Goal: Task Accomplishment & Management: Manage account settings

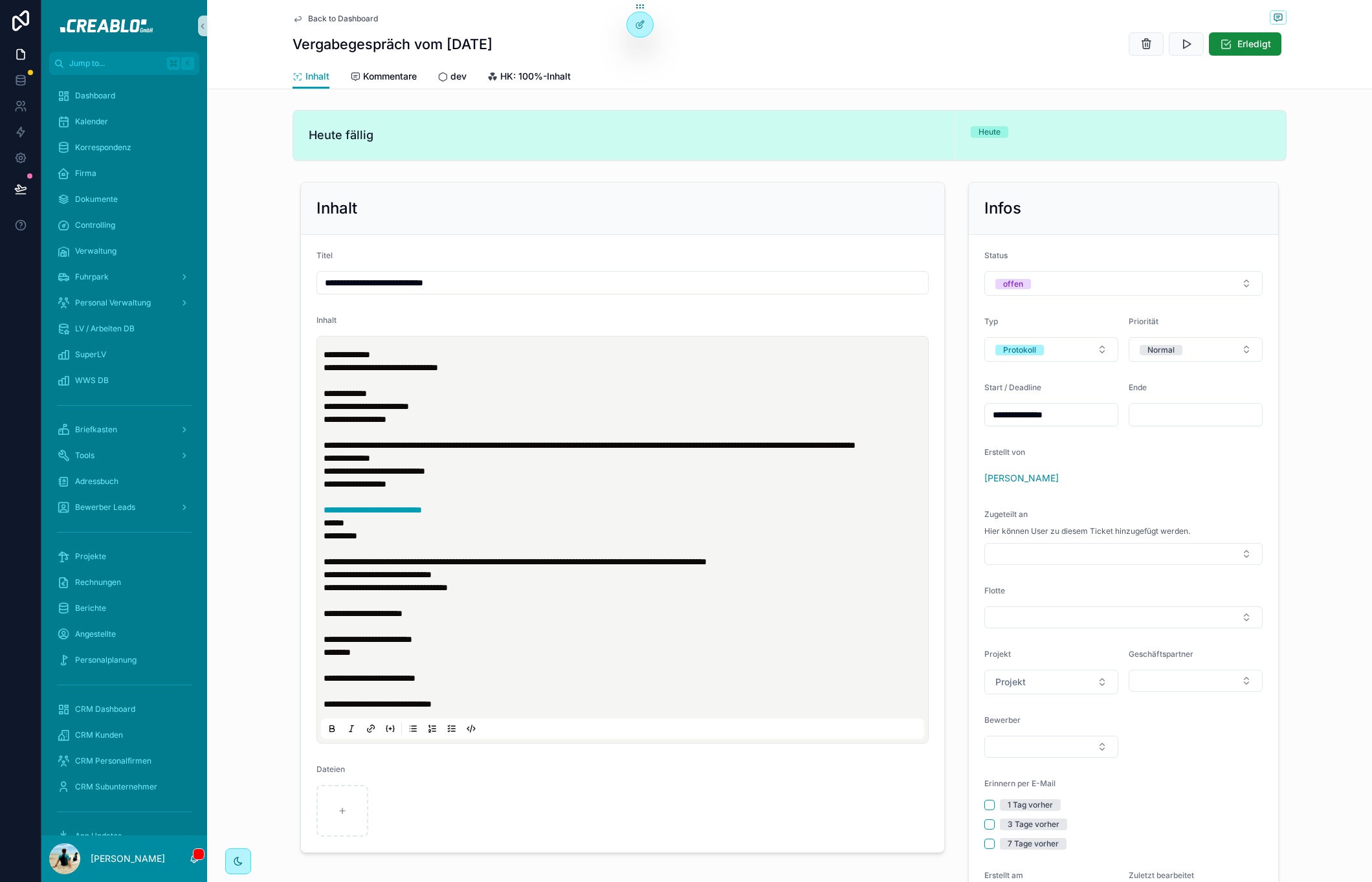
scroll to position [97, 0]
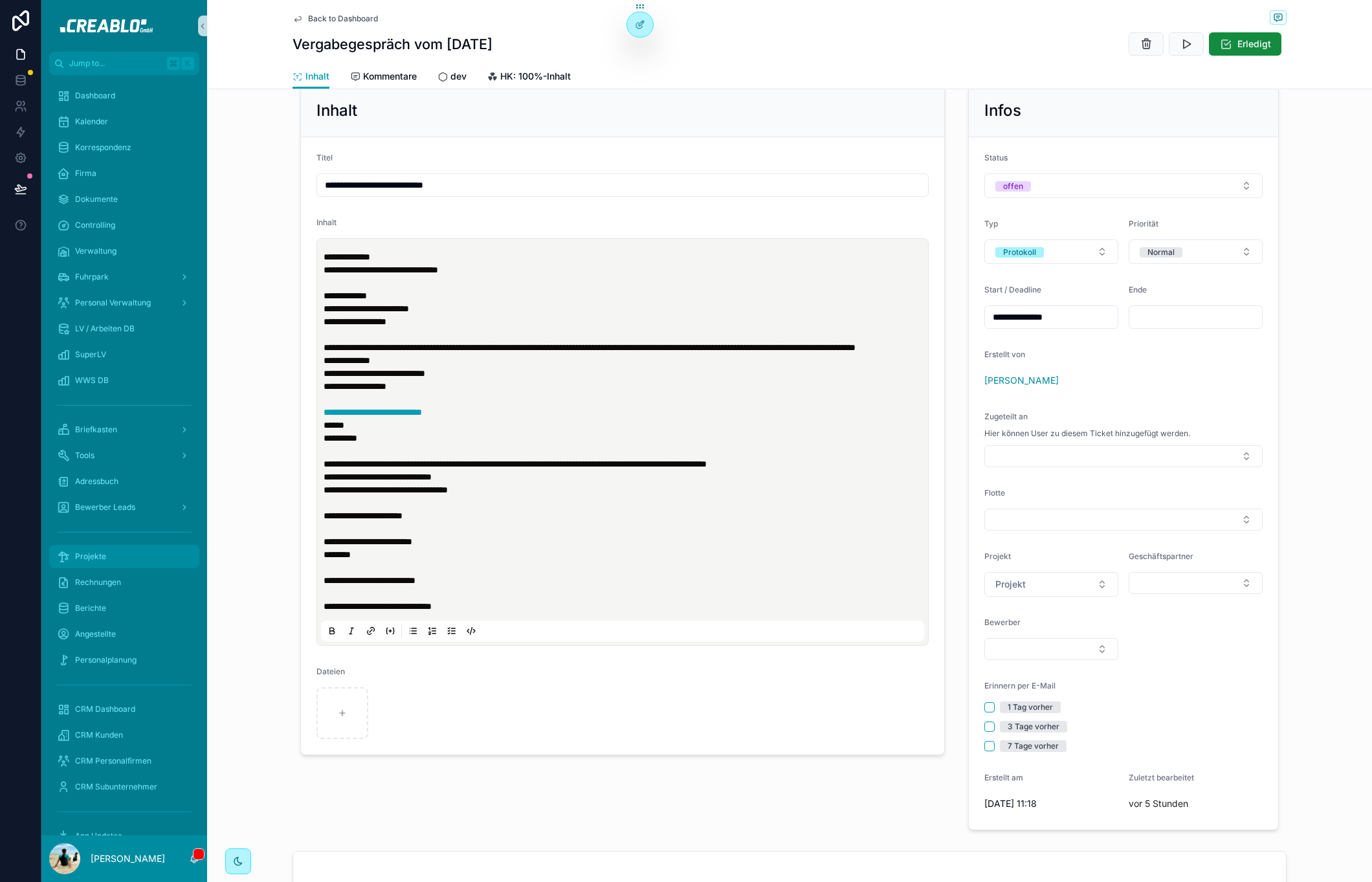
click at [110, 556] on div "Projekte" at bounding box center [124, 556] width 135 height 21
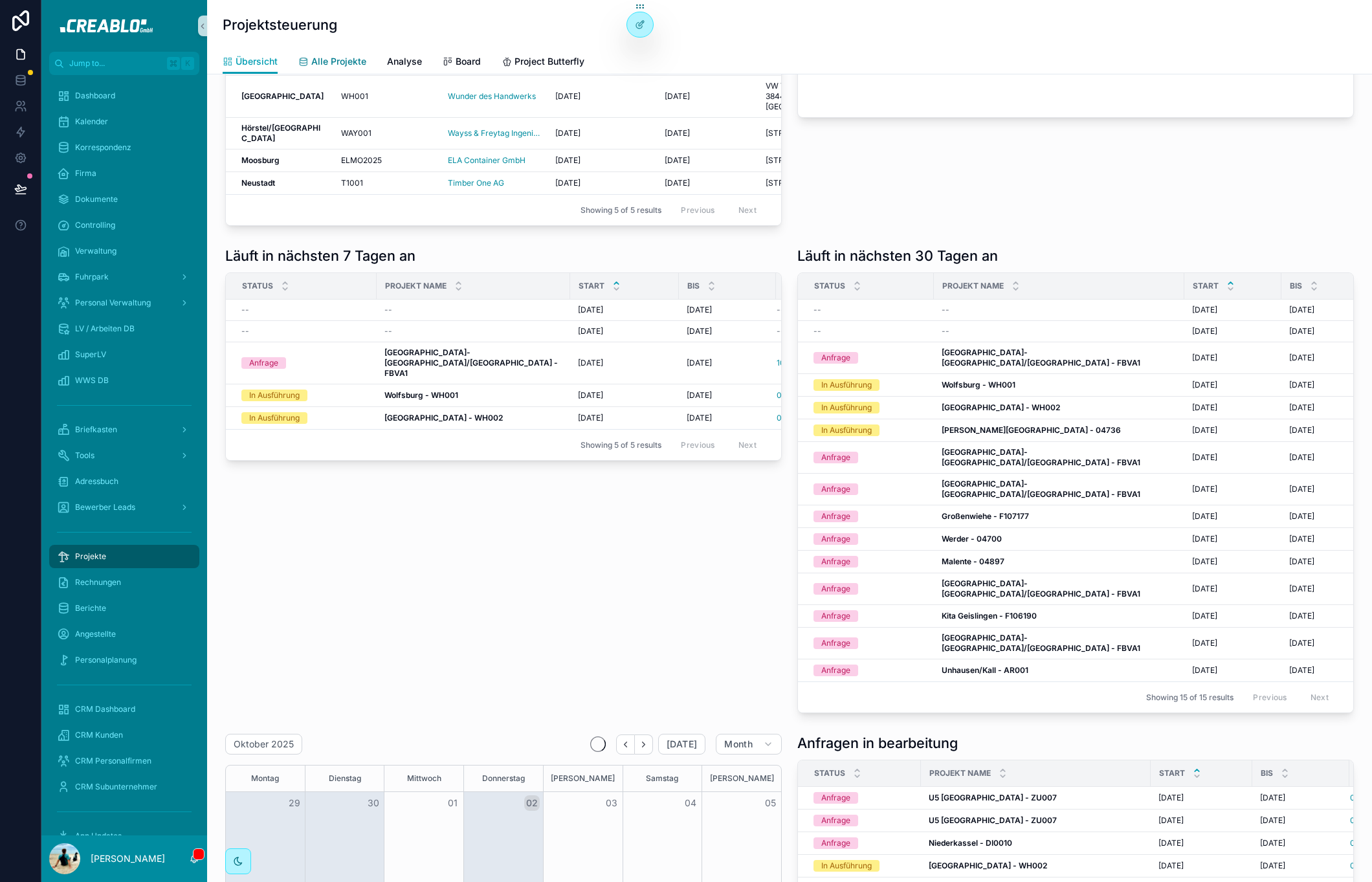
click at [337, 55] on span "Alle Projekte" at bounding box center [338, 61] width 55 height 13
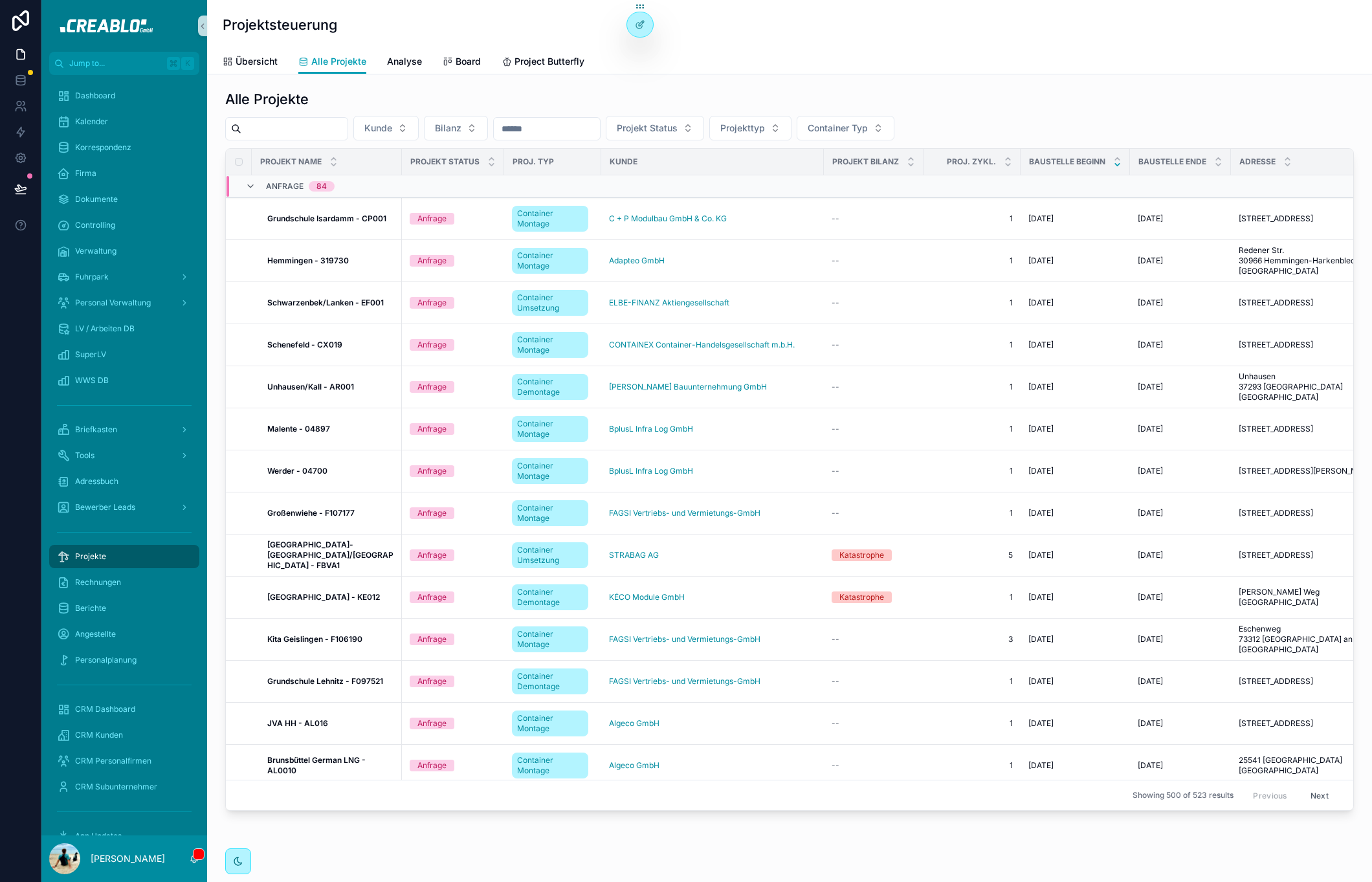
click at [311, 135] on input "scrollable content" at bounding box center [294, 128] width 106 height 18
click at [312, 134] on input "scrollable content" at bounding box center [294, 128] width 106 height 18
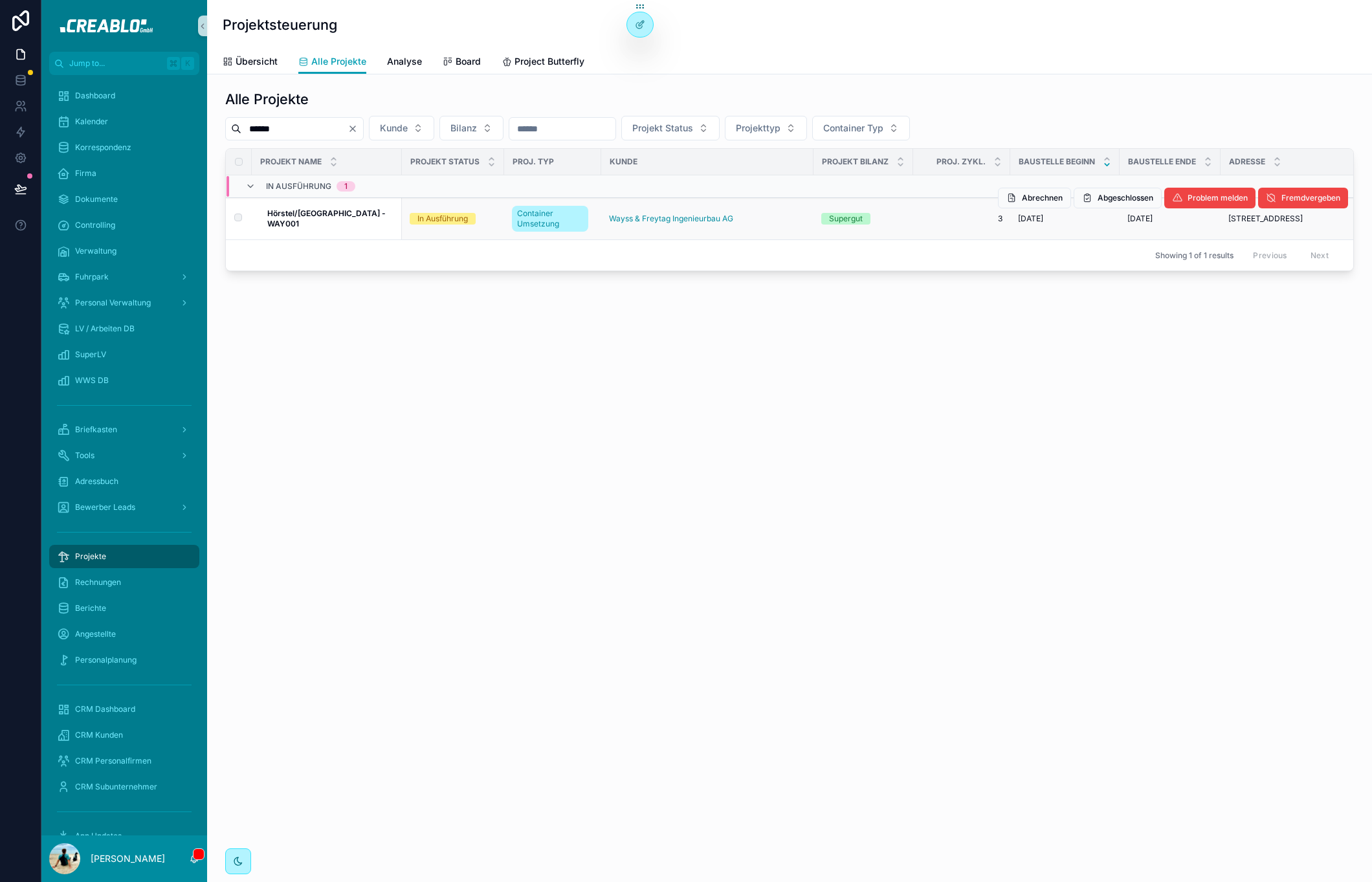
type input "******"
click at [307, 220] on strong "Hörstel/[GEOGRAPHIC_DATA] - WAY001" at bounding box center [327, 219] width 120 height 20
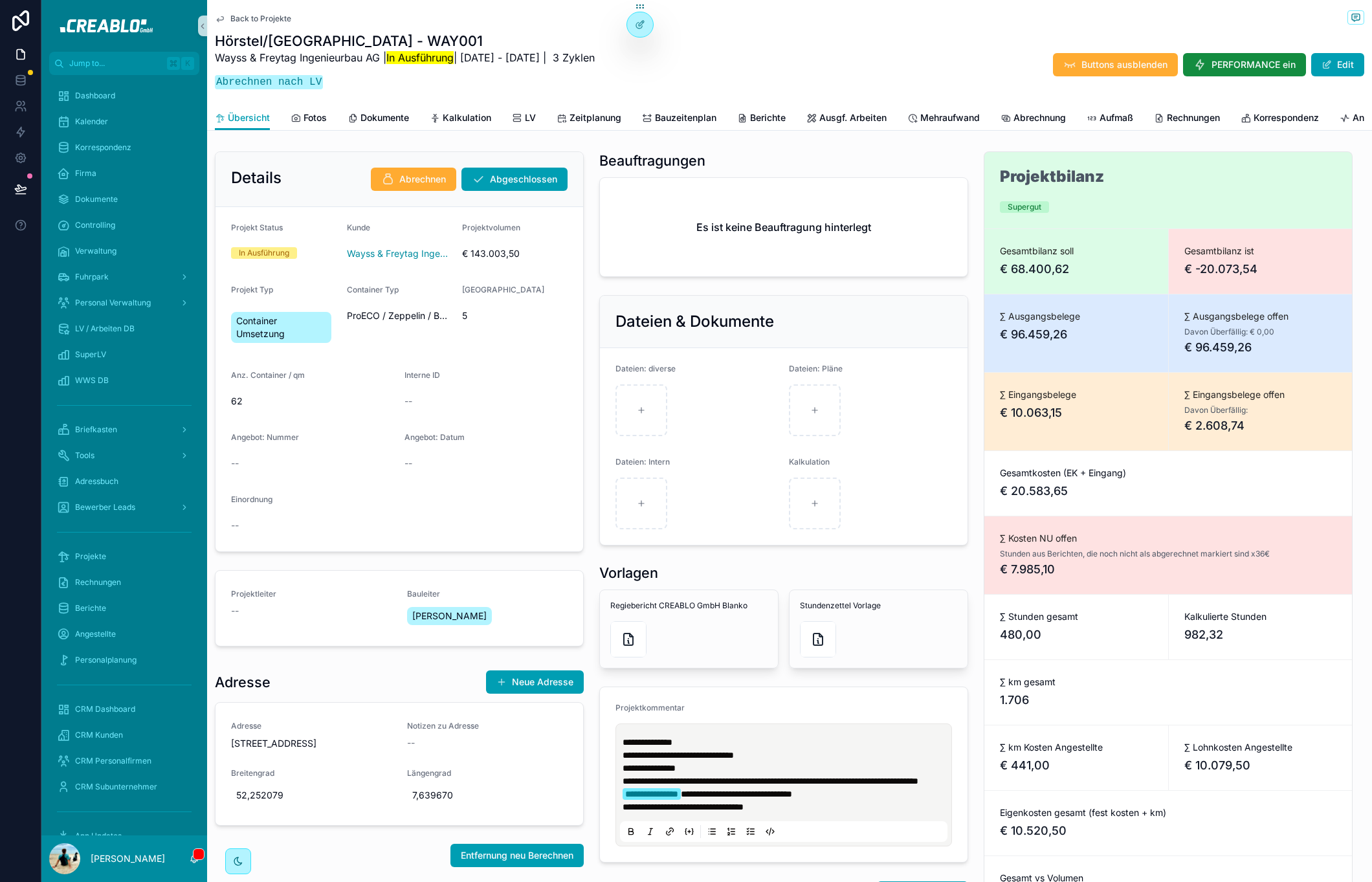
click at [789, 28] on div "Back to Projekte Hörstel/[GEOGRAPHIC_DATA] - WAY001 Wayss & [PERSON_NAME] Ingen…" at bounding box center [789, 53] width 1150 height 106
click at [564, 115] on icon "scrollable content" at bounding box center [562, 118] width 10 height 10
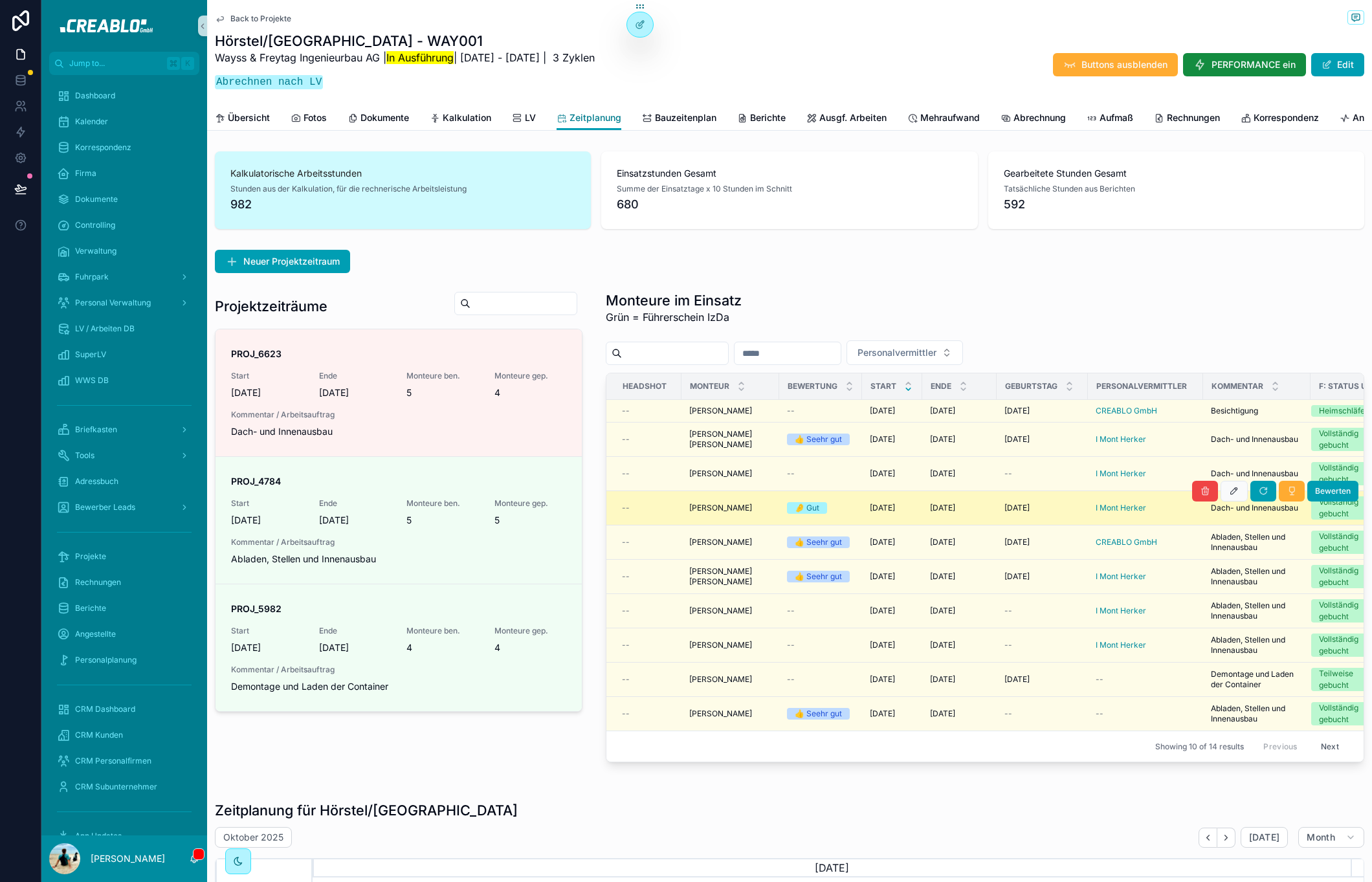
scroll to position [0, 17]
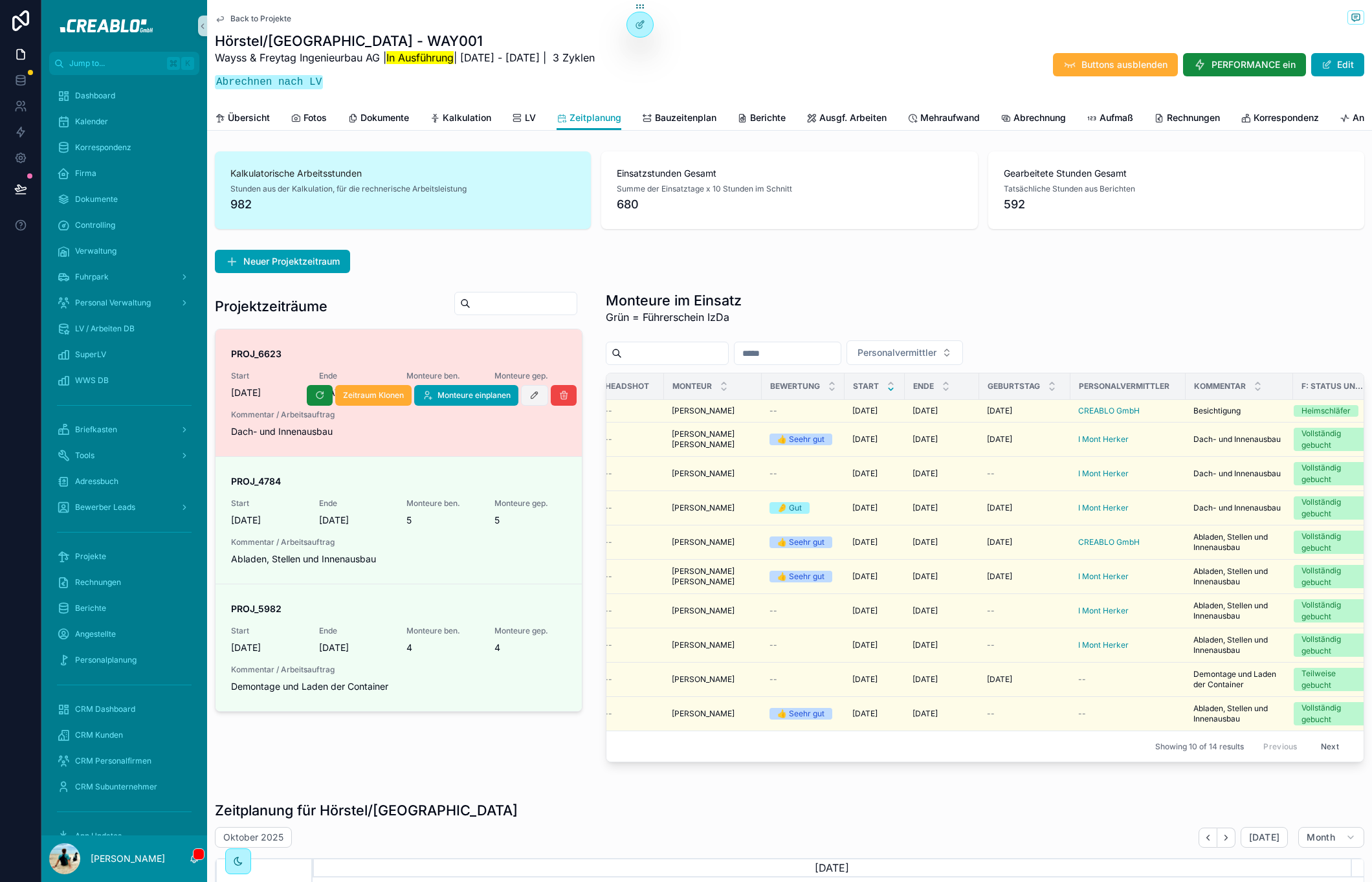
click at [530, 400] on icon "scrollable content" at bounding box center [534, 395] width 10 height 10
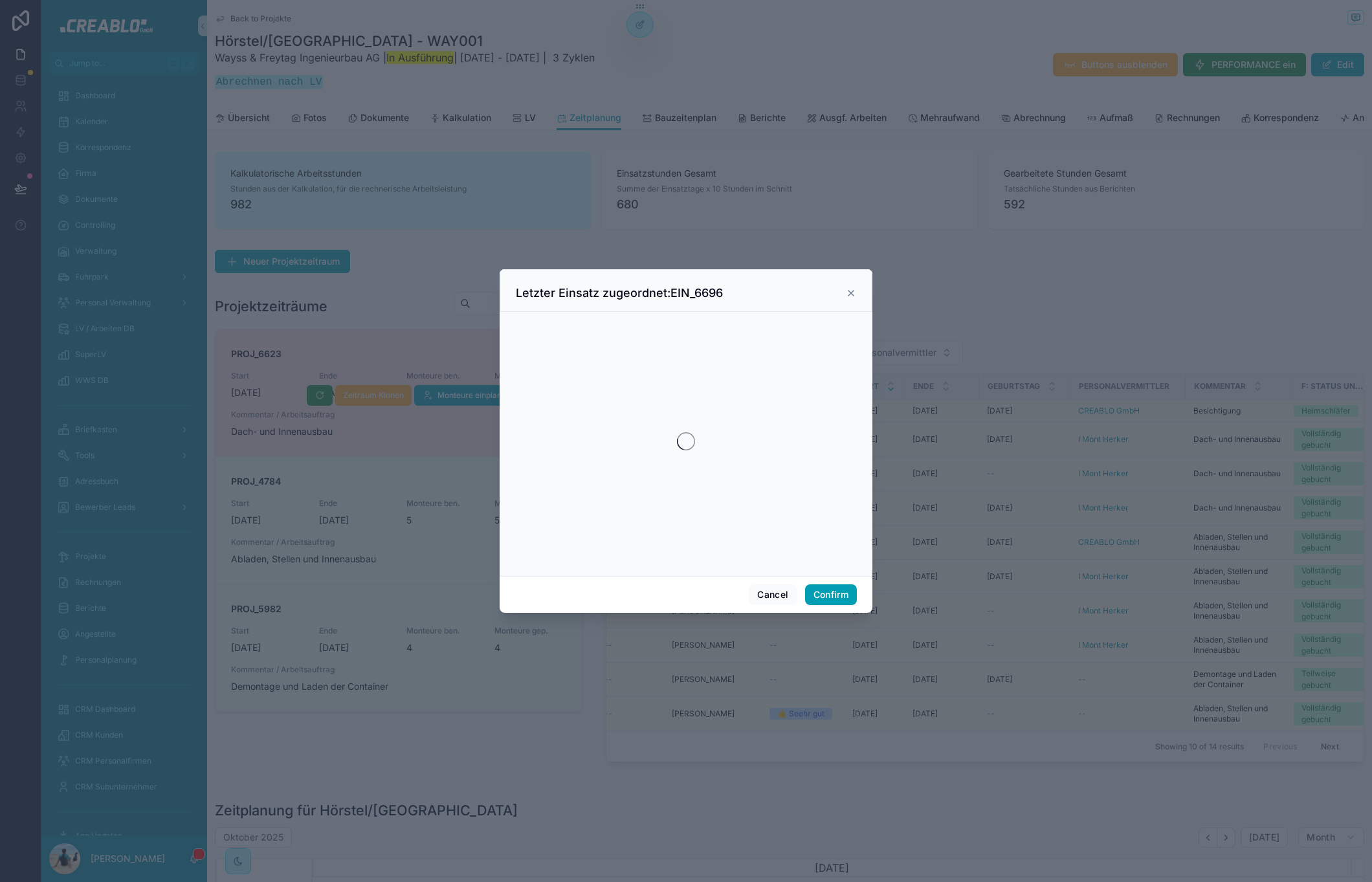
click at [847, 291] on icon at bounding box center [851, 292] width 10 height 10
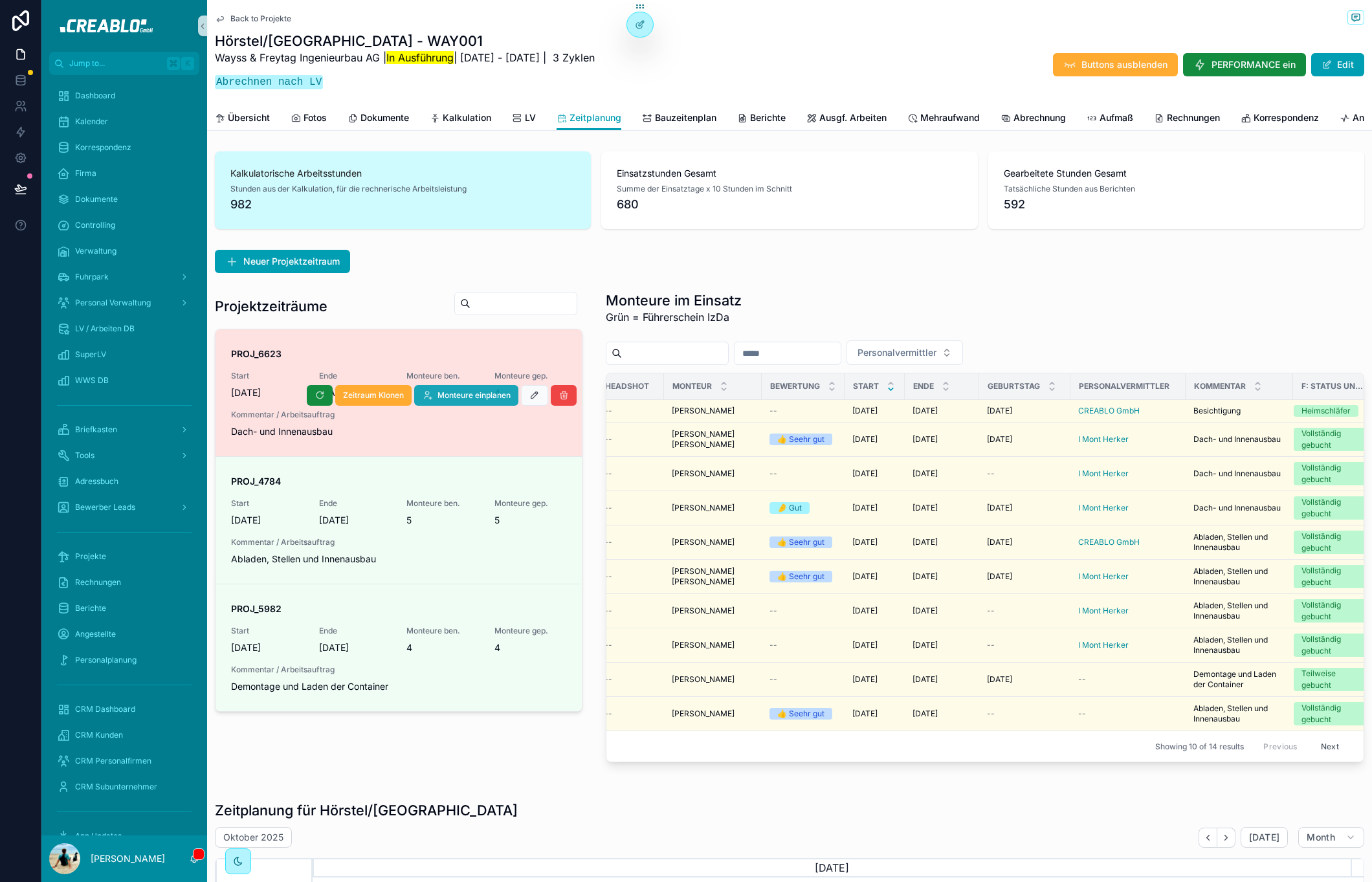
click at [470, 400] on span "Monteure einplanen" at bounding box center [474, 395] width 73 height 10
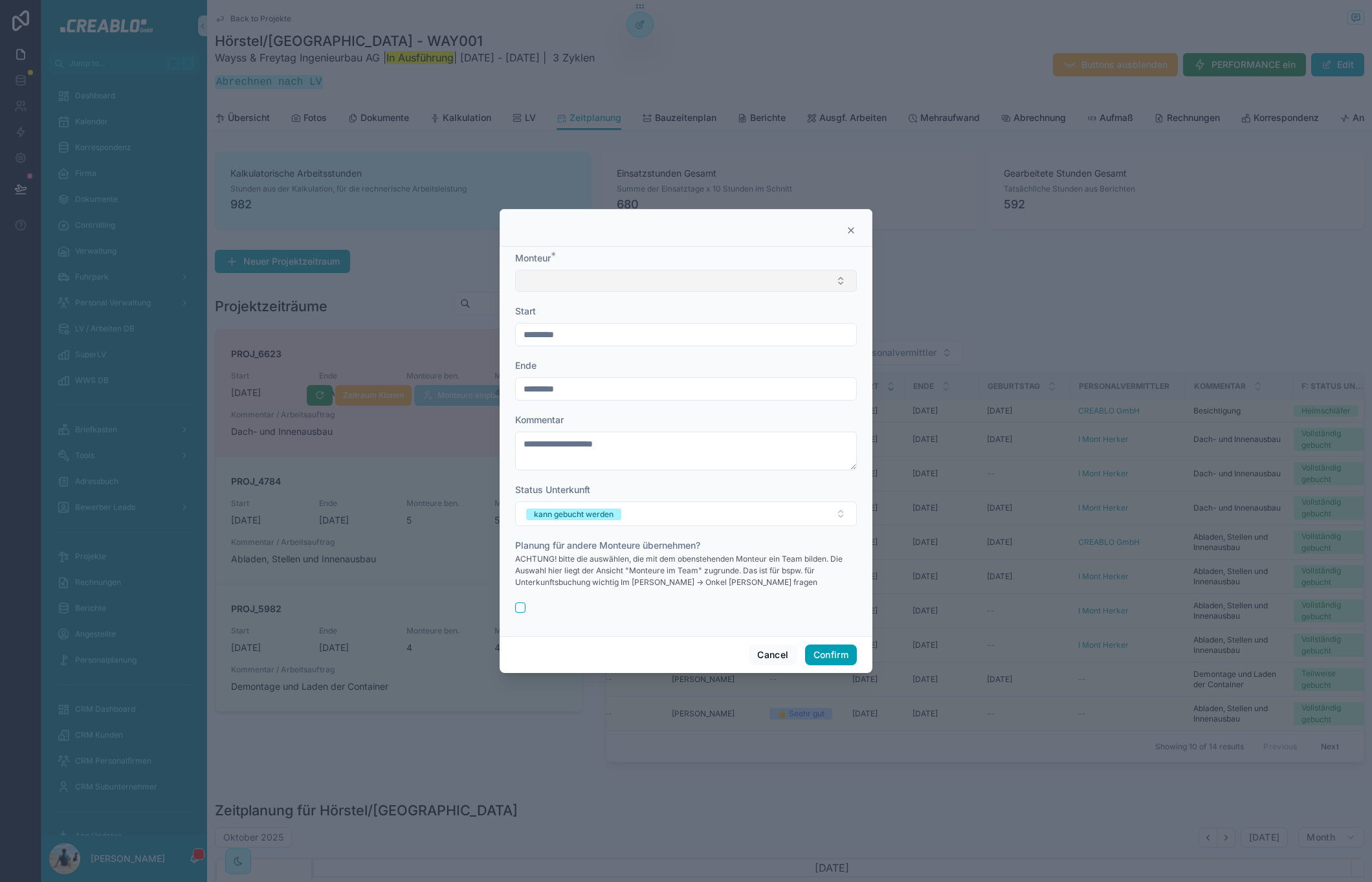
click at [588, 282] on button "Select Button" at bounding box center [686, 281] width 342 height 22
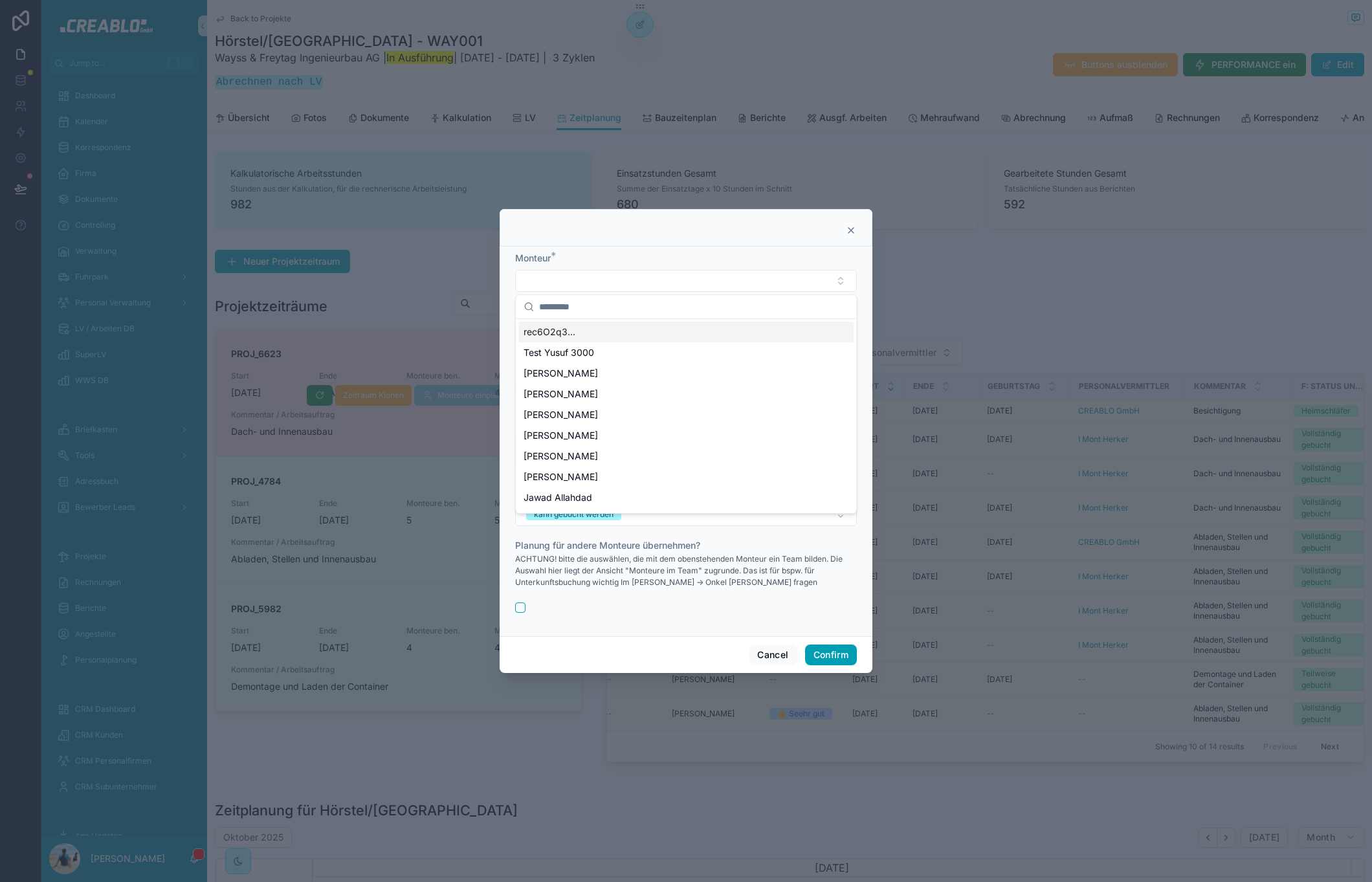
click at [842, 231] on div at bounding box center [686, 230] width 340 height 10
click at [852, 228] on icon at bounding box center [851, 231] width 5 height 5
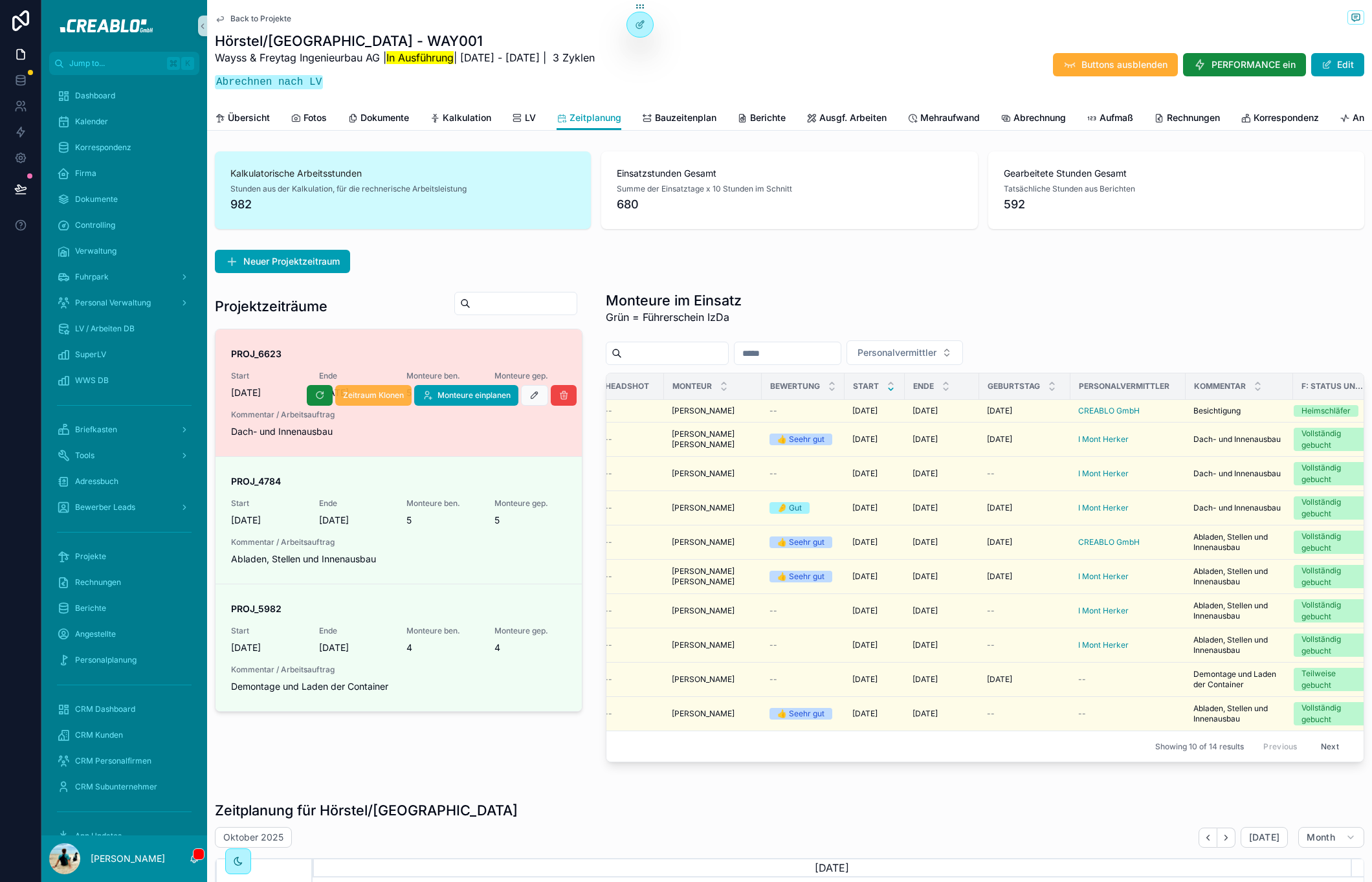
click at [383, 400] on span "Zeitraum Klonen" at bounding box center [373, 395] width 61 height 10
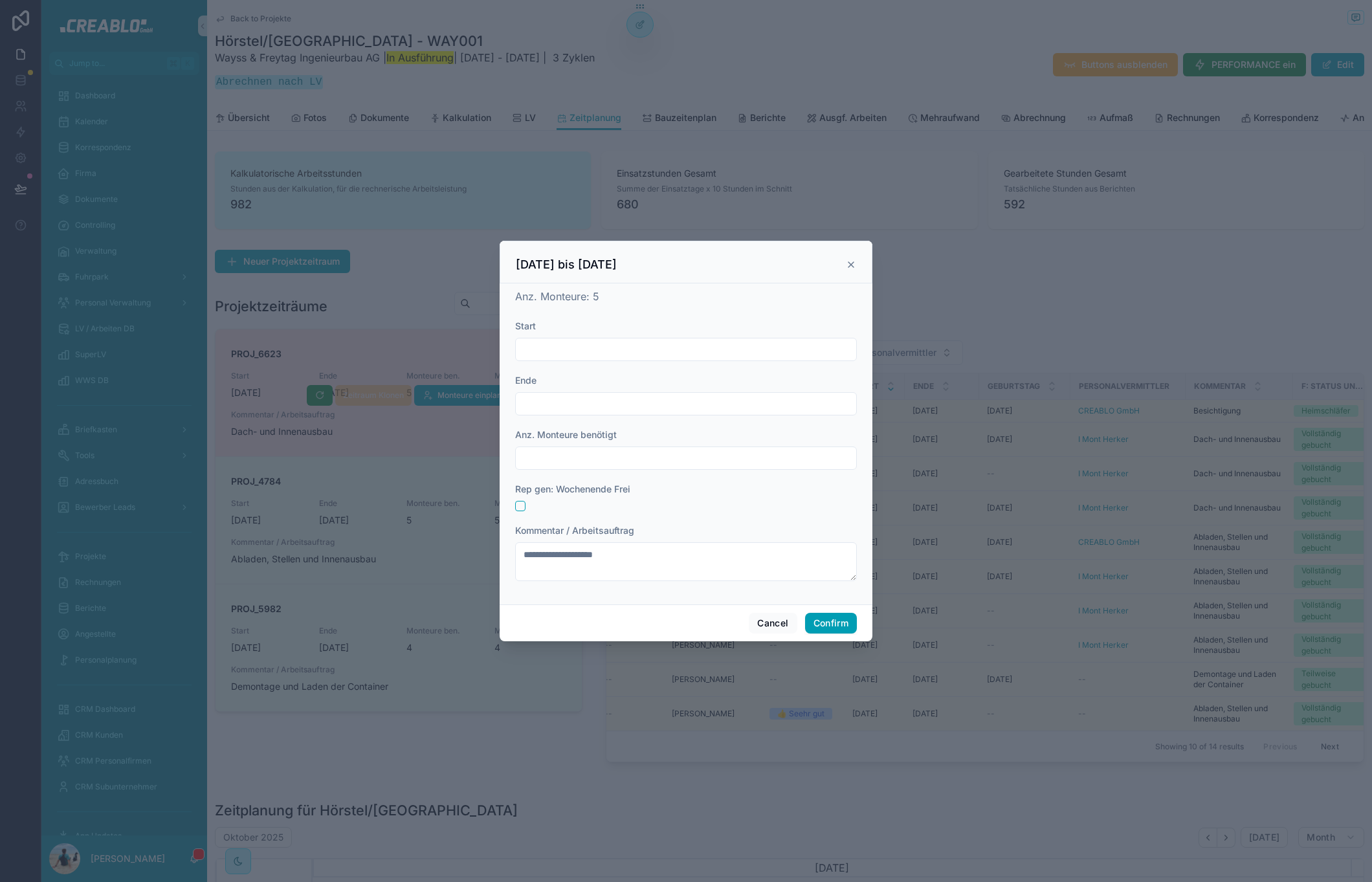
click at [610, 354] on input "text" at bounding box center [686, 349] width 340 height 18
click at [616, 485] on button "6" at bounding box center [616, 486] width 24 height 24
type input "*********"
click at [563, 395] on input "text" at bounding box center [686, 404] width 340 height 18
click at [731, 537] on button "11" at bounding box center [733, 540] width 24 height 24
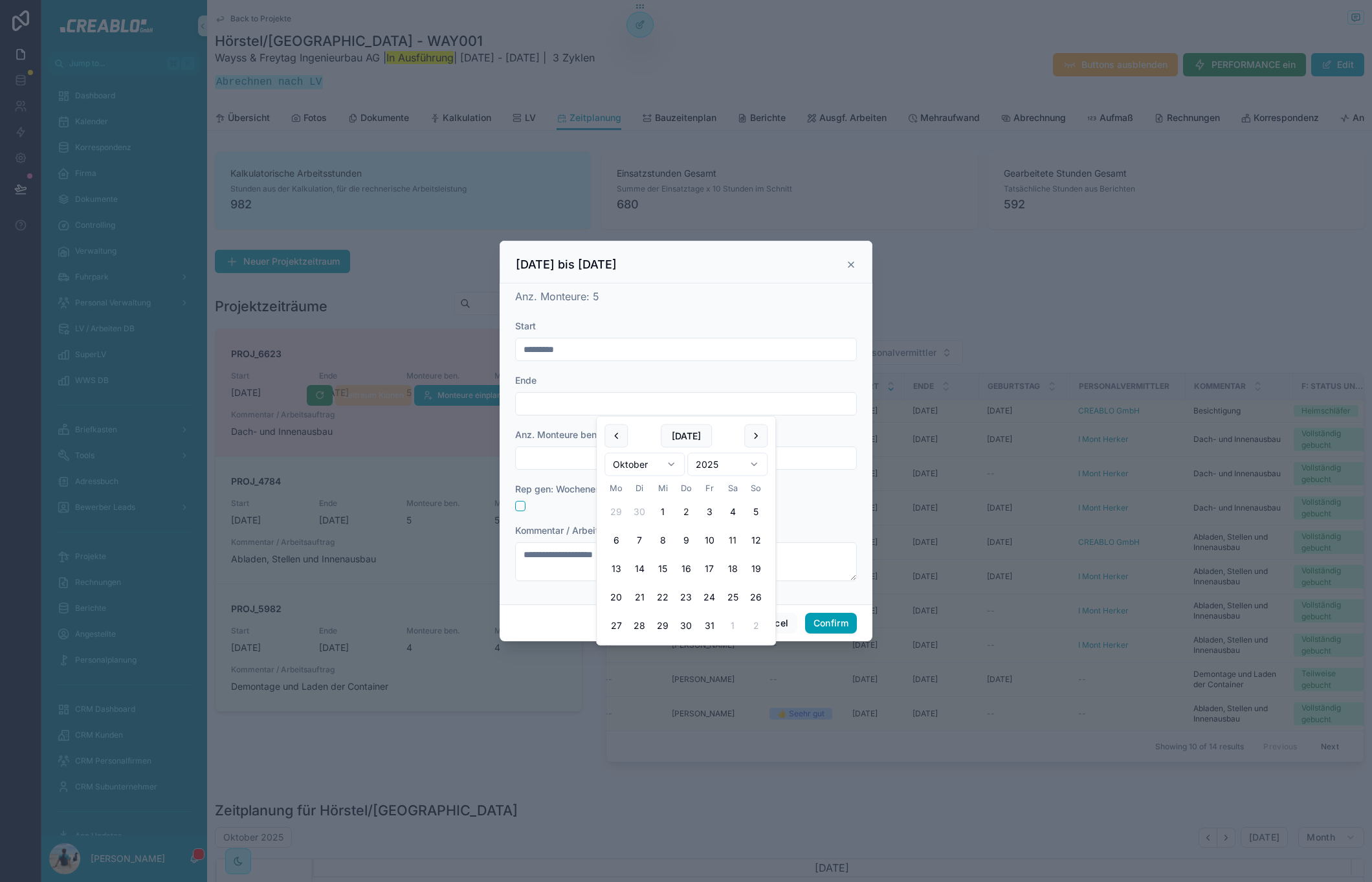
type input "**********"
click at [542, 459] on input "text" at bounding box center [686, 458] width 340 height 18
type input "*"
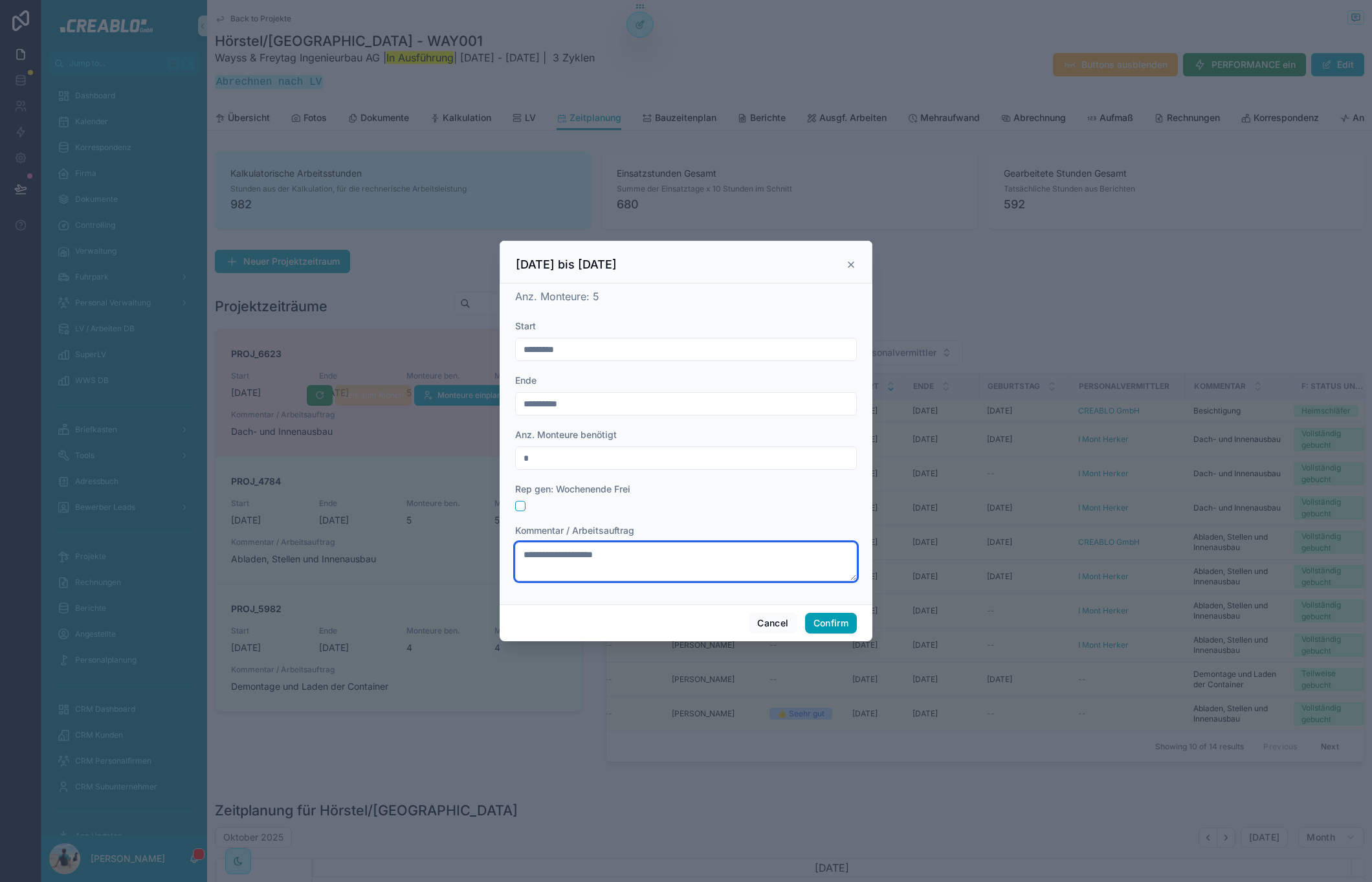
click at [661, 563] on textarea "**********" at bounding box center [686, 561] width 342 height 39
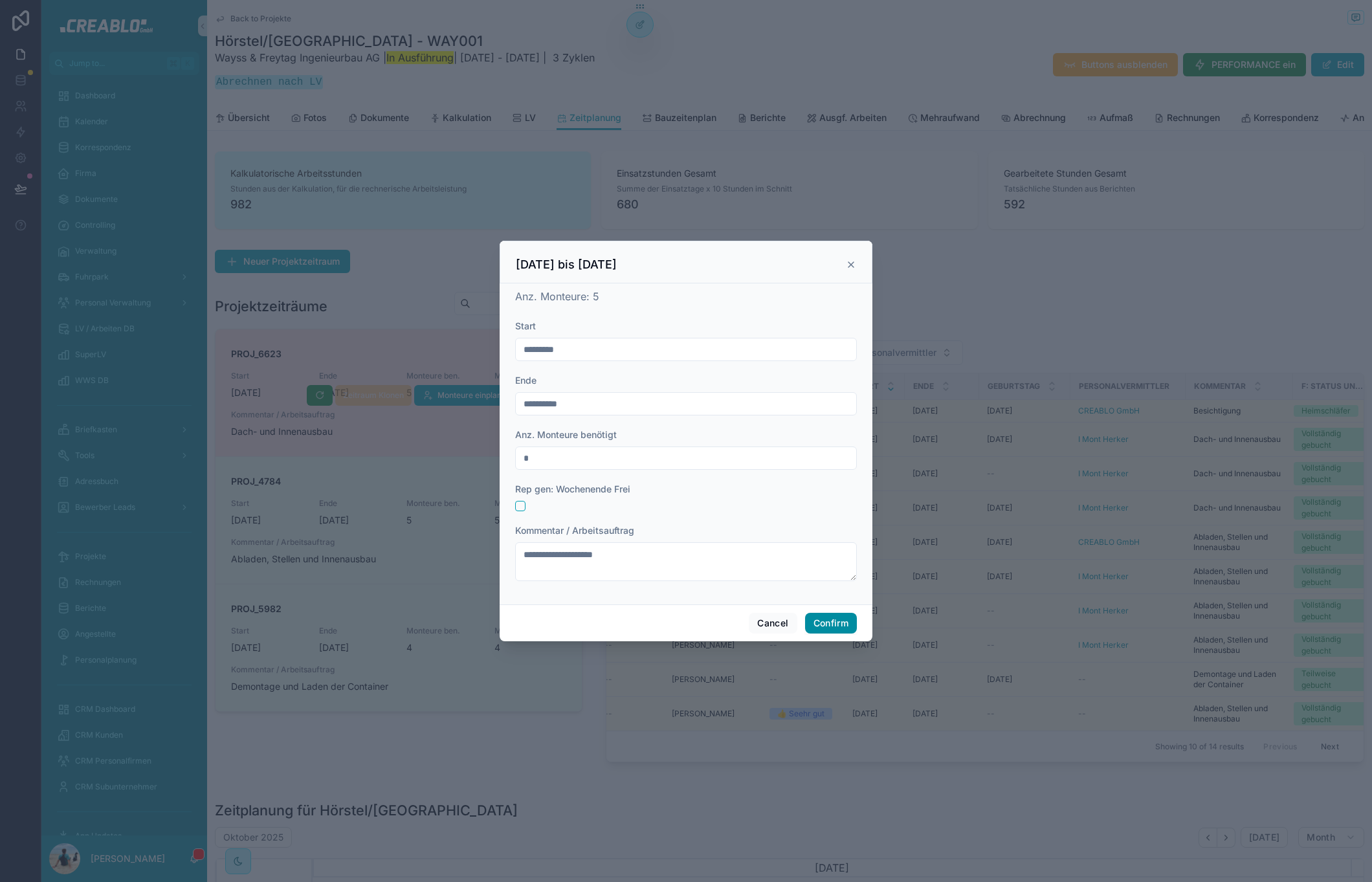
click at [835, 623] on button "Confirm" at bounding box center [830, 622] width 52 height 21
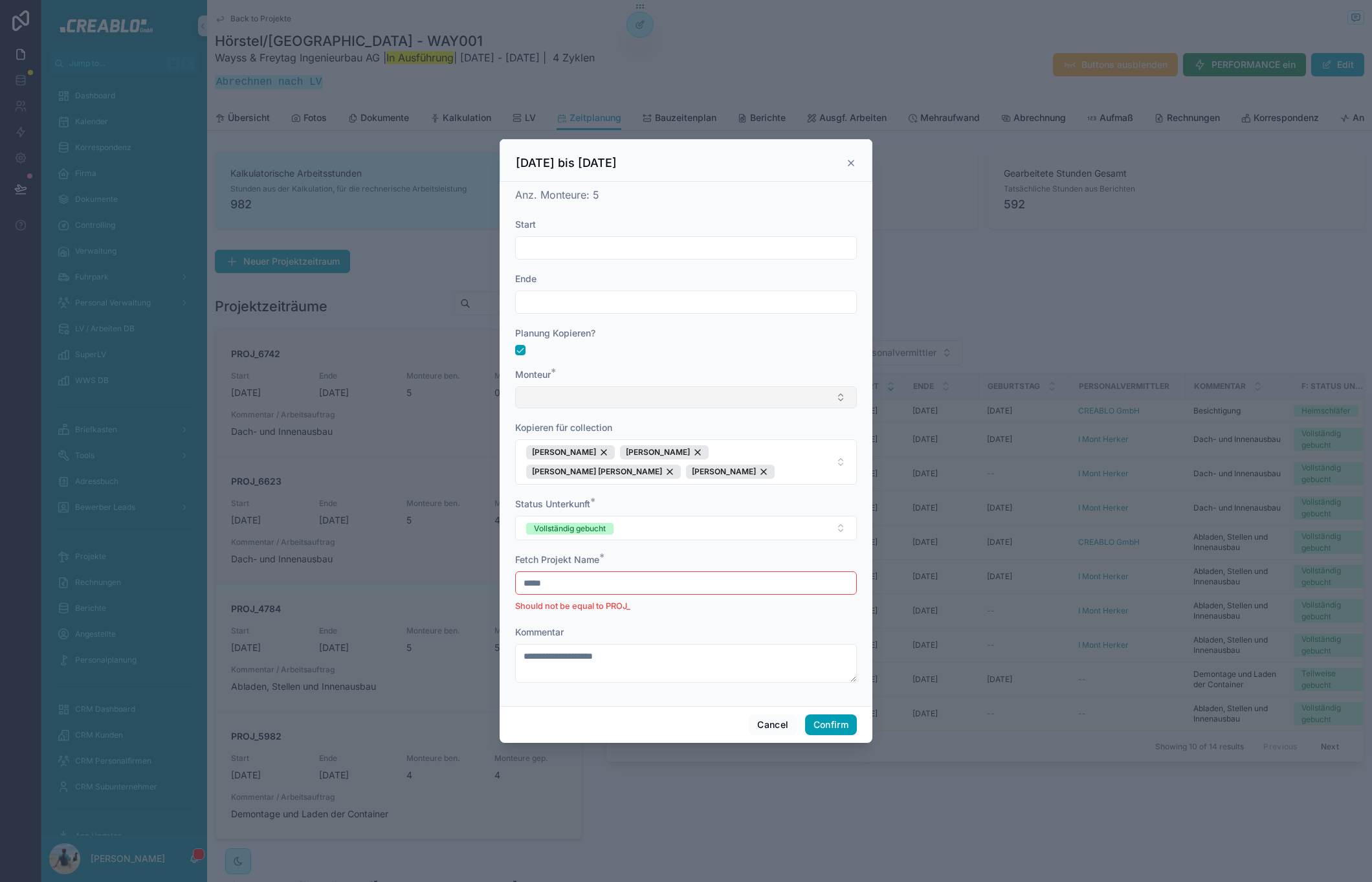
click at [550, 389] on button "Select Button" at bounding box center [686, 397] width 342 height 22
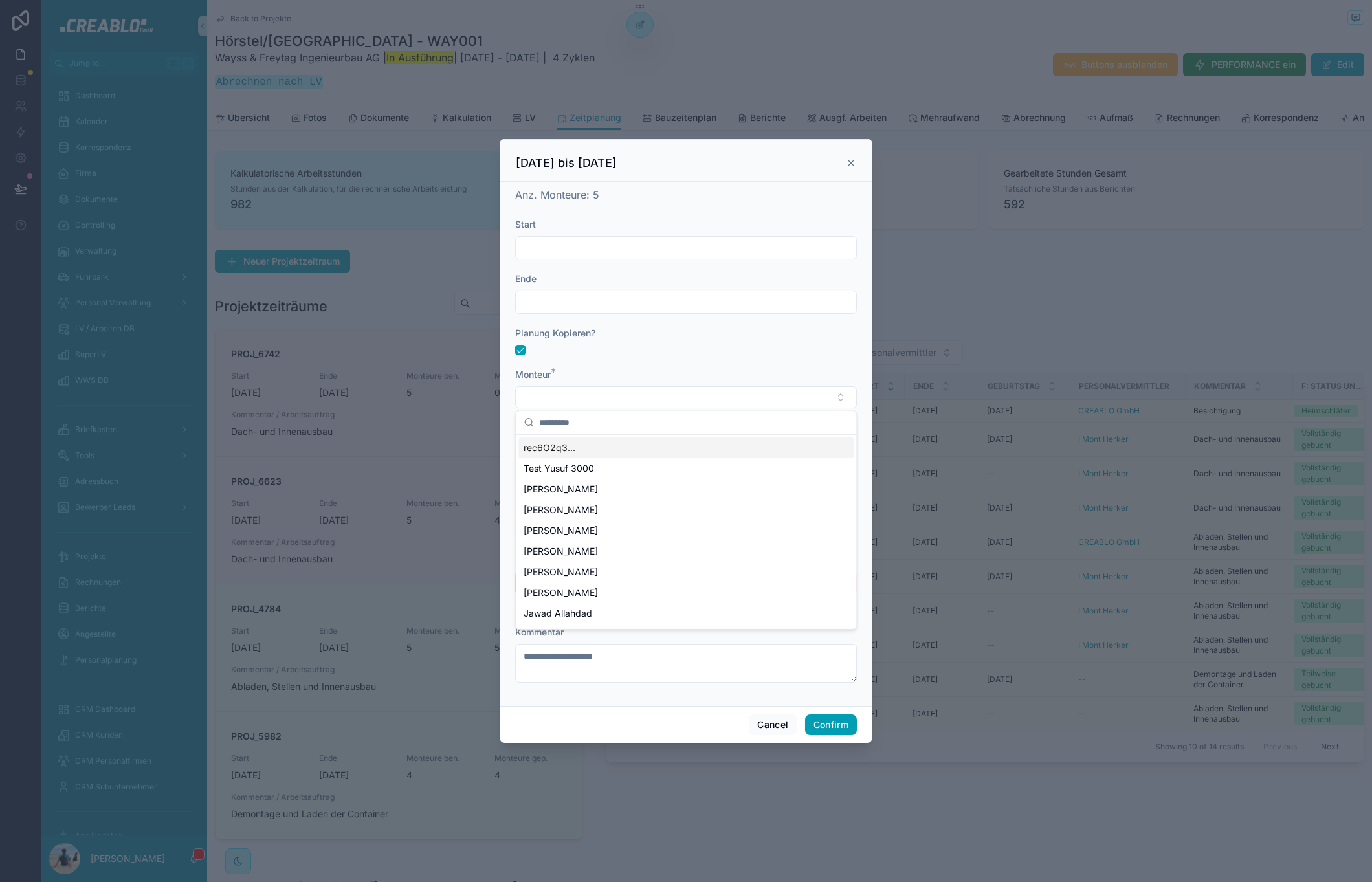
click at [678, 341] on div "Planung Kopieren?" at bounding box center [686, 340] width 342 height 28
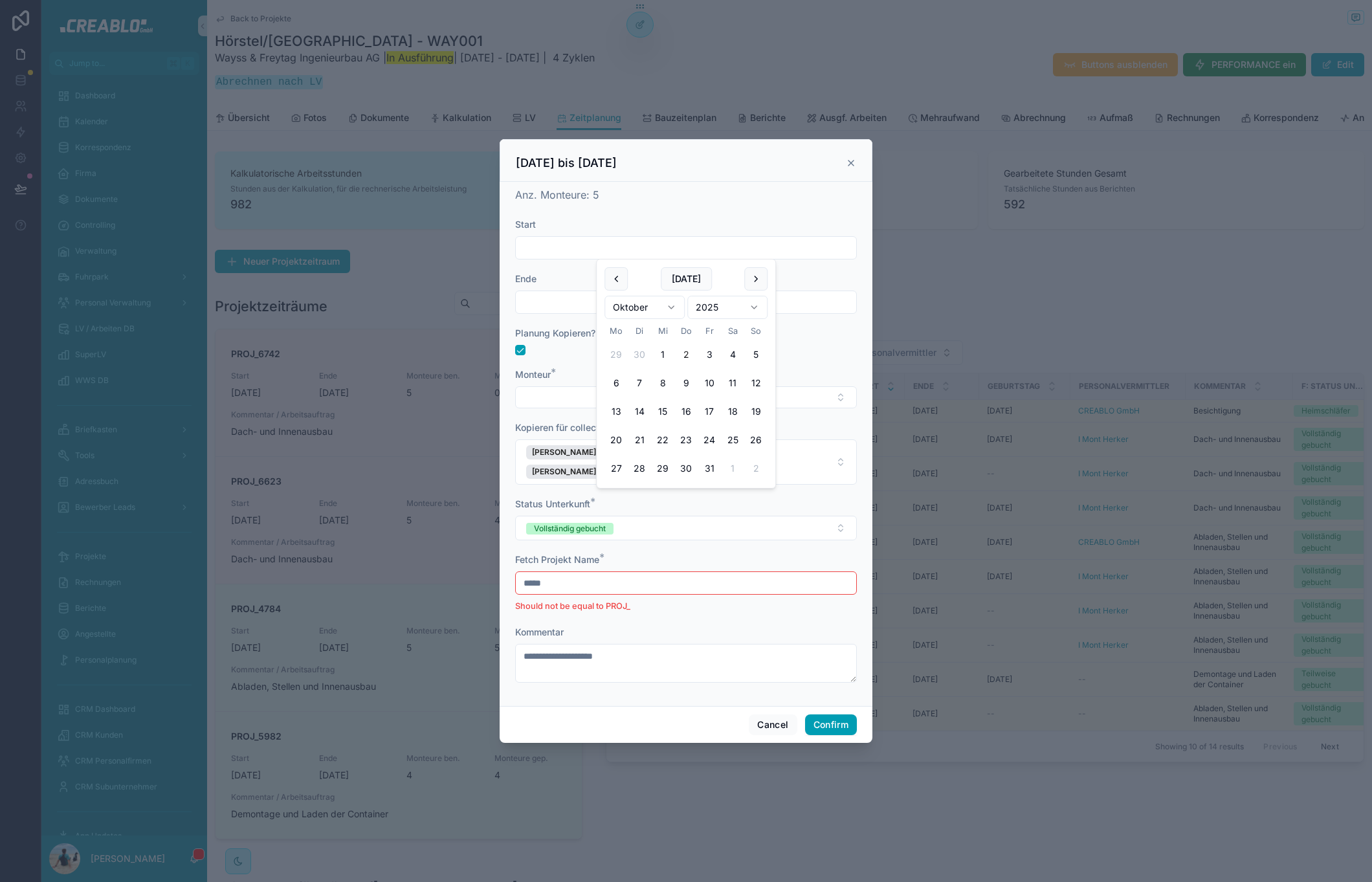
click at [590, 252] on input "text" at bounding box center [686, 248] width 340 height 18
click at [619, 387] on button "6" at bounding box center [616, 383] width 24 height 24
type input "*********"
click at [581, 302] on input "text" at bounding box center [686, 303] width 340 height 18
click at [733, 437] on button "11" at bounding box center [733, 437] width 24 height 24
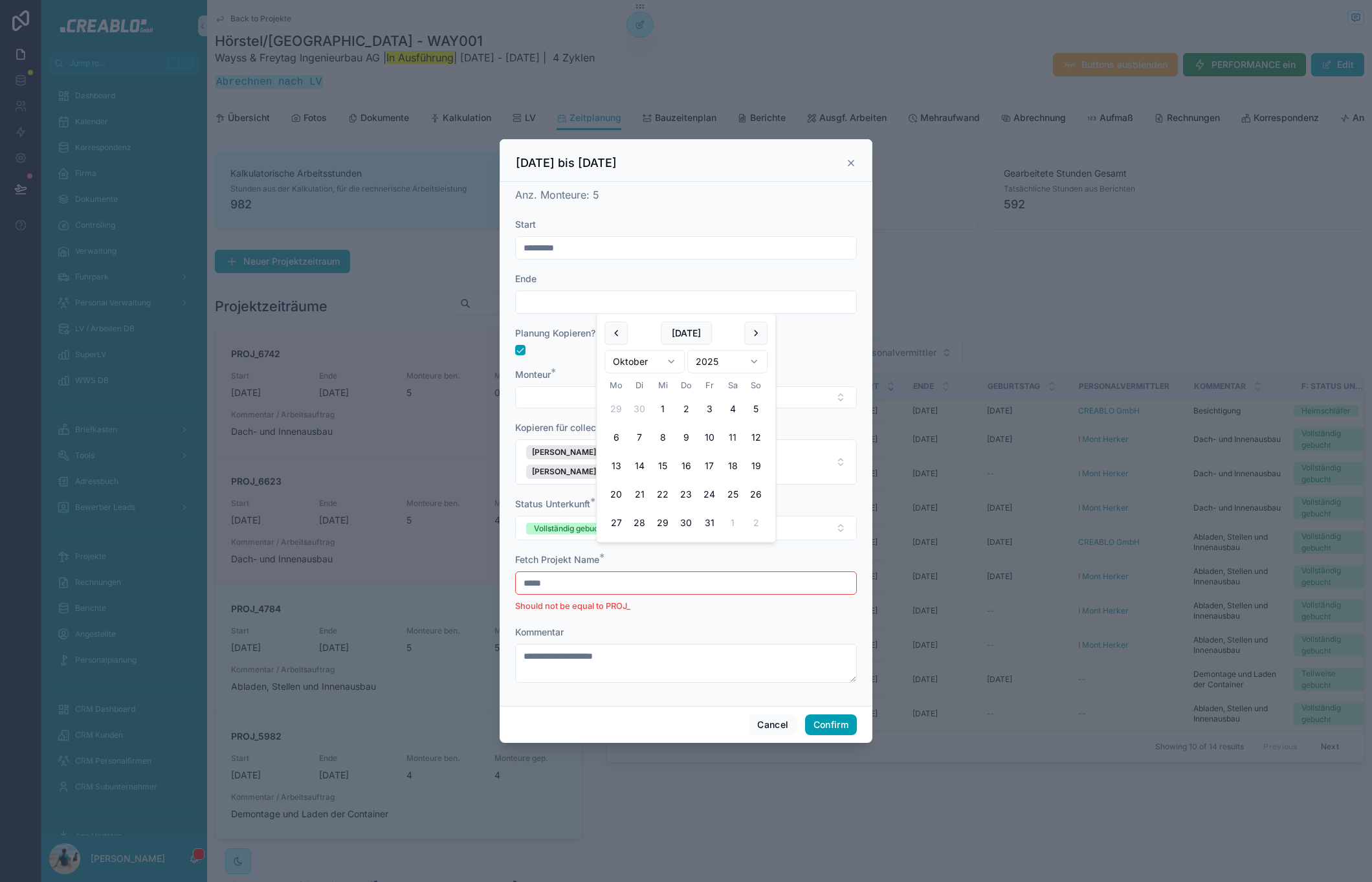
type input "**********"
click at [562, 534] on div "Vollständig gebucht" at bounding box center [570, 528] width 72 height 12
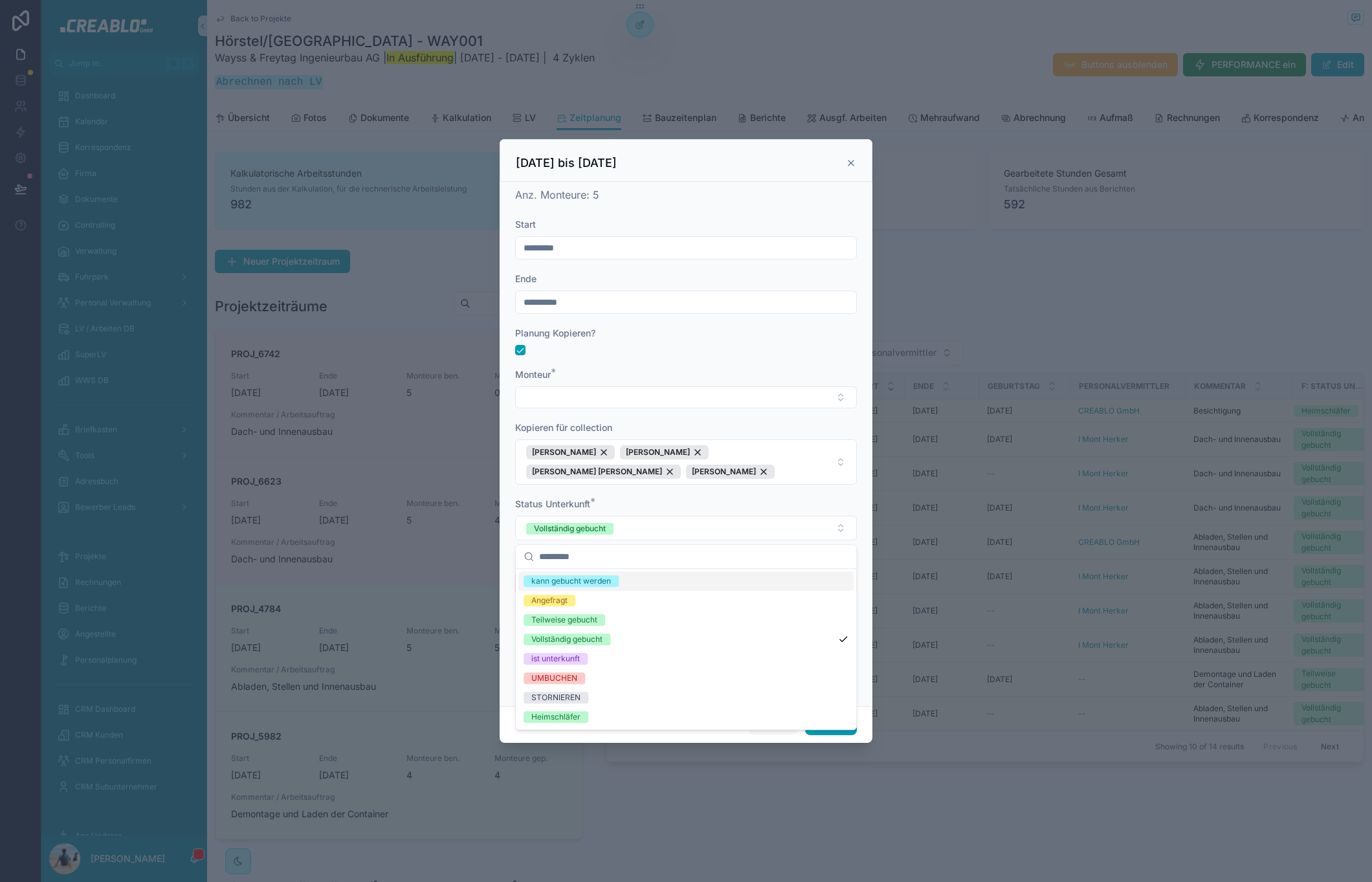
click at [597, 583] on div "kann gebucht werden" at bounding box center [571, 580] width 79 height 12
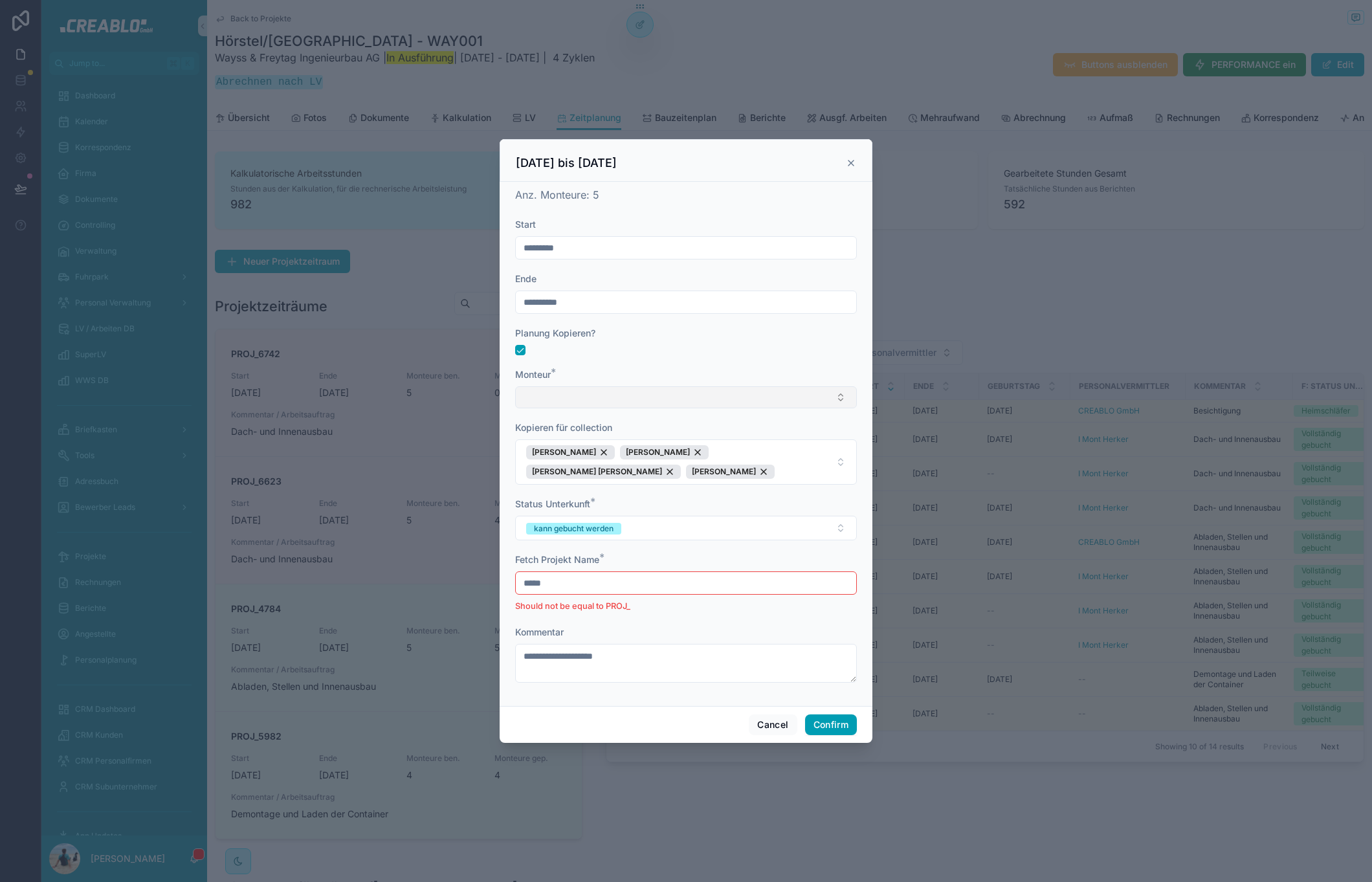
click at [600, 405] on button "Select Button" at bounding box center [686, 397] width 342 height 22
type input "******"
click at [618, 486] on div "[PERSON_NAME]" at bounding box center [686, 488] width 335 height 21
click at [708, 352] on div at bounding box center [686, 348] width 342 height 10
click at [686, 471] on div "[PERSON_NAME]" at bounding box center [729, 473] width 88 height 15
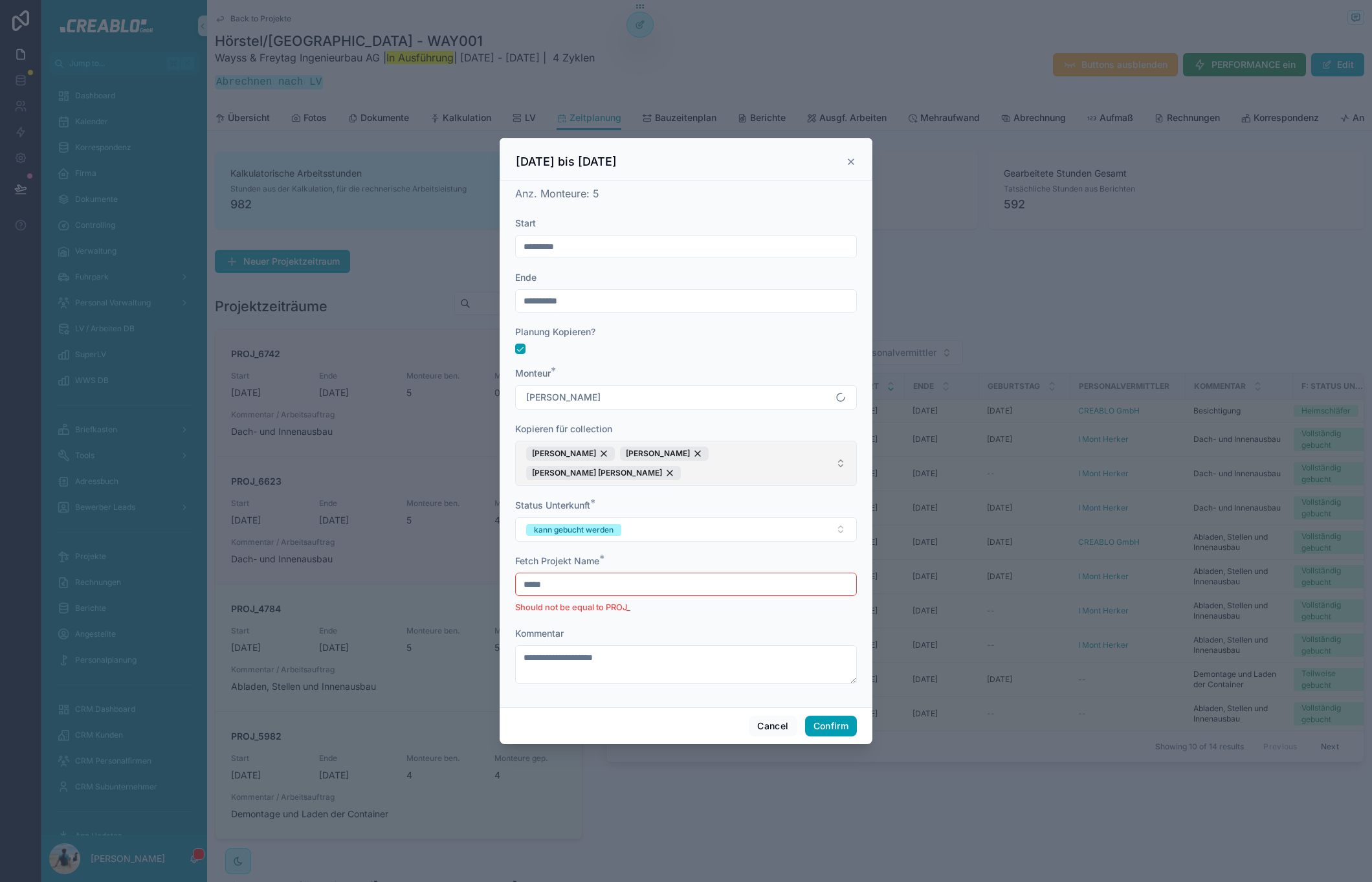
click at [809, 465] on button "[PERSON_NAME] [PERSON_NAME] [PERSON_NAME] [PERSON_NAME]" at bounding box center [686, 463] width 342 height 46
type input "****"
click at [630, 556] on div "[PERSON_NAME]" at bounding box center [686, 558] width 335 height 21
click at [677, 420] on form "**********" at bounding box center [686, 456] width 342 height 480
click at [759, 587] on input "*****" at bounding box center [686, 584] width 340 height 18
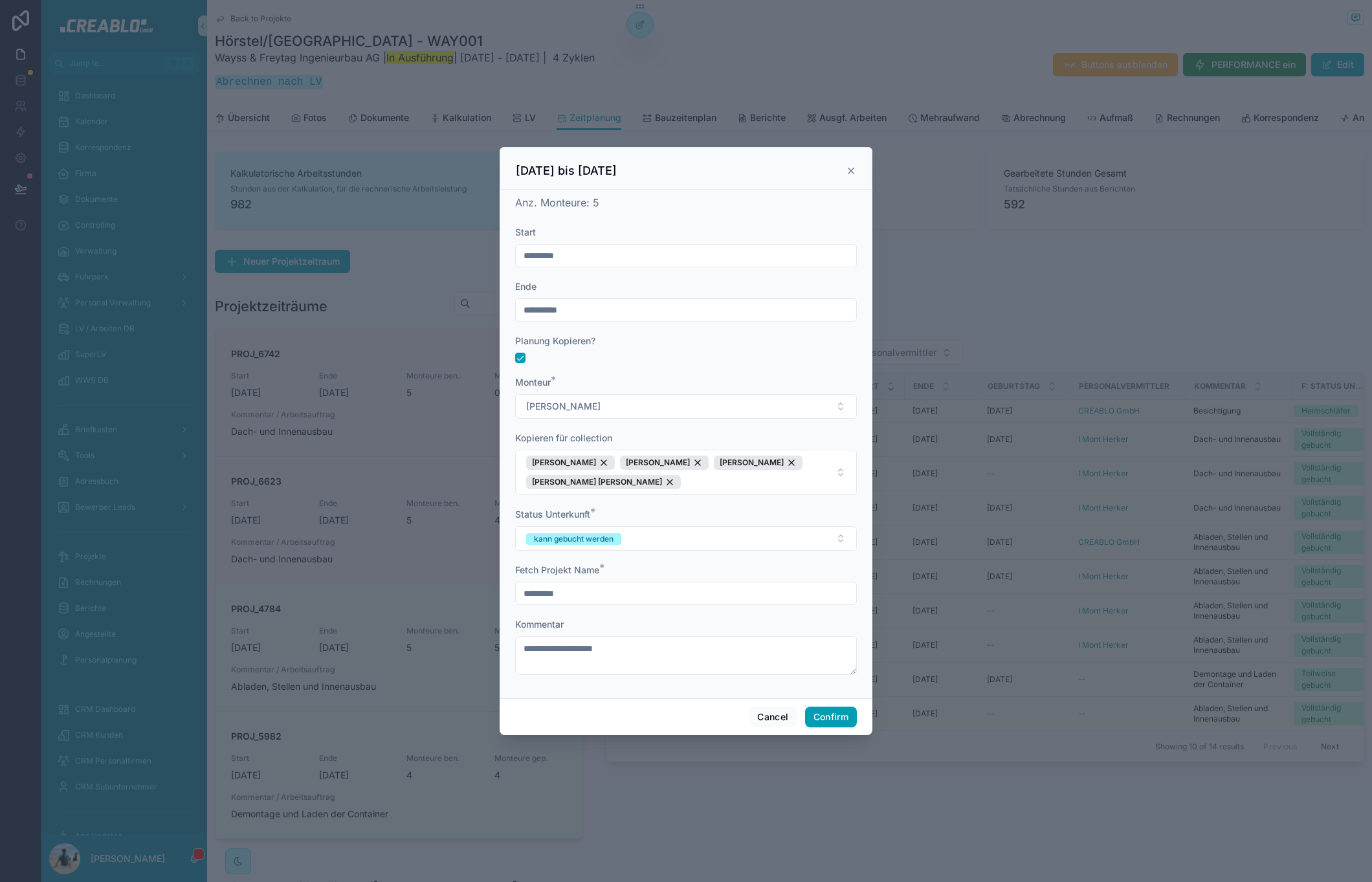
type input "*********"
click at [742, 365] on form "**********" at bounding box center [686, 456] width 342 height 462
click at [639, 311] on input "**********" at bounding box center [686, 310] width 340 height 18
click at [704, 441] on button "10" at bounding box center [709, 445] width 24 height 24
type input "**********"
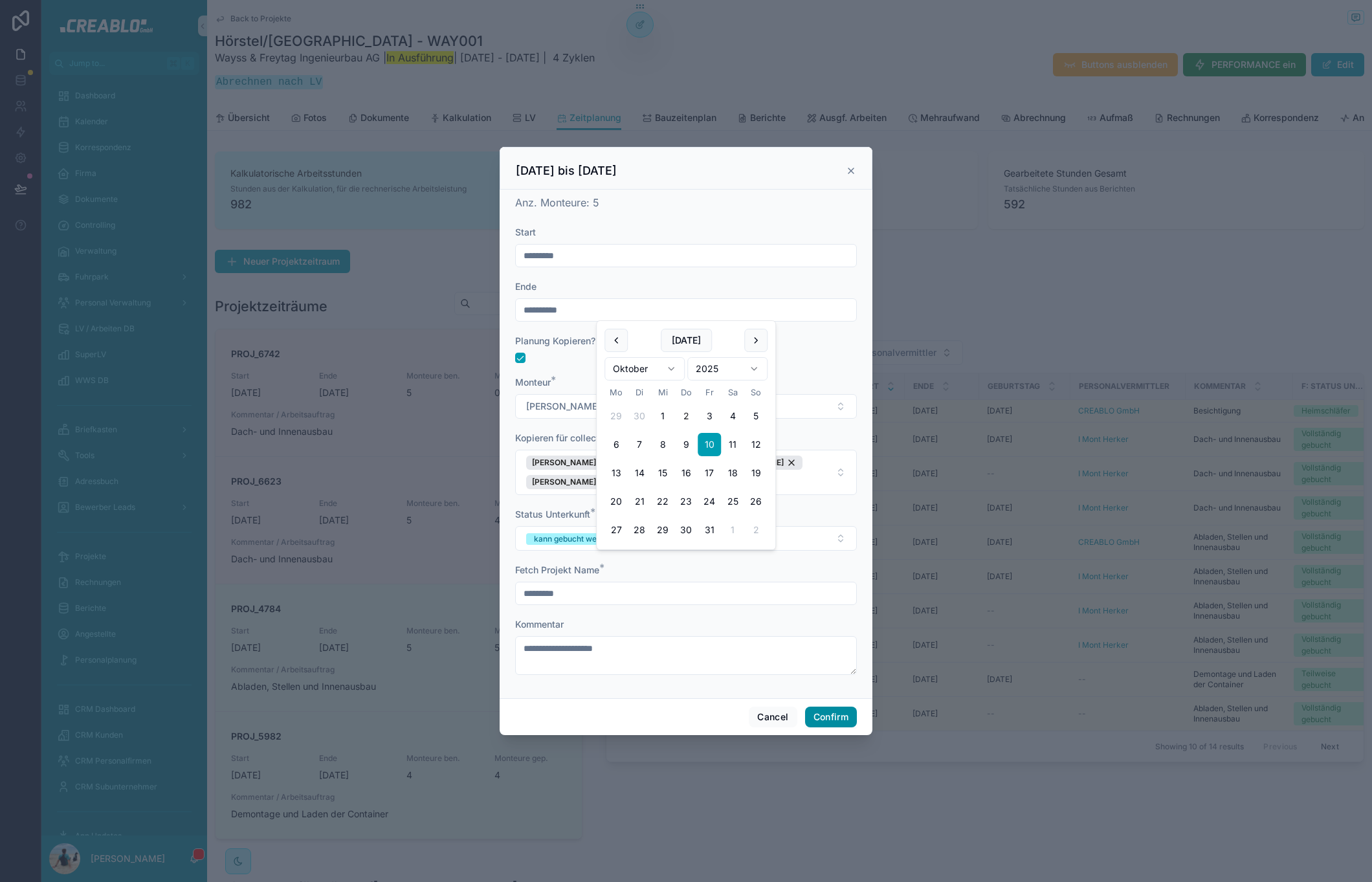
click at [821, 709] on button "Confirm" at bounding box center [830, 716] width 52 height 21
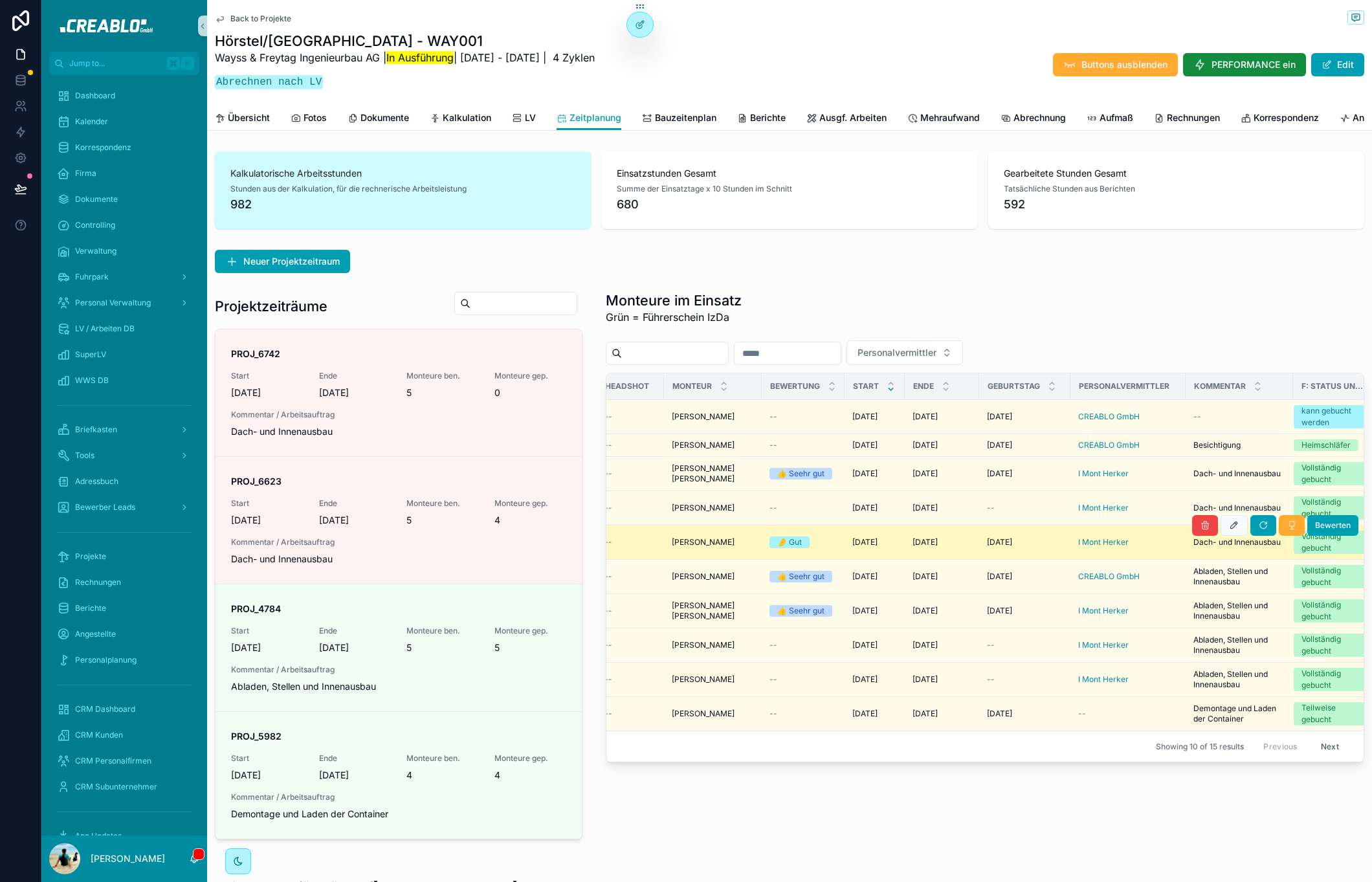
scroll to position [0, 0]
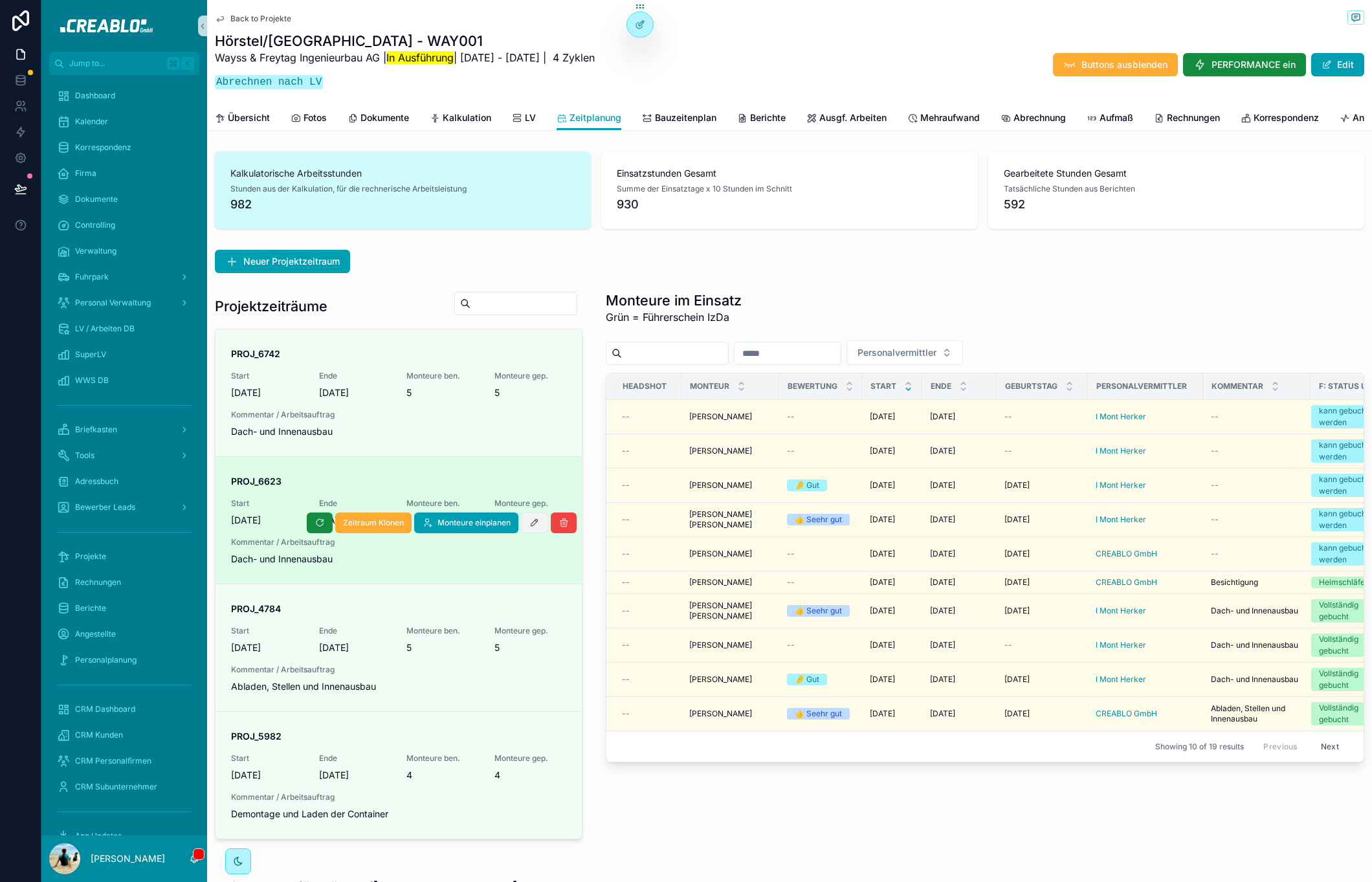
click at [523, 530] on button "scrollable content" at bounding box center [534, 522] width 27 height 21
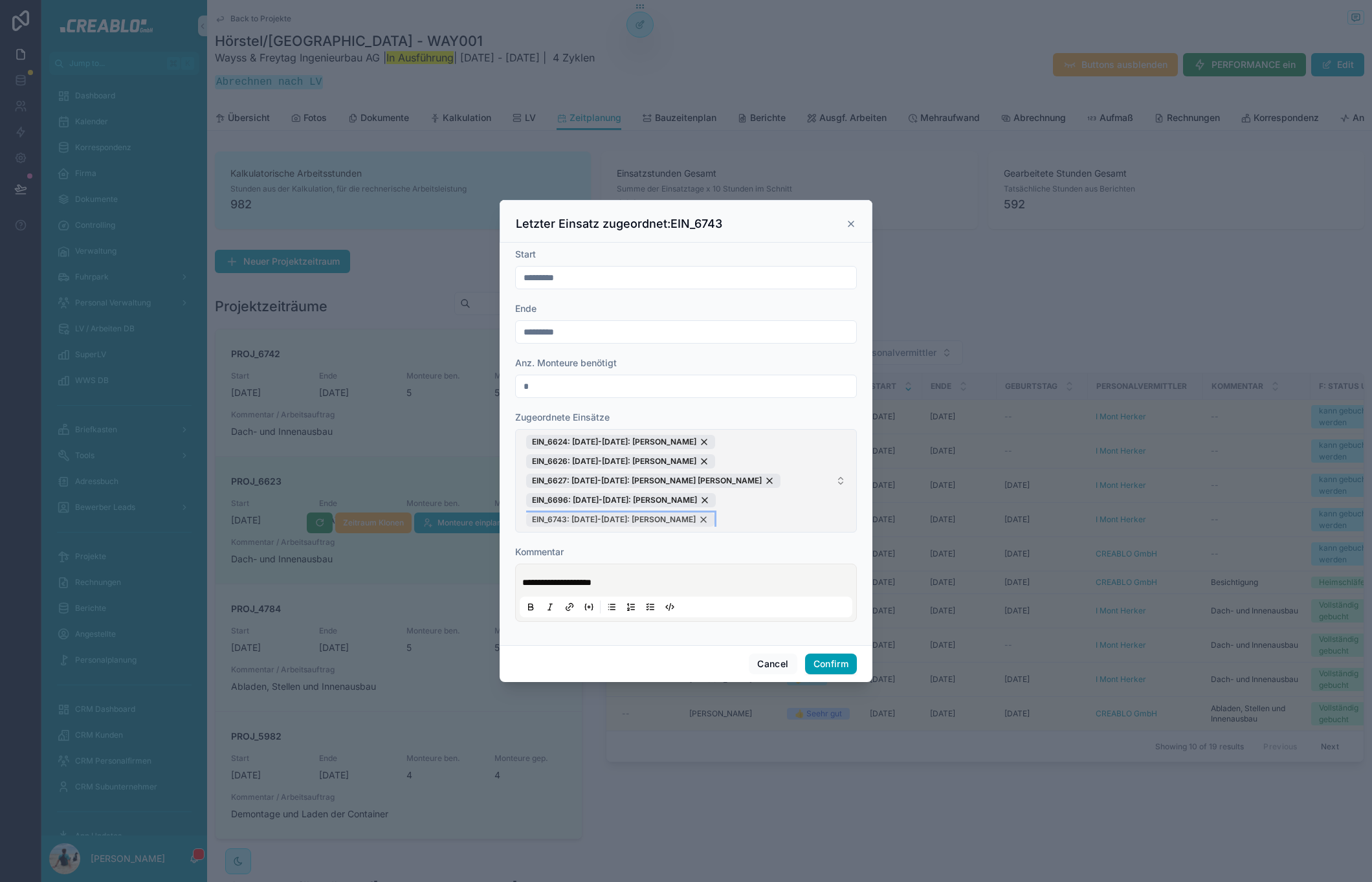
click at [715, 520] on div "EIN_6743: [DATE]-[DATE]: [PERSON_NAME]" at bounding box center [620, 519] width 189 height 15
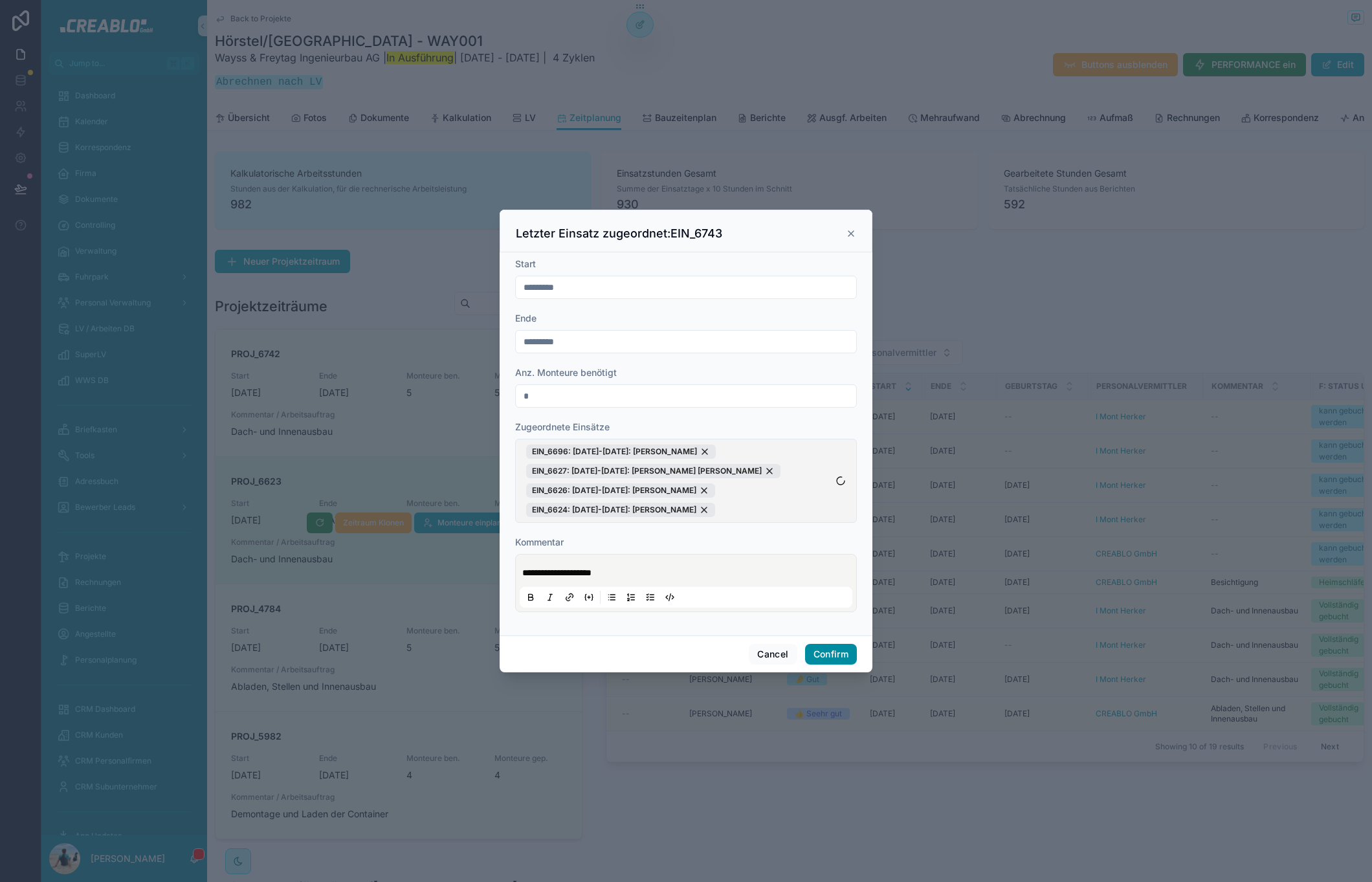
click at [820, 649] on button "Confirm" at bounding box center [830, 653] width 52 height 21
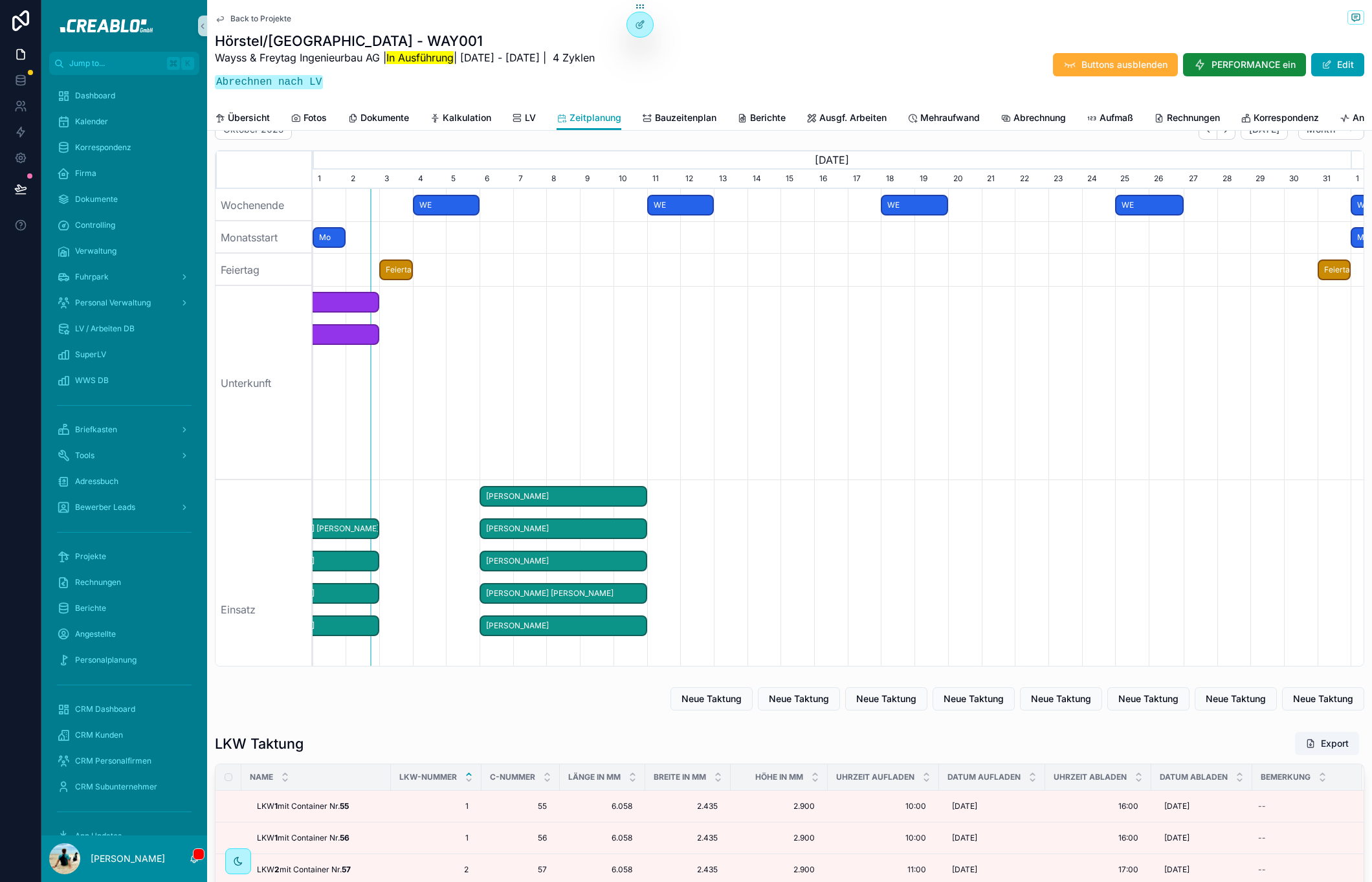
scroll to position [788, 0]
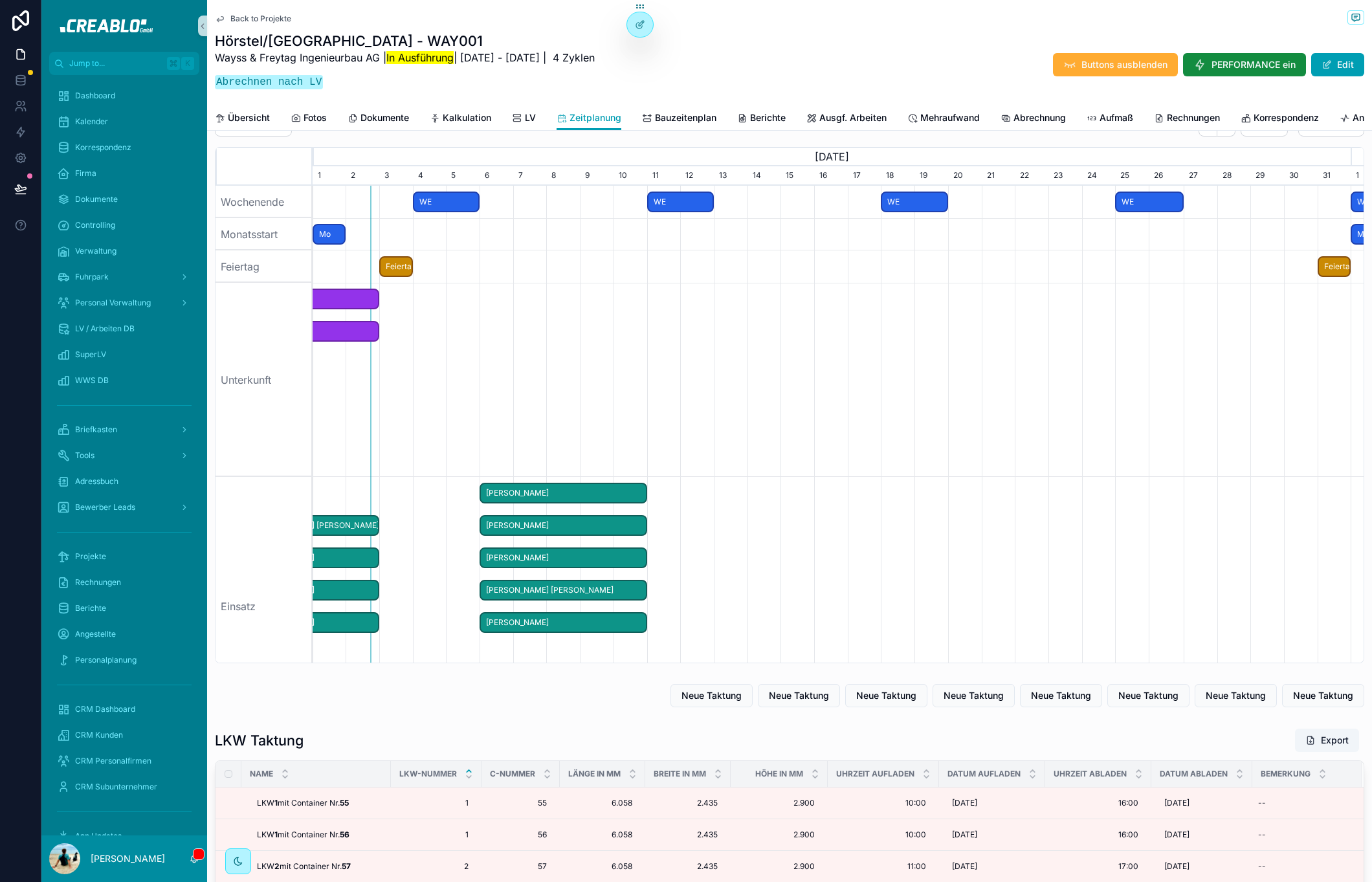
click at [512, 632] on span "[PERSON_NAME]" at bounding box center [562, 622] width 164 height 21
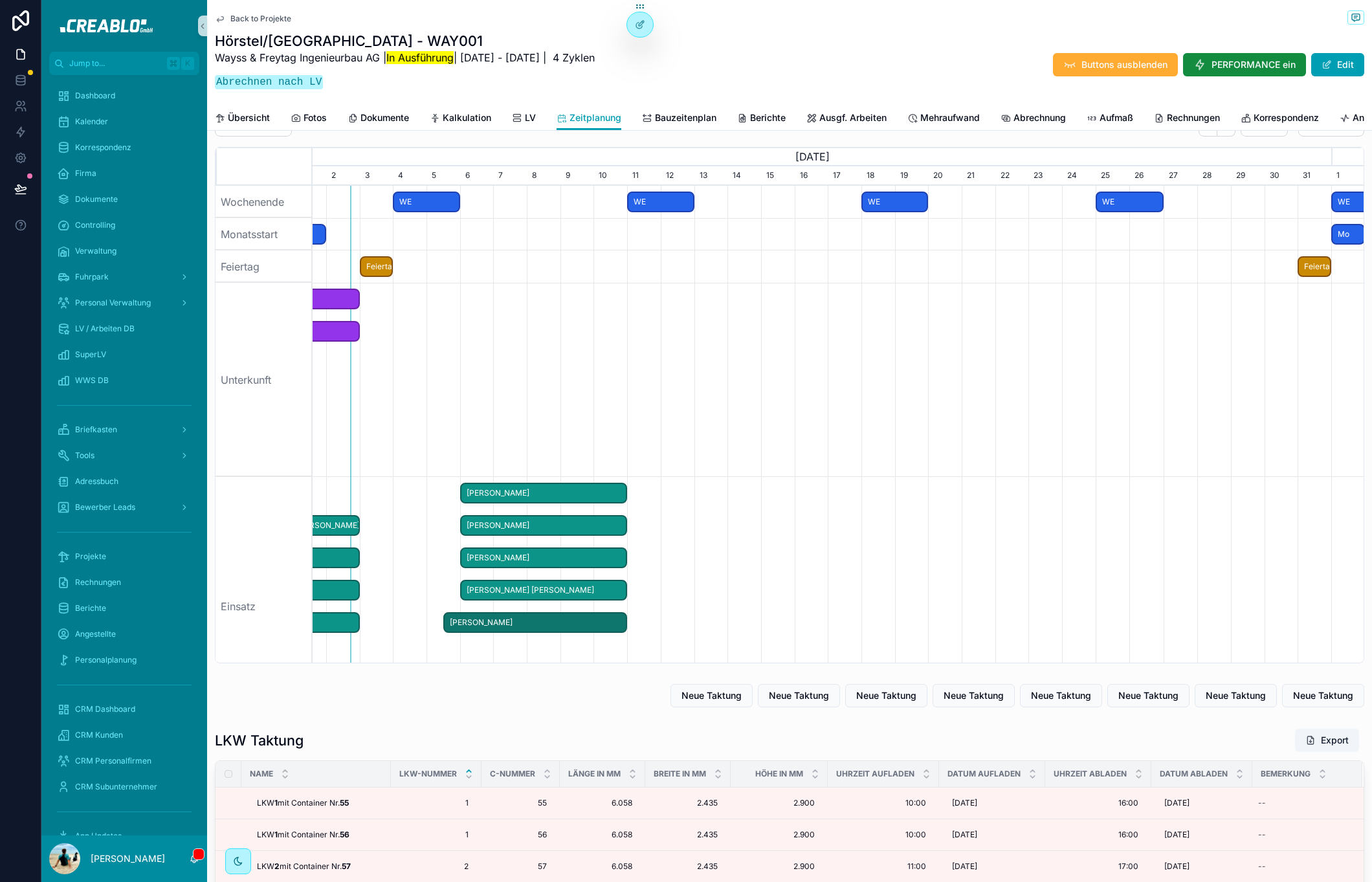
drag, startPoint x: 481, startPoint y: 631, endPoint x: 450, endPoint y: 635, distance: 31.3
click at [450, 632] on span "scrollable content" at bounding box center [452, 622] width 15 height 19
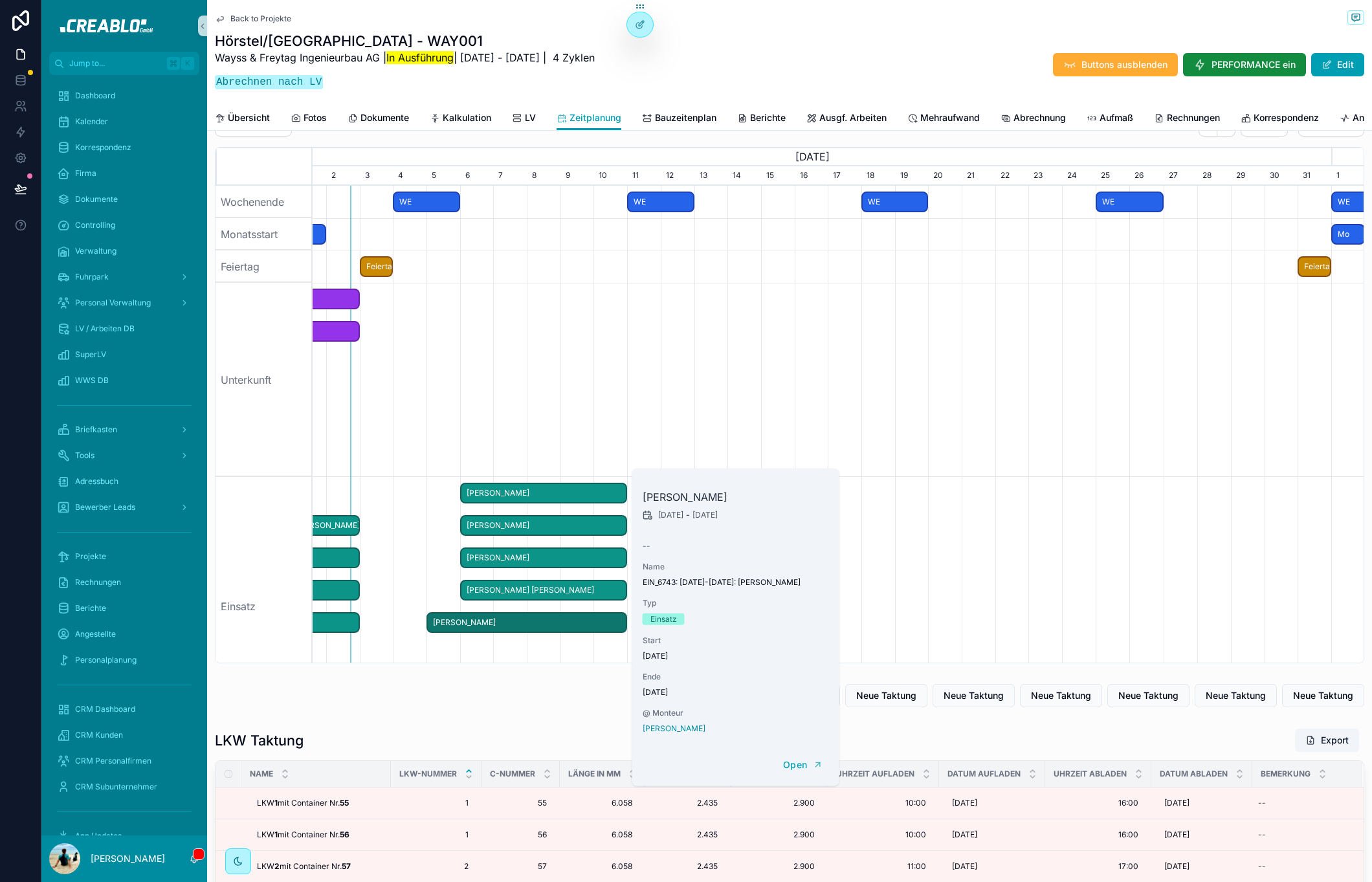
click at [619, 632] on span "scrollable content" at bounding box center [617, 622] width 15 height 19
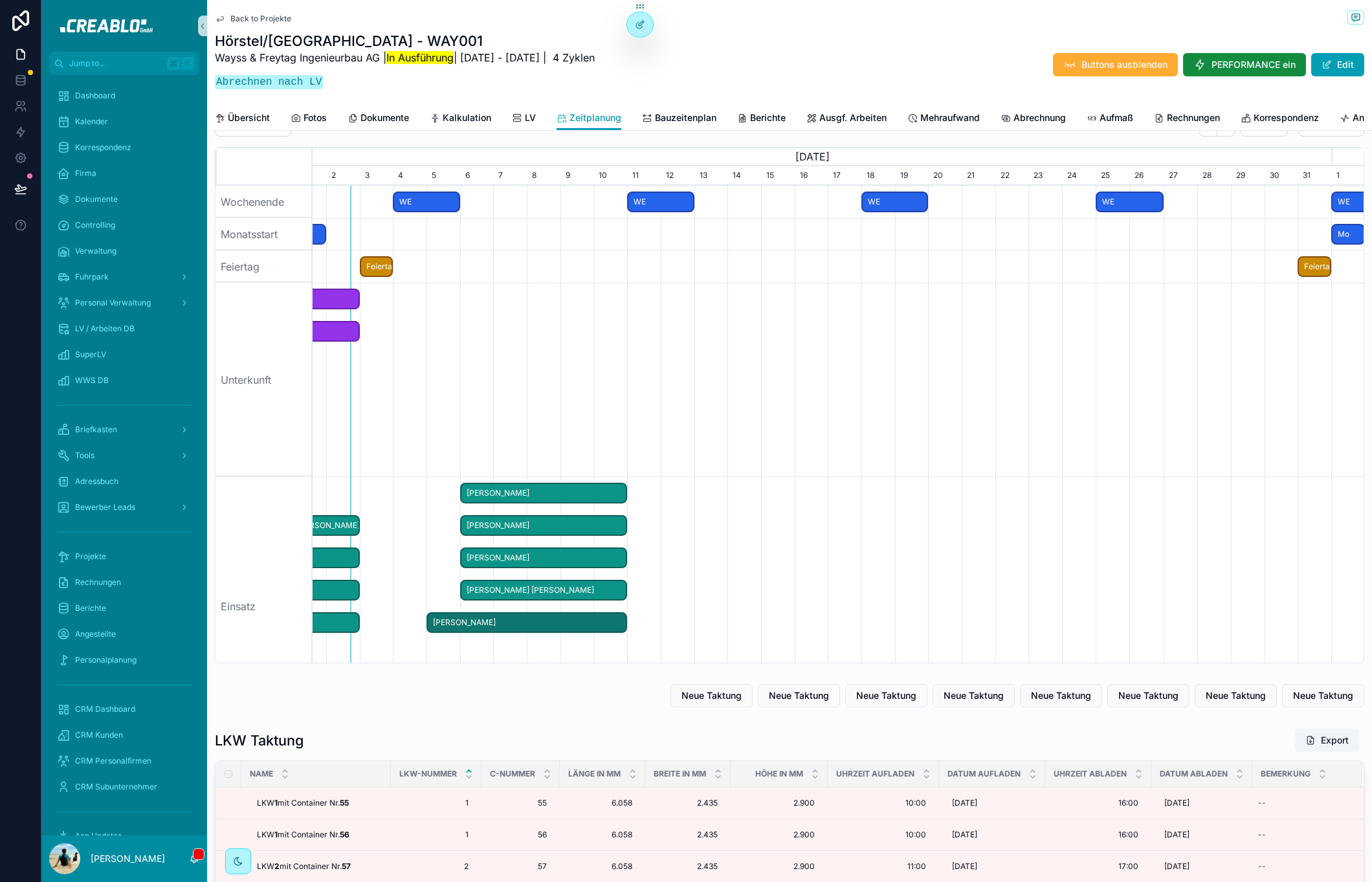
scroll to position [0, 1037]
drag, startPoint x: 624, startPoint y: 633, endPoint x: 646, endPoint y: 632, distance: 22.0
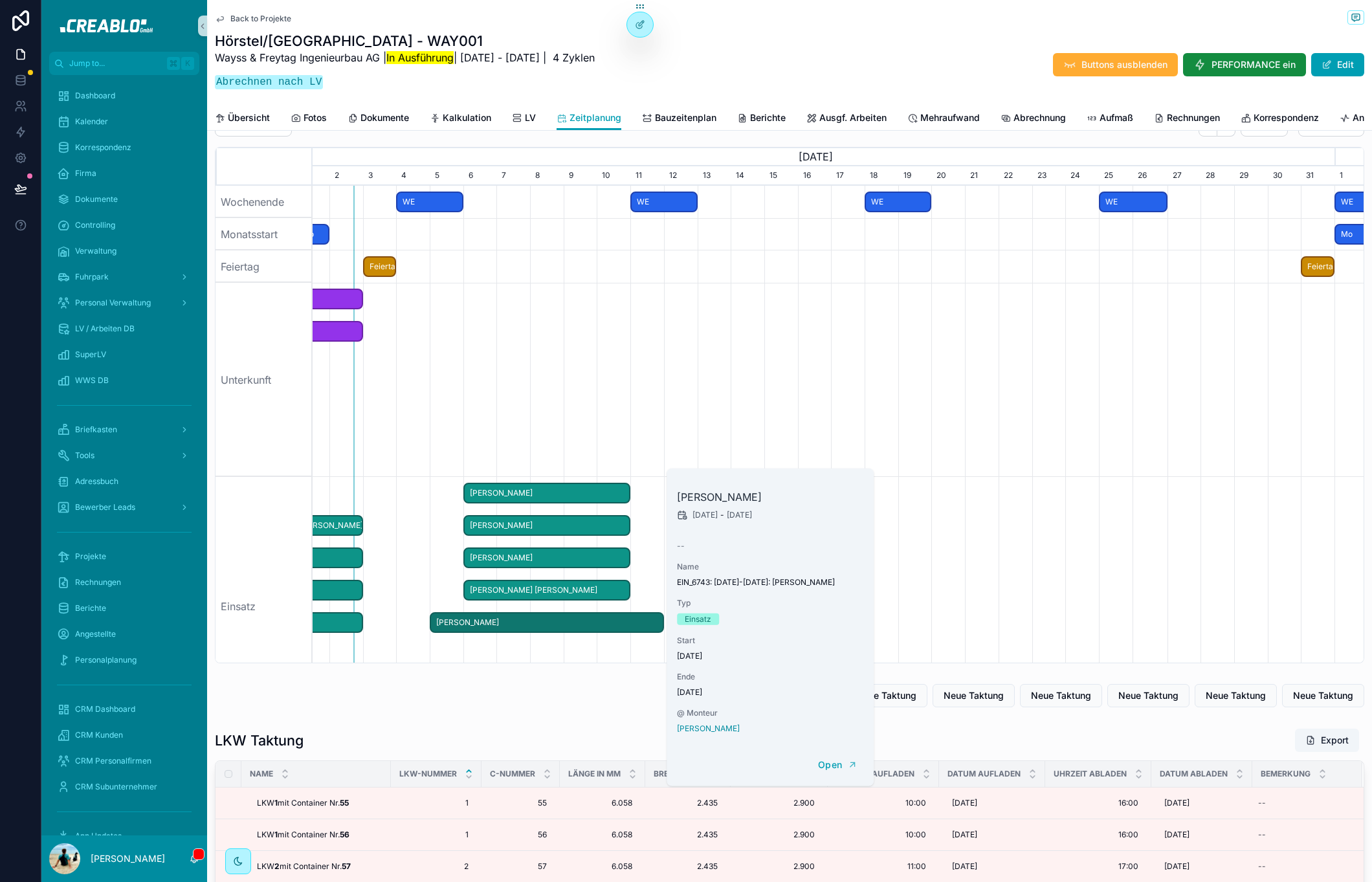
scroll to position [0, 1038]
drag, startPoint x: 611, startPoint y: 733, endPoint x: 611, endPoint y: 723, distance: 10.0
click at [611, 732] on div "Kalkulatorische Arbeitsstunden Stunden aus der Kalkulation, für die rechnerisch…" at bounding box center [789, 393] width 1165 height 2069
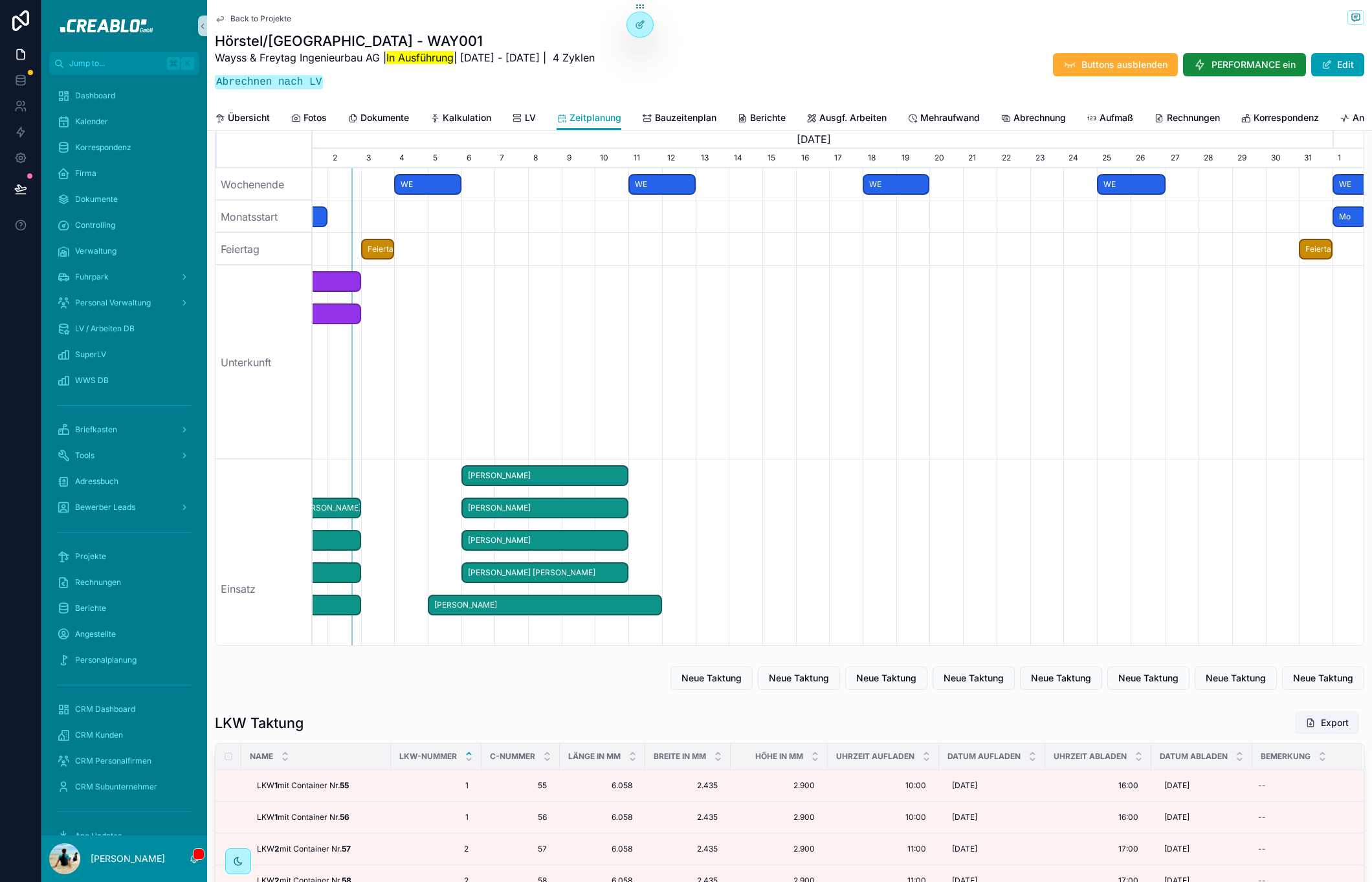
scroll to position [804, 0]
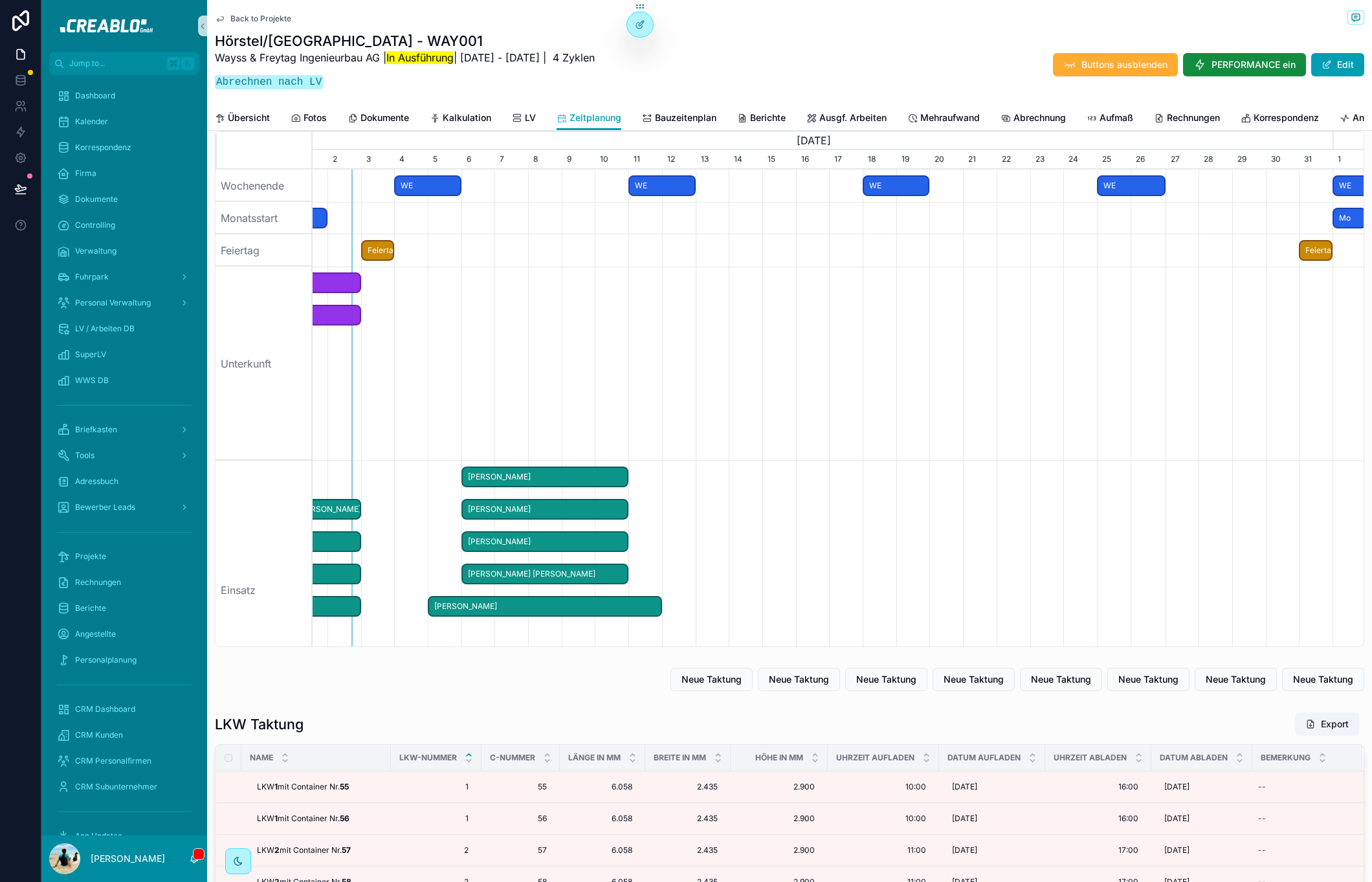
click at [248, 19] on span "Back to Projekte" at bounding box center [261, 18] width 61 height 10
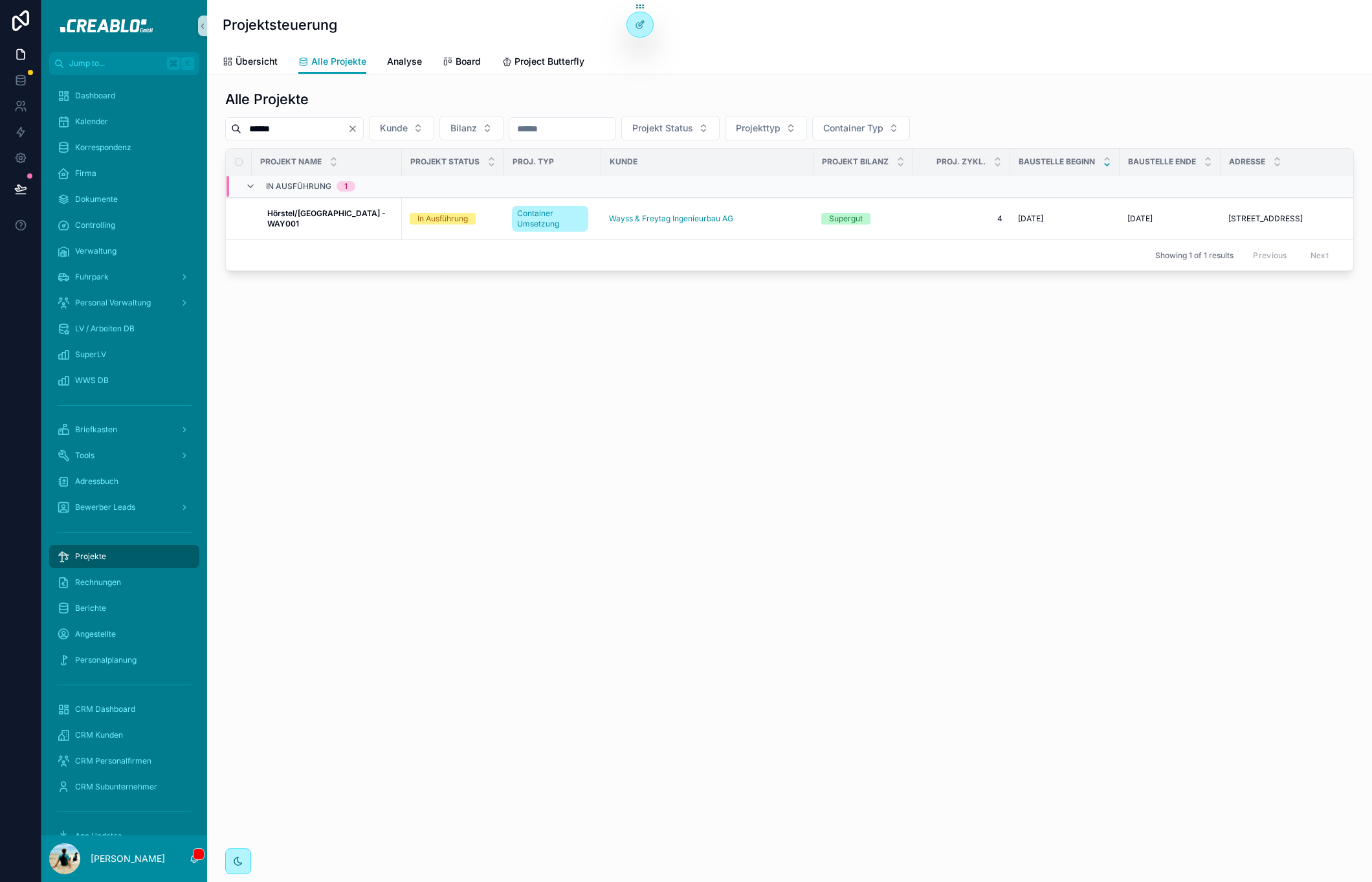
click at [325, 125] on input "******" at bounding box center [294, 128] width 106 height 18
type input "********"
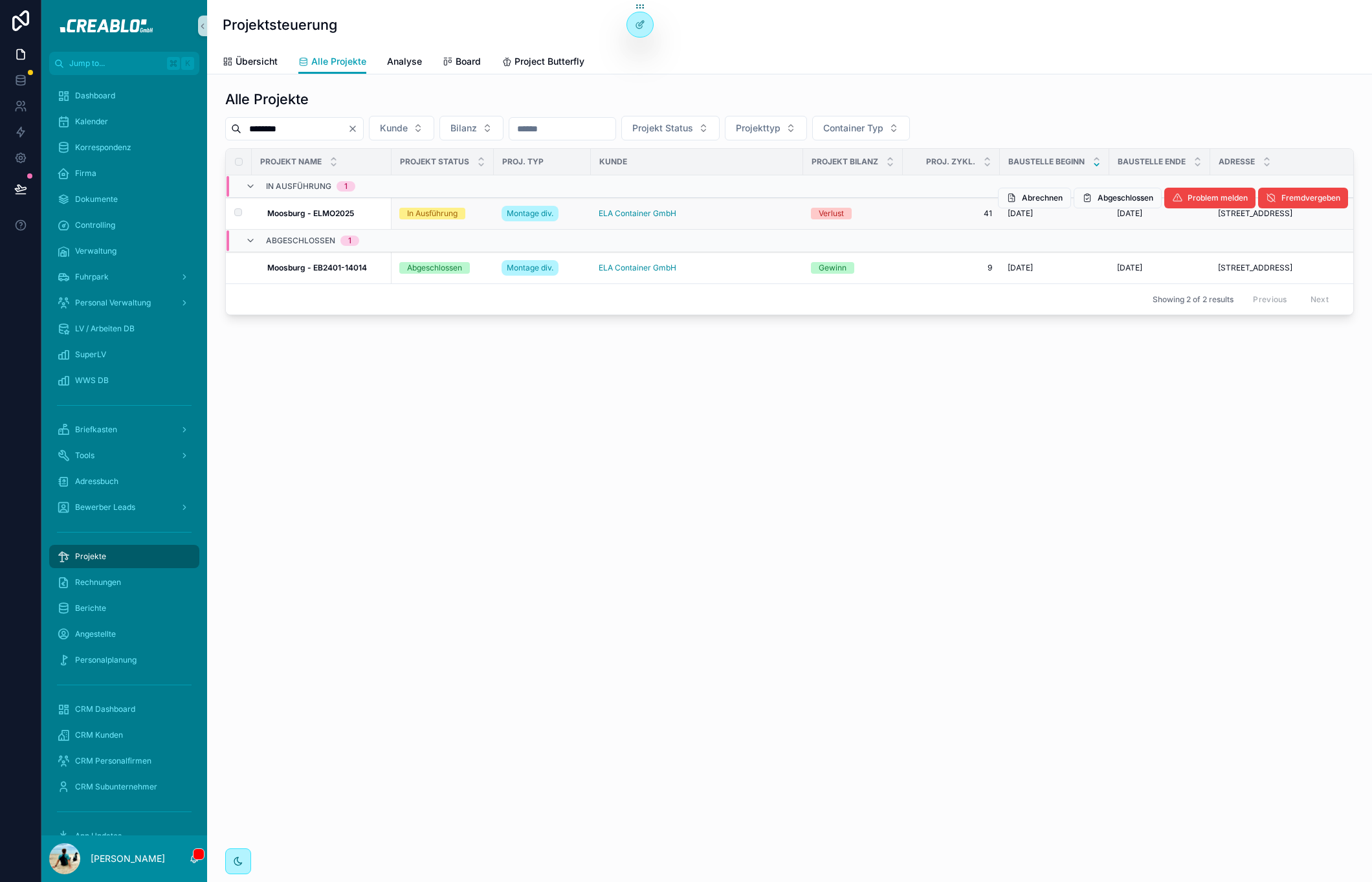
click at [337, 218] on strong "Moosburg - ELMO2025" at bounding box center [310, 213] width 87 height 10
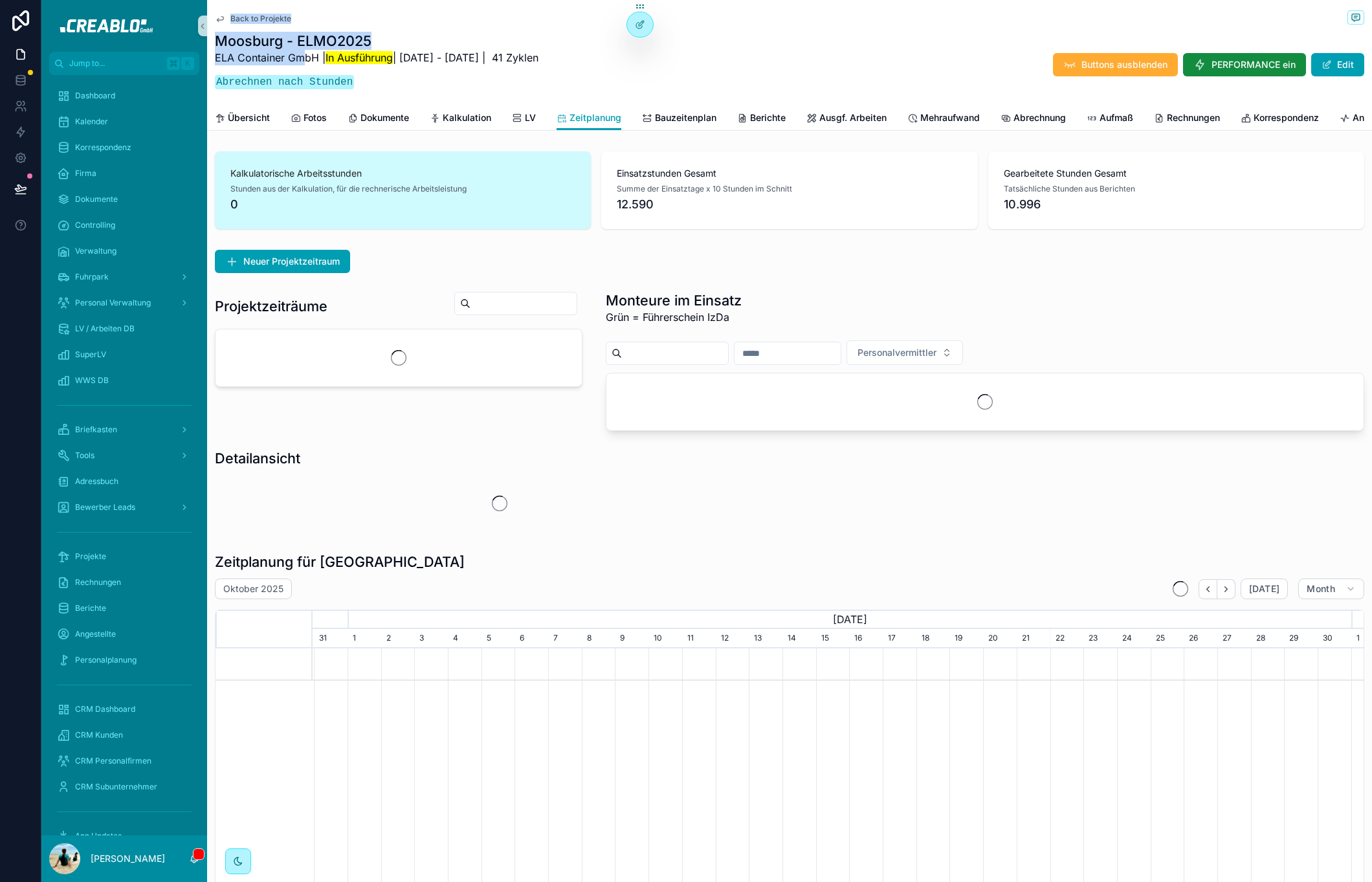
scroll to position [0, 1038]
click at [235, 3] on div "Back to Projekte Moosburg - ELMO2025 ELA Container GmbH | In Ausführung | [DATE…" at bounding box center [789, 53] width 1150 height 106
click at [370, 5] on div "Back to Projekte Moosburg - ELMO2025 ELA Container GmbH | In Ausführung | [DATE…" at bounding box center [789, 53] width 1150 height 106
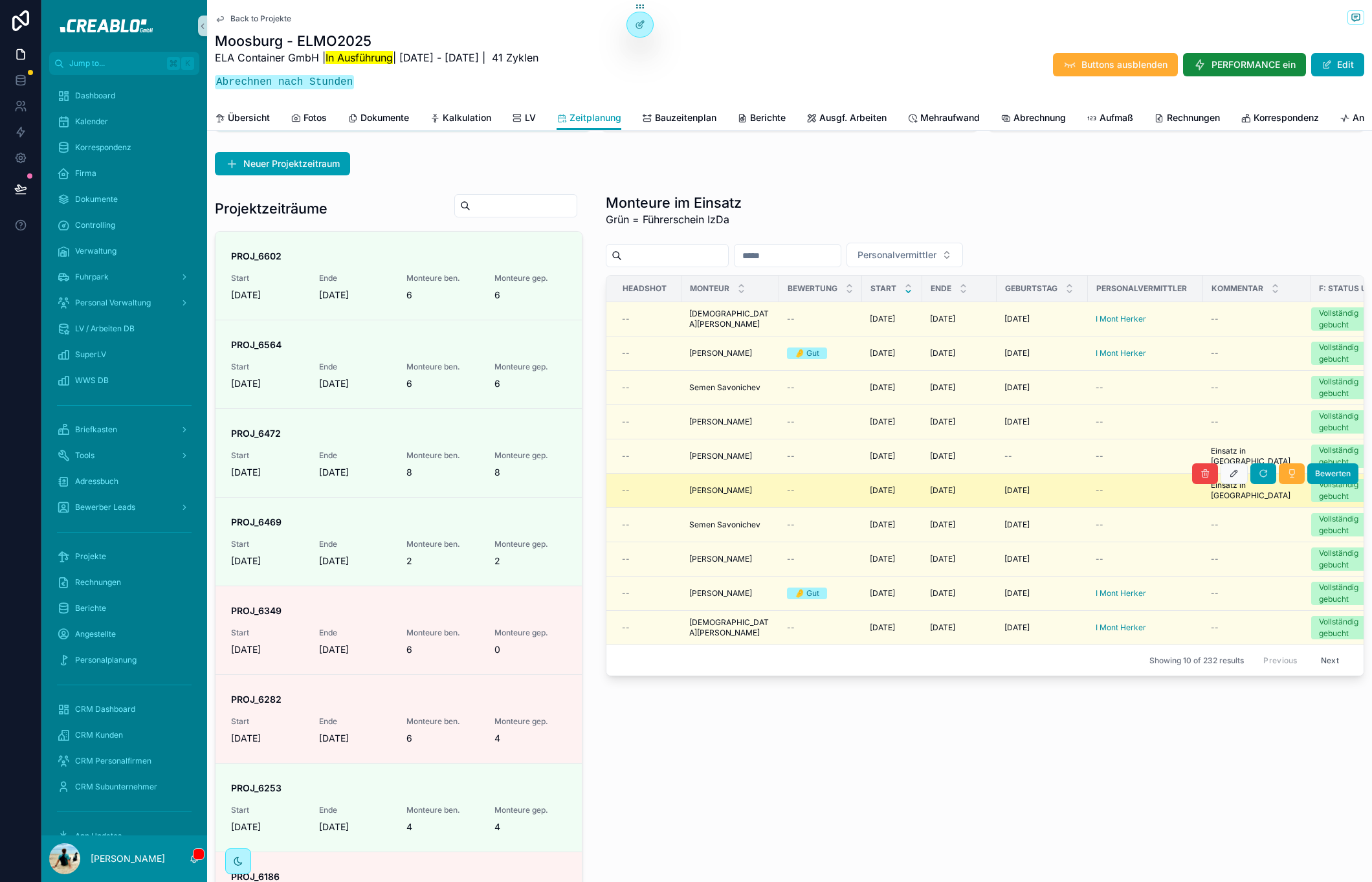
scroll to position [0, 0]
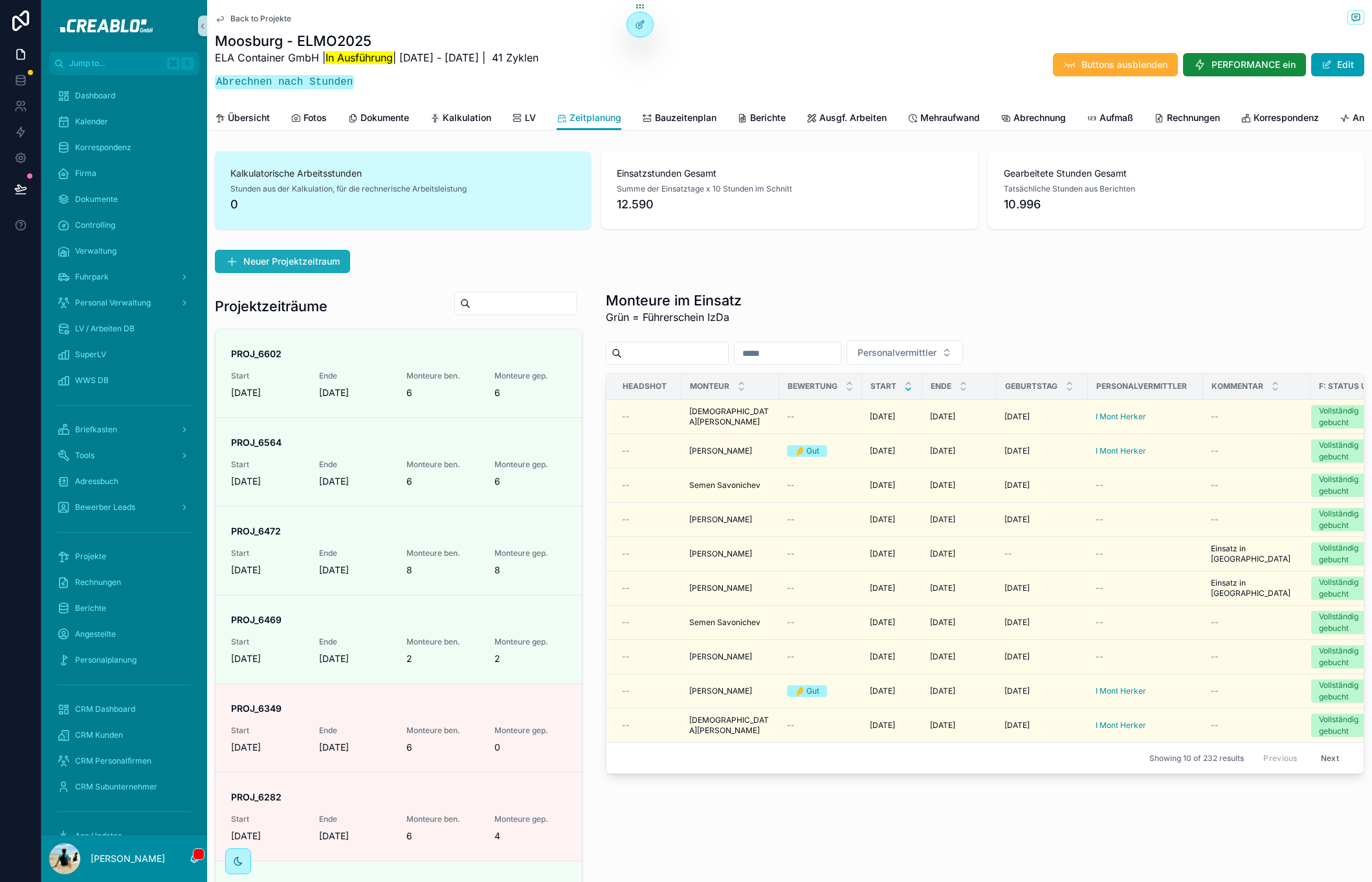
click at [318, 265] on span "Neuer Projektzeitraum" at bounding box center [292, 262] width 97 height 13
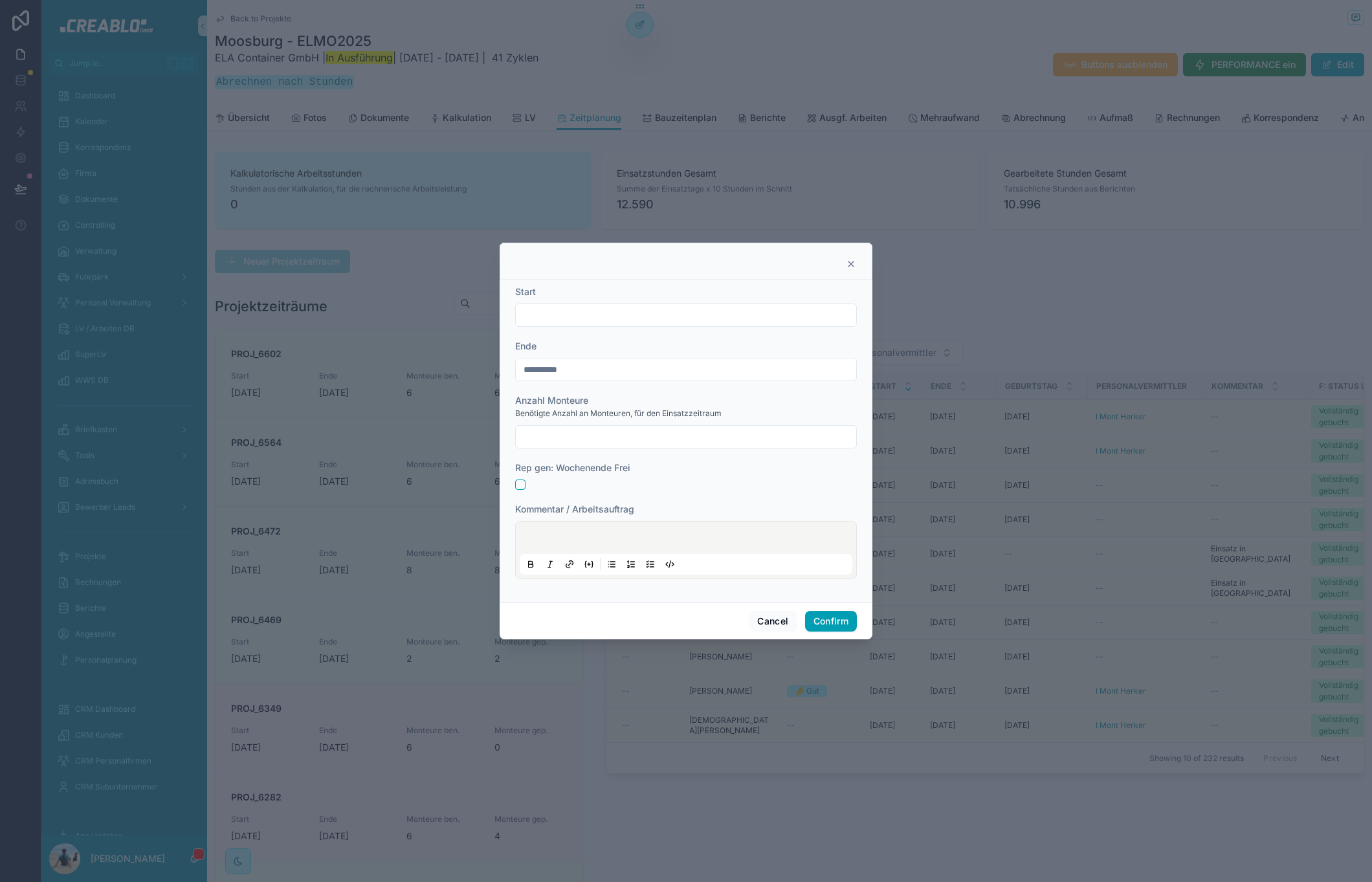
click at [579, 308] on input "text" at bounding box center [686, 315] width 340 height 18
click at [664, 344] on button "[DATE]" at bounding box center [686, 347] width 51 height 24
click at [621, 448] on button "6" at bounding box center [616, 451] width 24 height 24
type input "*********"
click at [547, 370] on input "**********" at bounding box center [686, 369] width 340 height 18
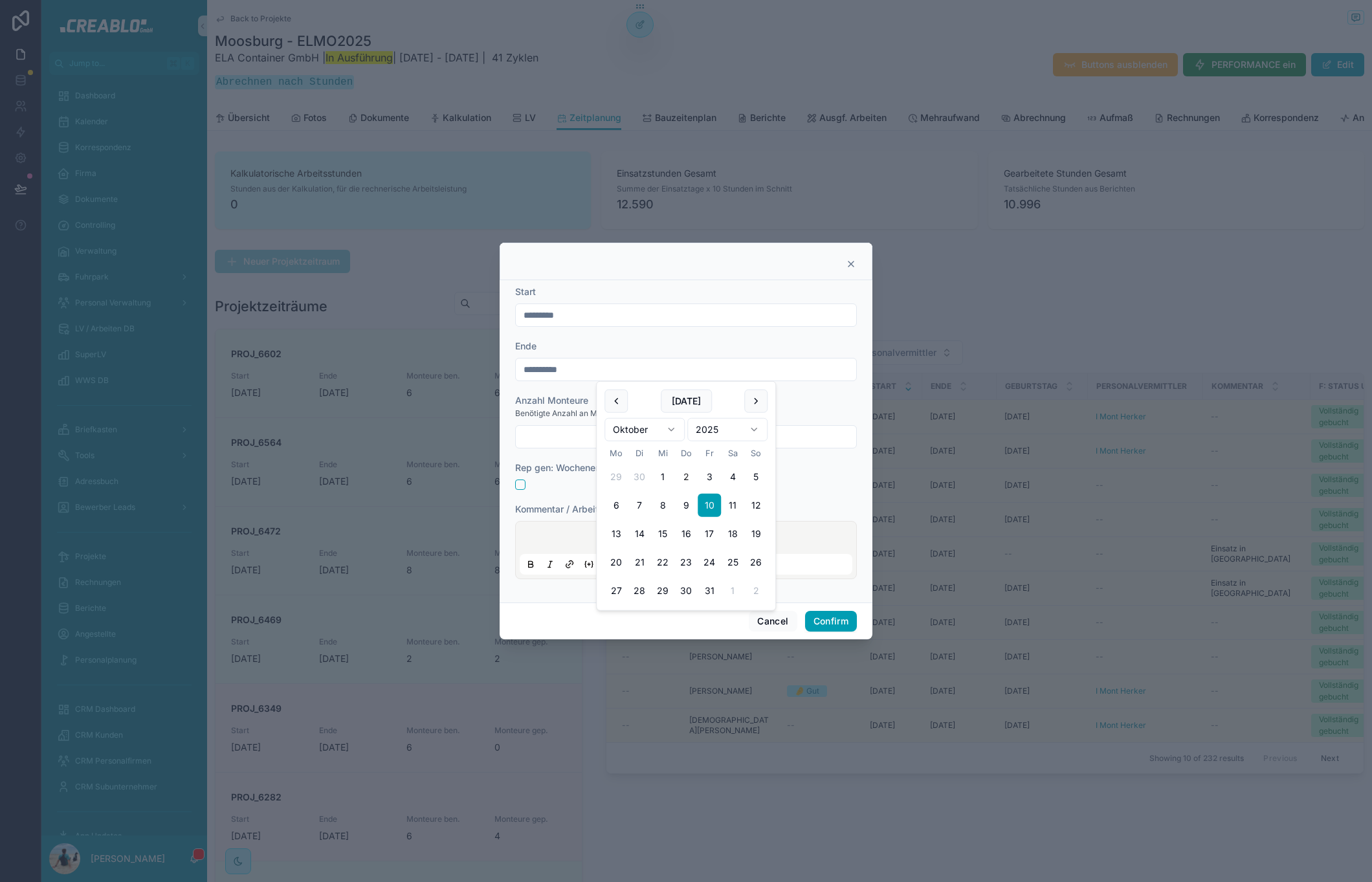
click at [570, 446] on input "text" at bounding box center [686, 436] width 340 height 18
type input "*"
click at [842, 617] on button "Confirm" at bounding box center [830, 620] width 52 height 21
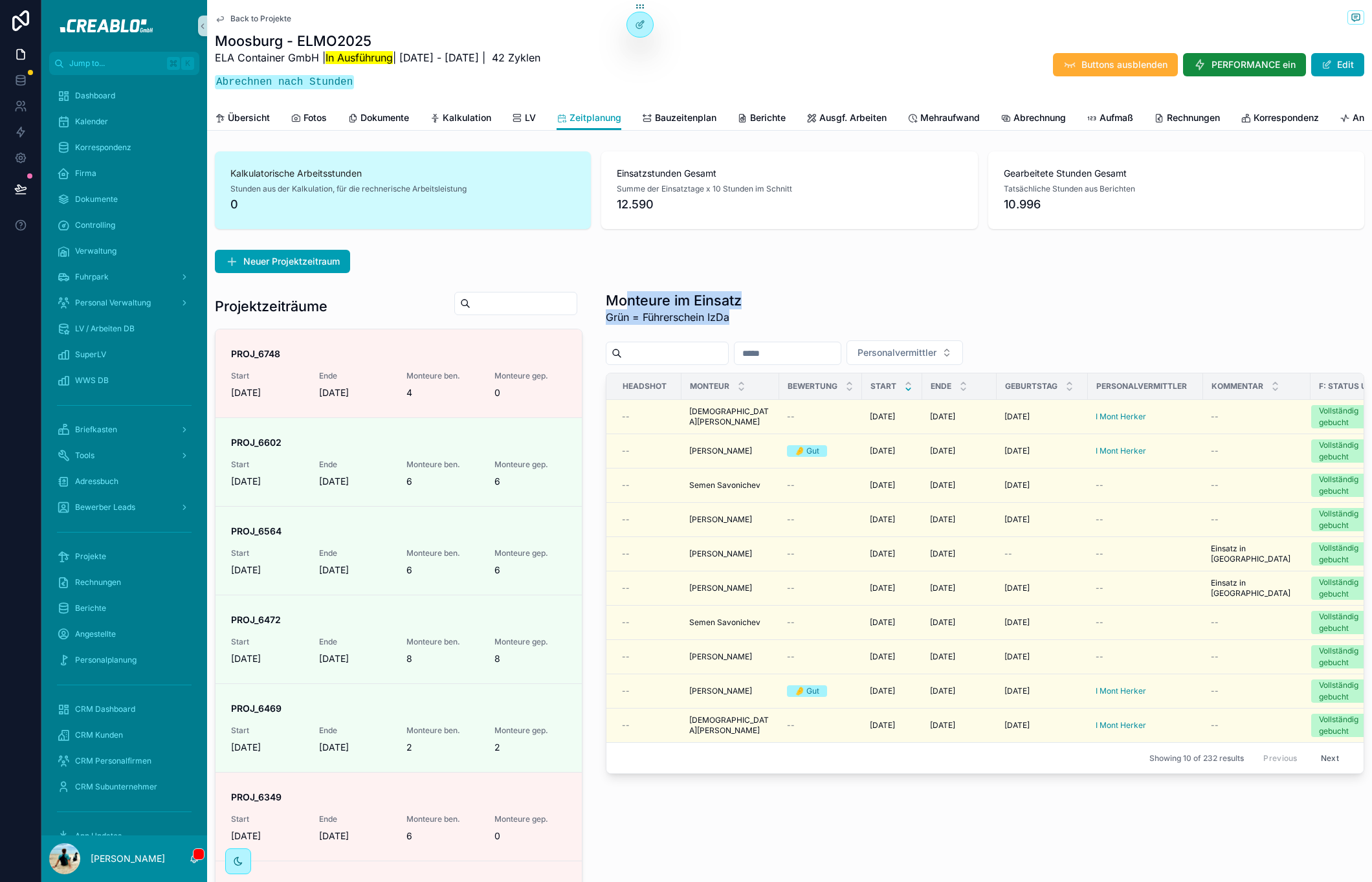
drag, startPoint x: 739, startPoint y: 326, endPoint x: 618, endPoint y: 313, distance: 121.7
click at [618, 313] on div "Monteure im Einsatz Grün = Führerschein IzDa" at bounding box center [985, 311] width 758 height 41
click at [610, 309] on h1 "Monteure im Einsatz" at bounding box center [673, 300] width 136 height 18
drag, startPoint x: 599, startPoint y: 313, endPoint x: 749, endPoint y: 316, distance: 150.0
click at [749, 316] on div "Monteure im Einsatz Grün = Führerschein IzDa Personalvermittler Headshot Monteu…" at bounding box center [985, 641] width 774 height 709
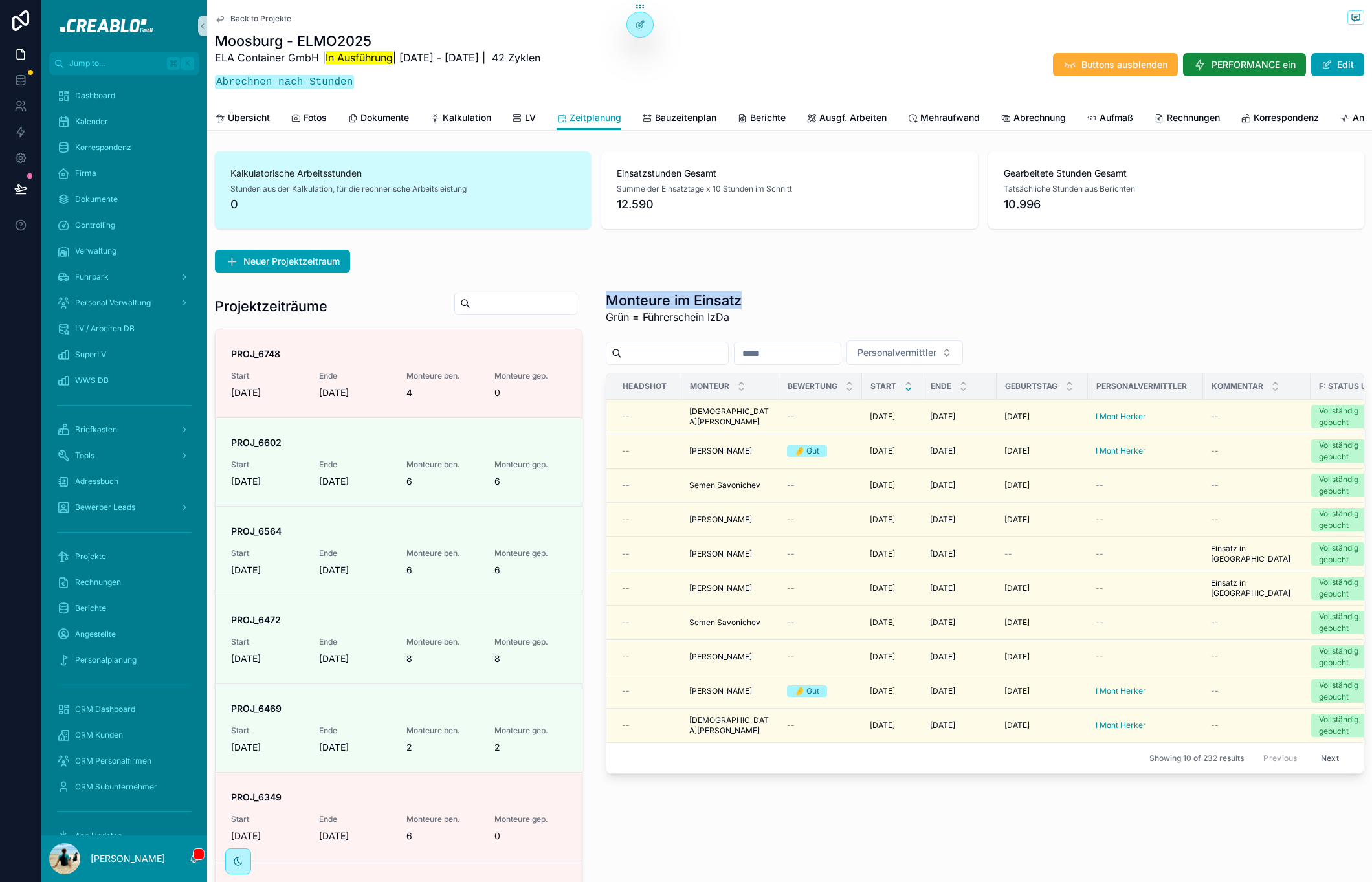
click at [749, 316] on div "Monteure im Einsatz Grün = Führerschein IzDa" at bounding box center [985, 311] width 758 height 41
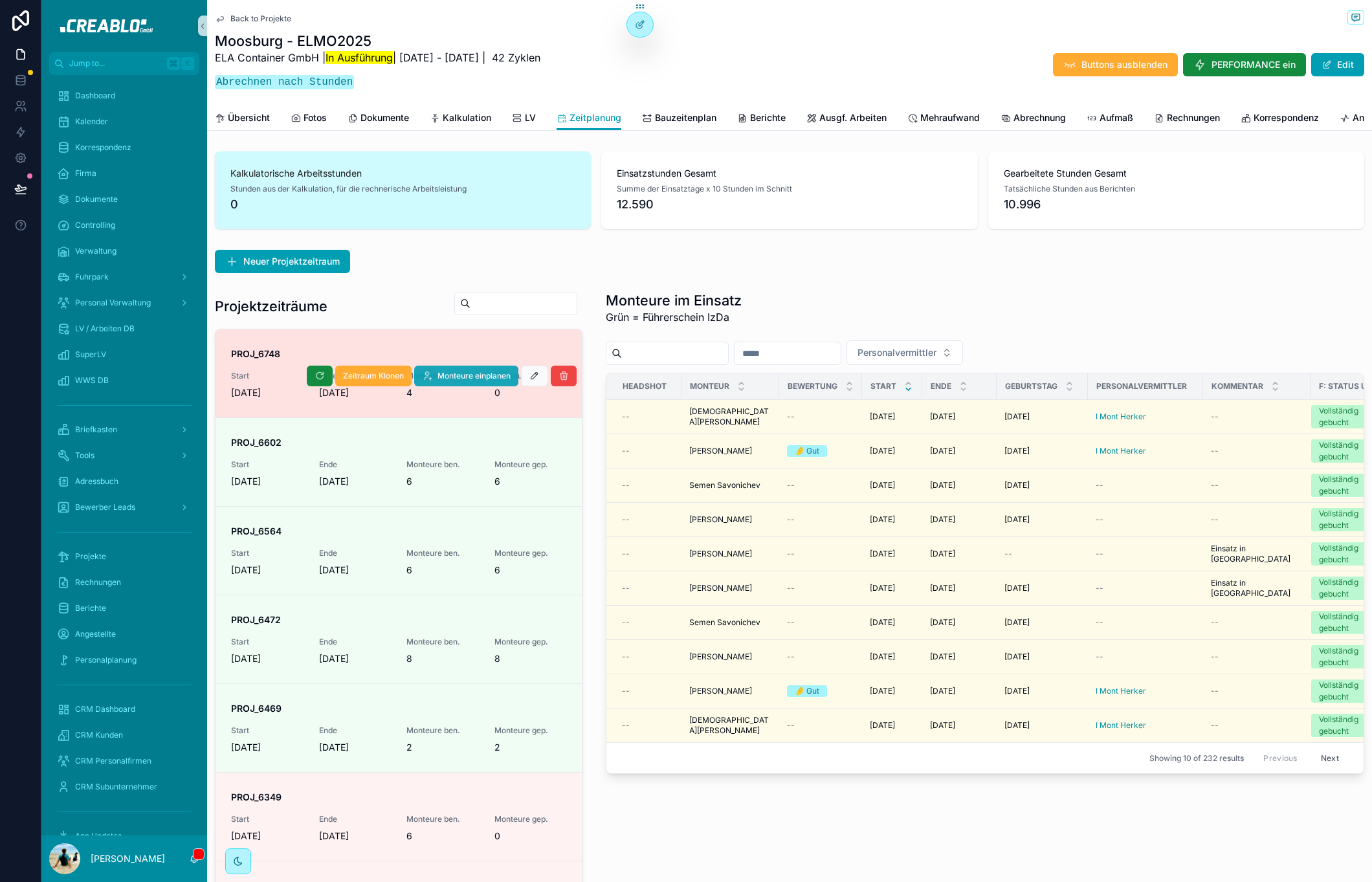
click at [461, 381] on span "Monteure einplanen" at bounding box center [474, 375] width 73 height 10
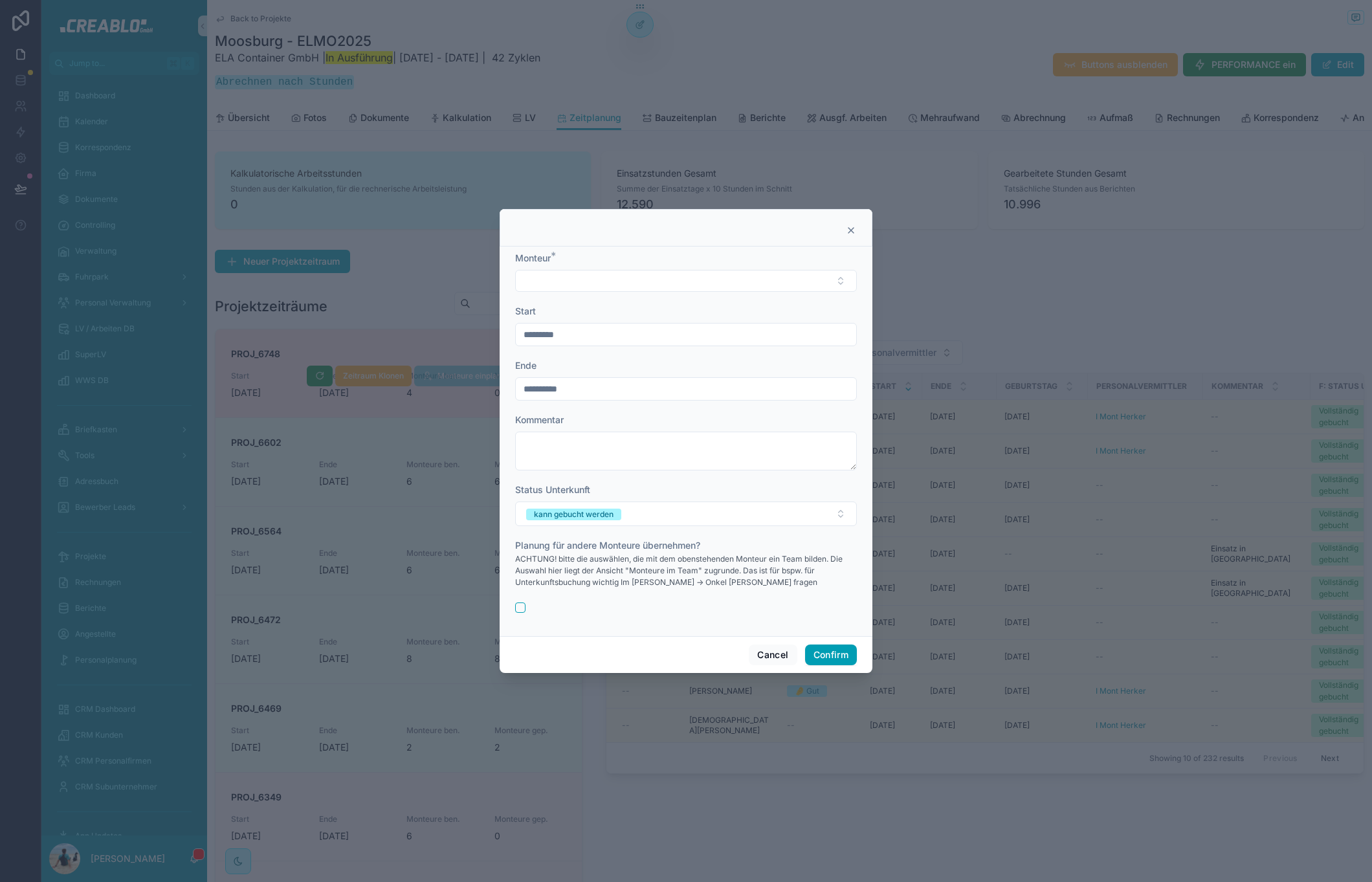
click at [621, 298] on form "**********" at bounding box center [686, 438] width 342 height 374
click at [626, 289] on button "Select Button" at bounding box center [686, 281] width 342 height 22
type input "*****"
click at [610, 331] on div "Semen Savonichev" at bounding box center [686, 332] width 335 height 21
click at [610, 515] on div "kann gebucht werden" at bounding box center [573, 515] width 79 height 12
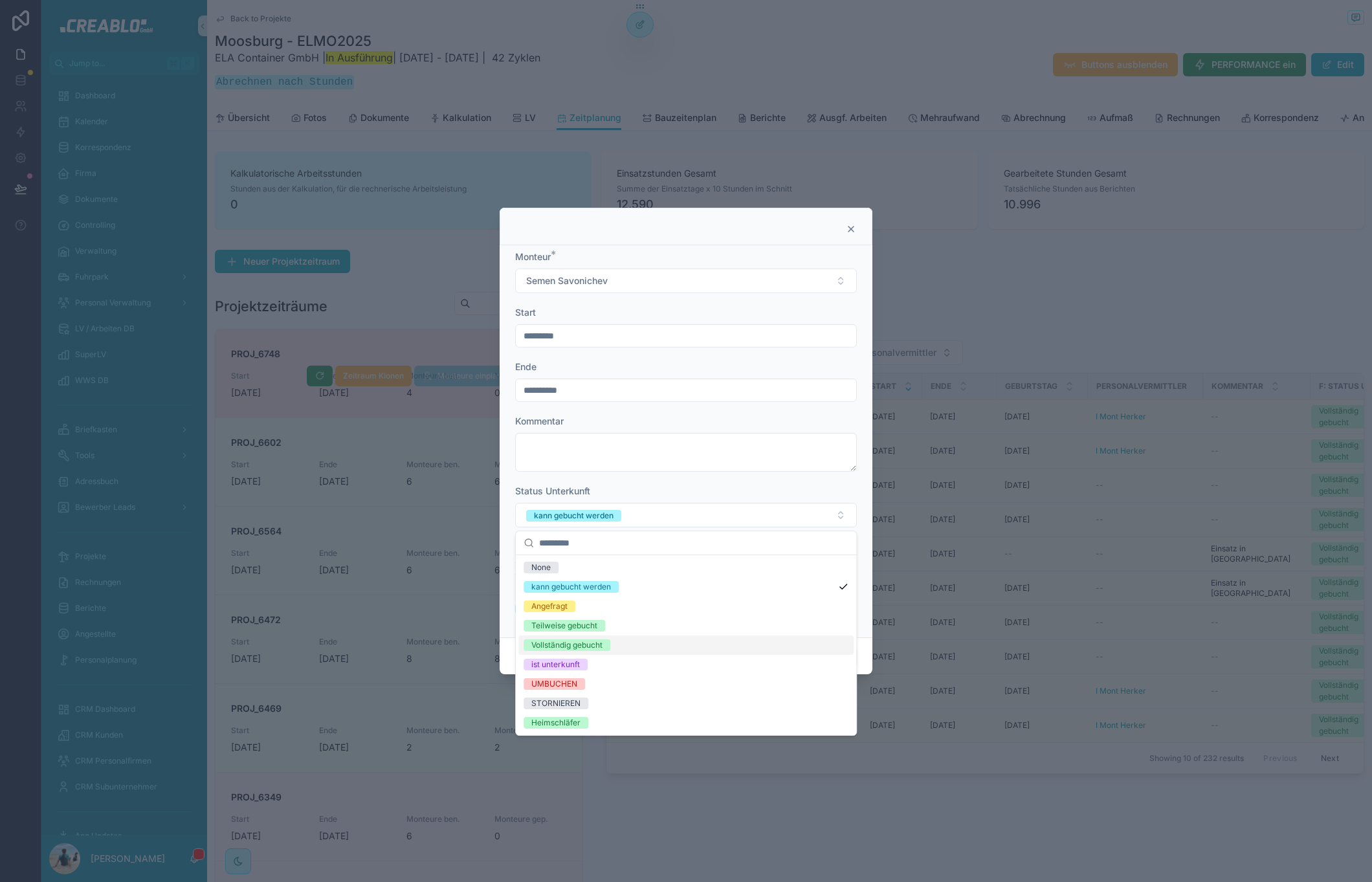
click at [628, 644] on div "Vollständig gebucht" at bounding box center [686, 644] width 335 height 19
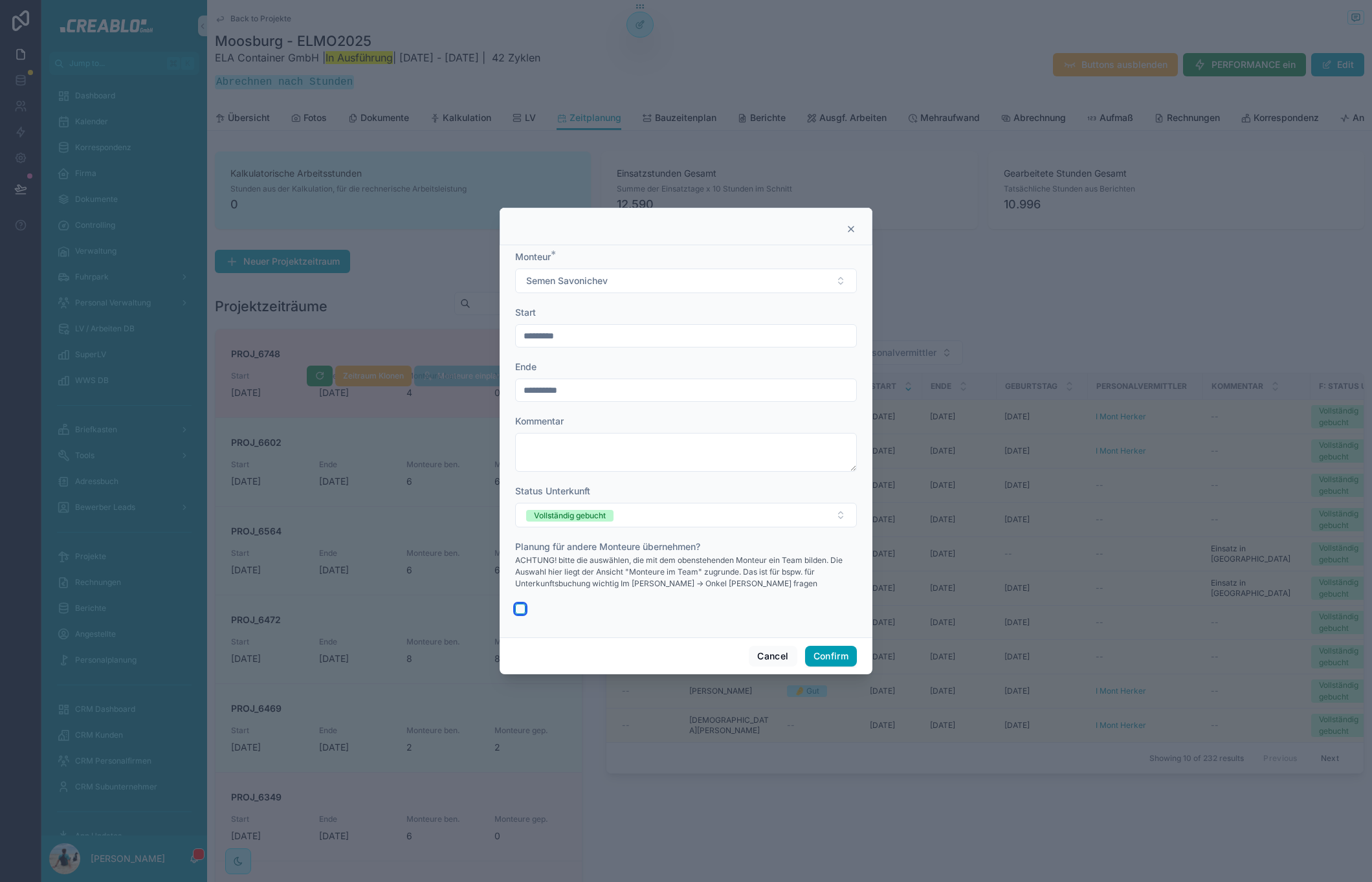
click at [525, 613] on button "button" at bounding box center [520, 608] width 10 height 10
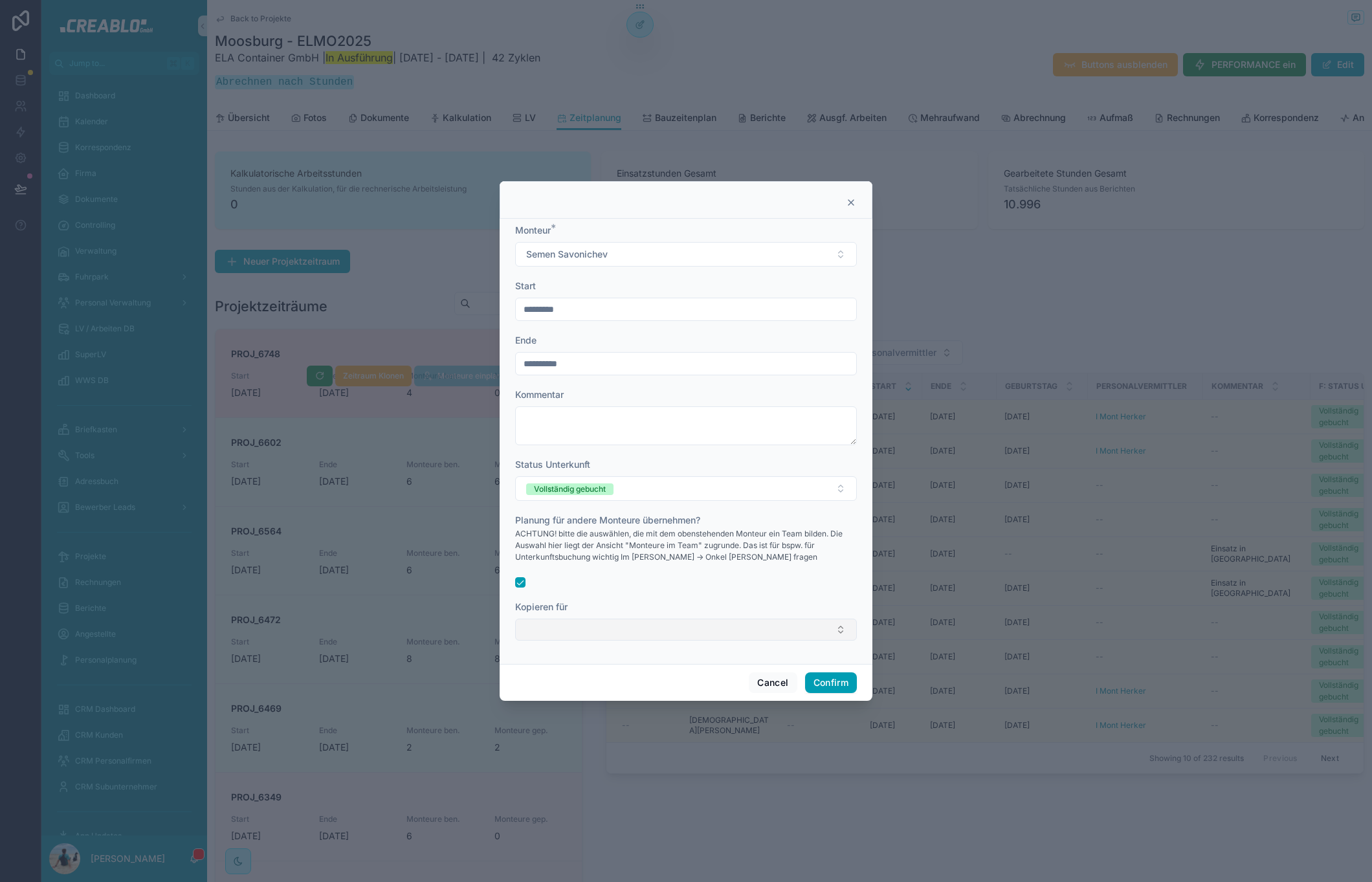
click at [576, 626] on button "Select Button" at bounding box center [686, 630] width 342 height 22
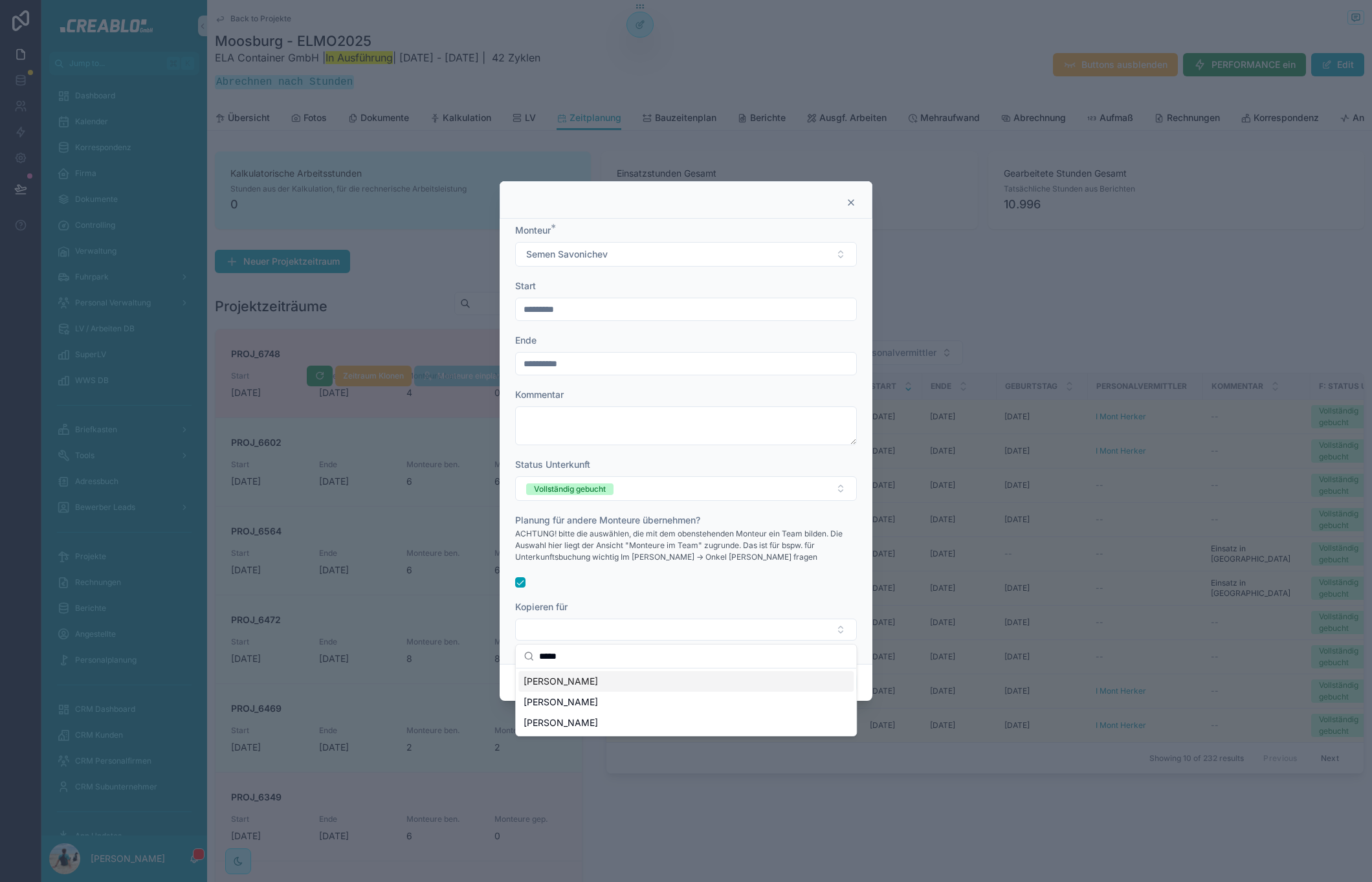
type input "*****"
click at [601, 688] on div "[PERSON_NAME]" at bounding box center [686, 681] width 335 height 21
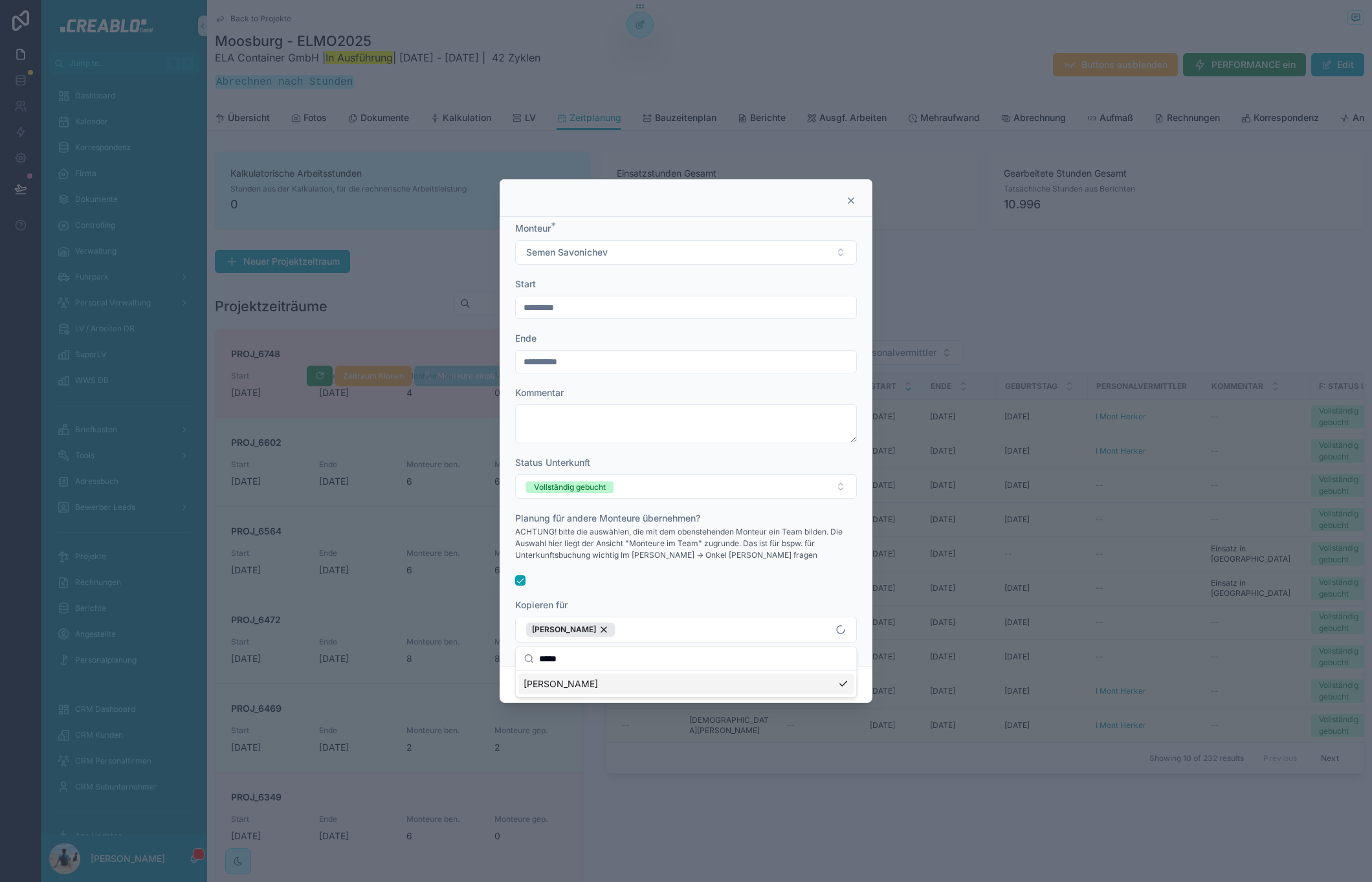
click at [776, 577] on div at bounding box center [686, 579] width 342 height 10
click at [822, 678] on button "Confirm" at bounding box center [830, 684] width 52 height 21
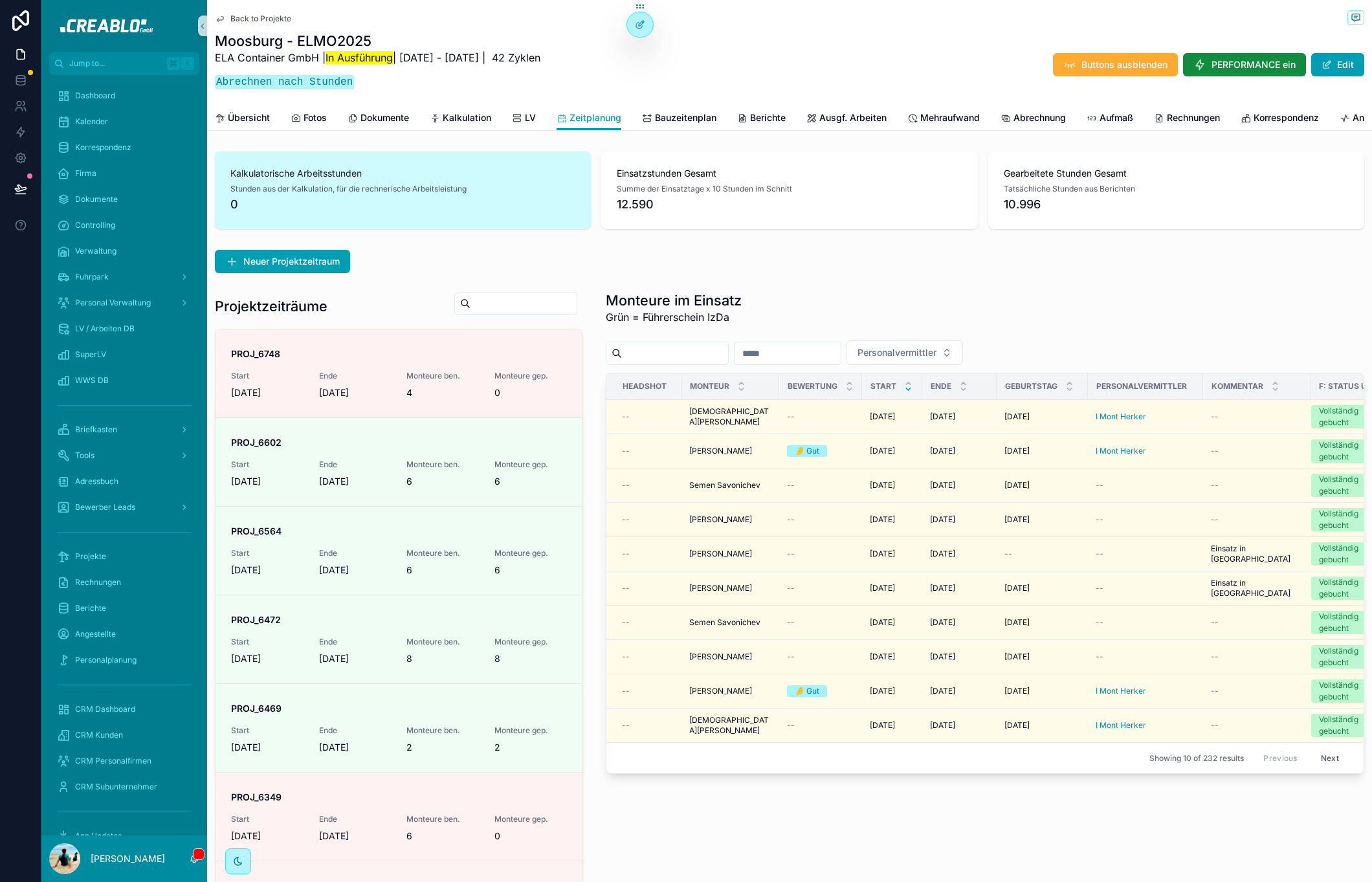
click at [798, 333] on div "Monteure im Einsatz Grün = Führerschein IzDa" at bounding box center [985, 311] width 758 height 41
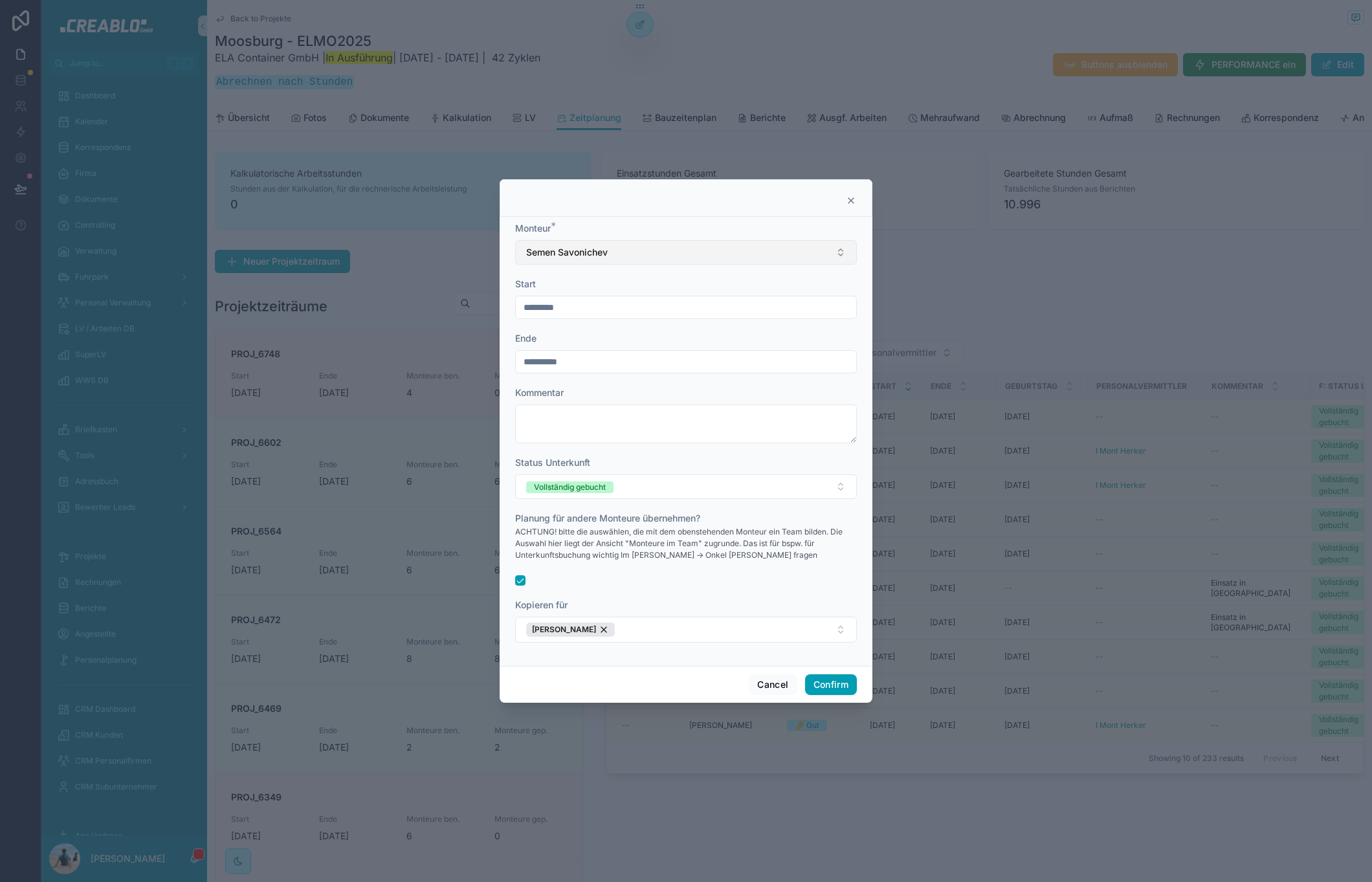
click at [601, 246] on span "Semen Savonichev" at bounding box center [566, 252] width 81 height 13
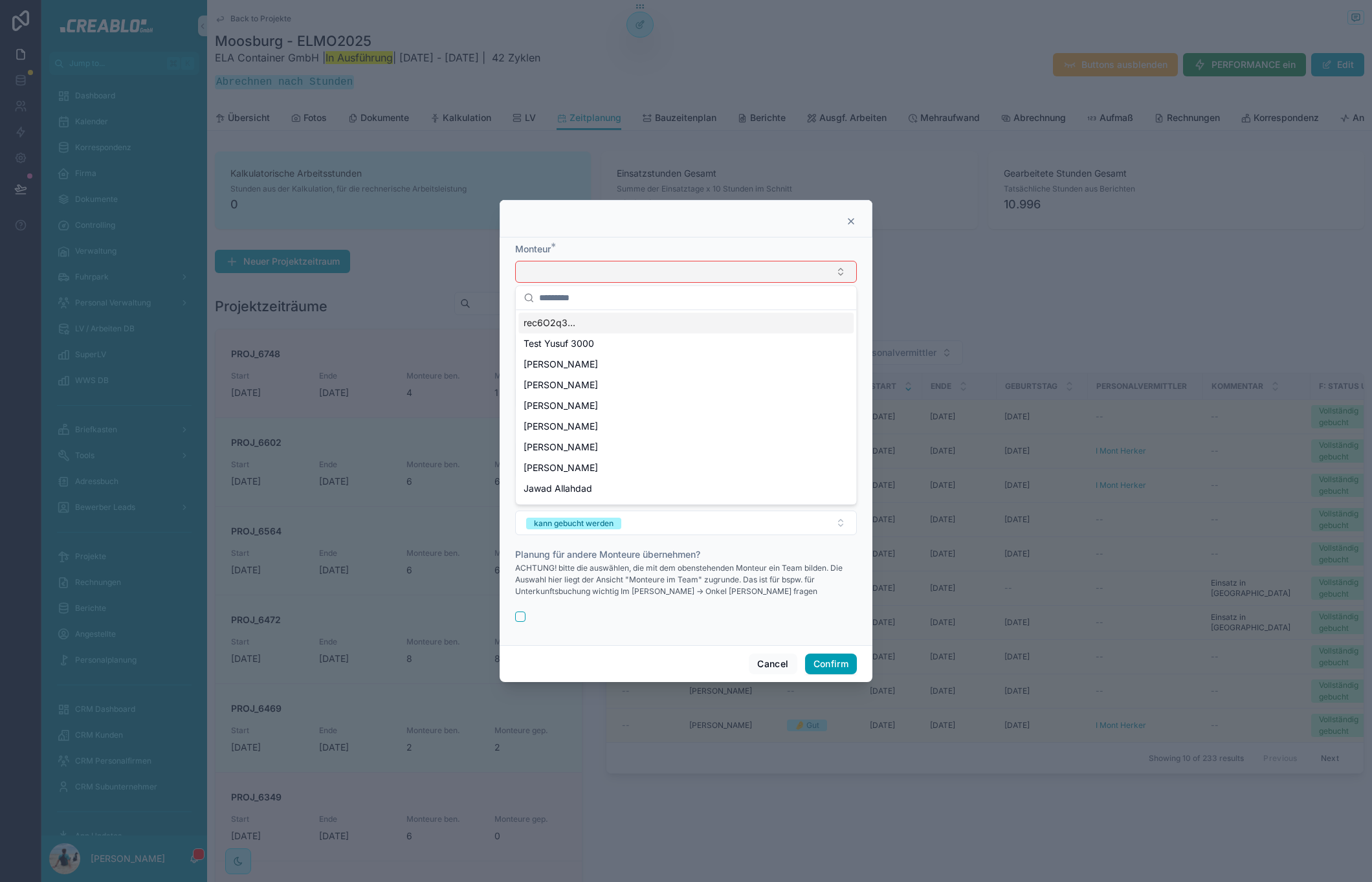
click at [637, 300] on input "text" at bounding box center [693, 298] width 309 height 24
type input "****"
click at [613, 326] on div "[PERSON_NAME]" at bounding box center [686, 323] width 335 height 21
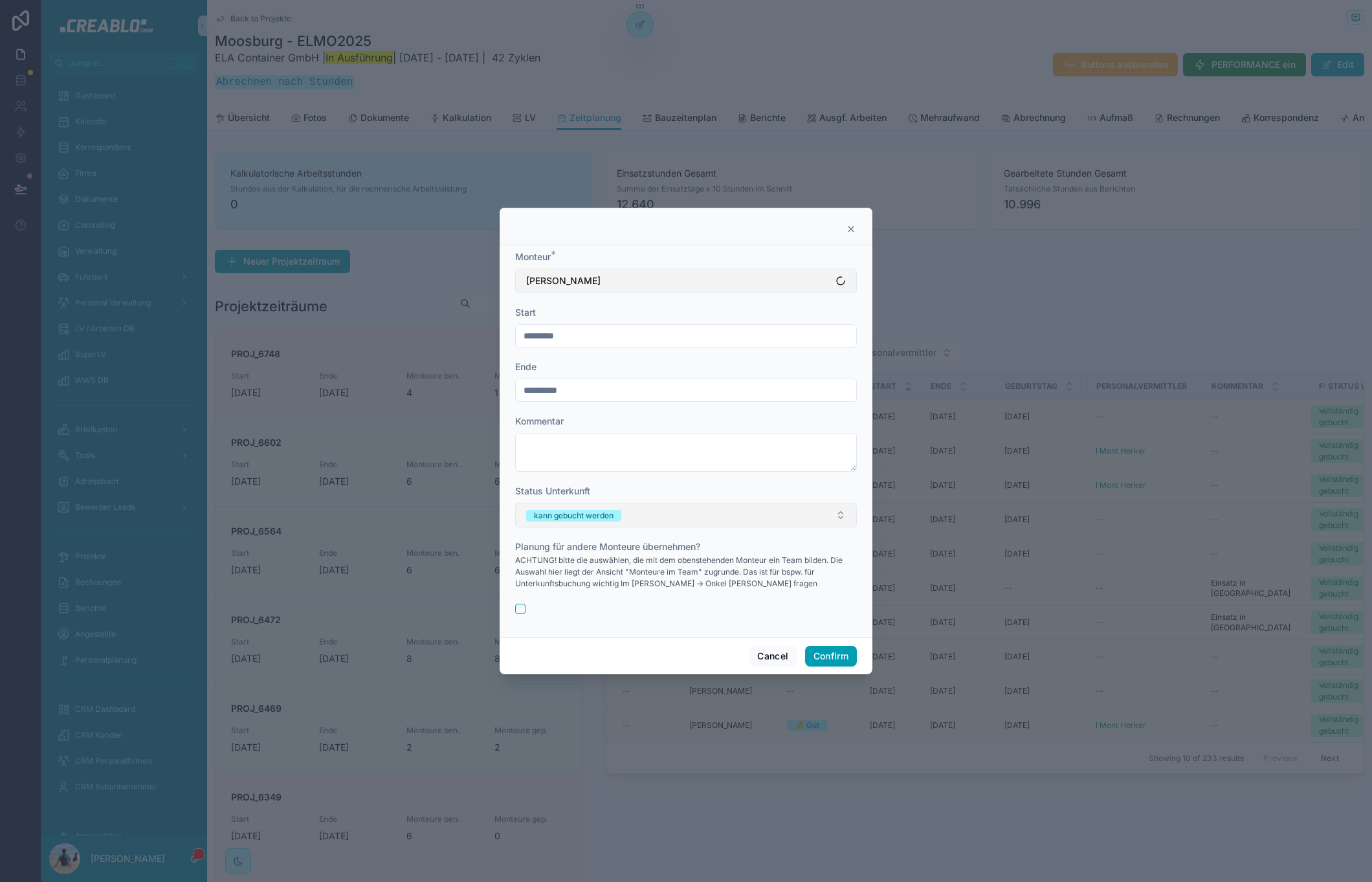
click at [585, 510] on div "kann gebucht werden" at bounding box center [573, 515] width 79 height 12
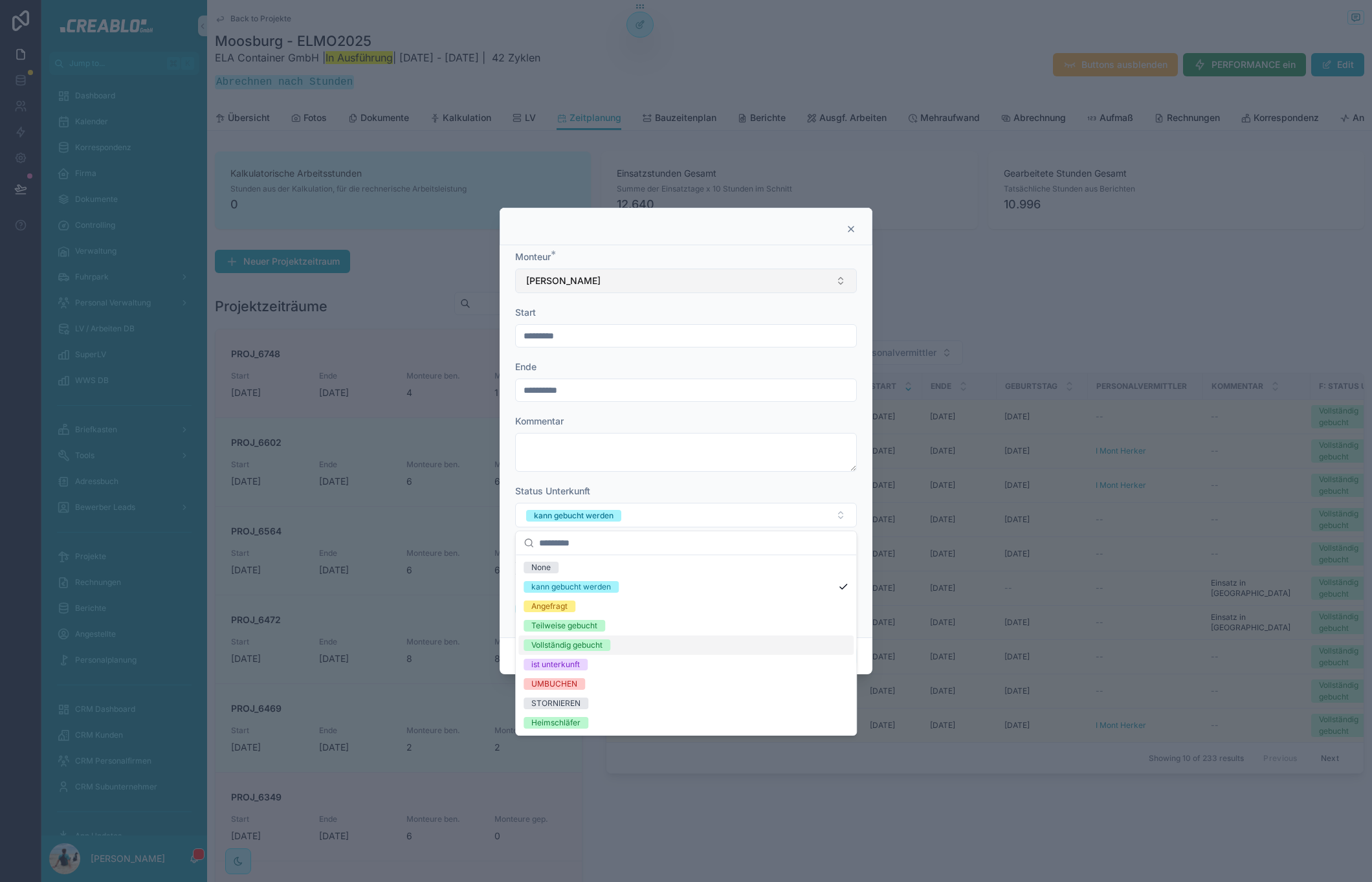
click at [609, 639] on span "Vollständig gebucht" at bounding box center [566, 644] width 87 height 12
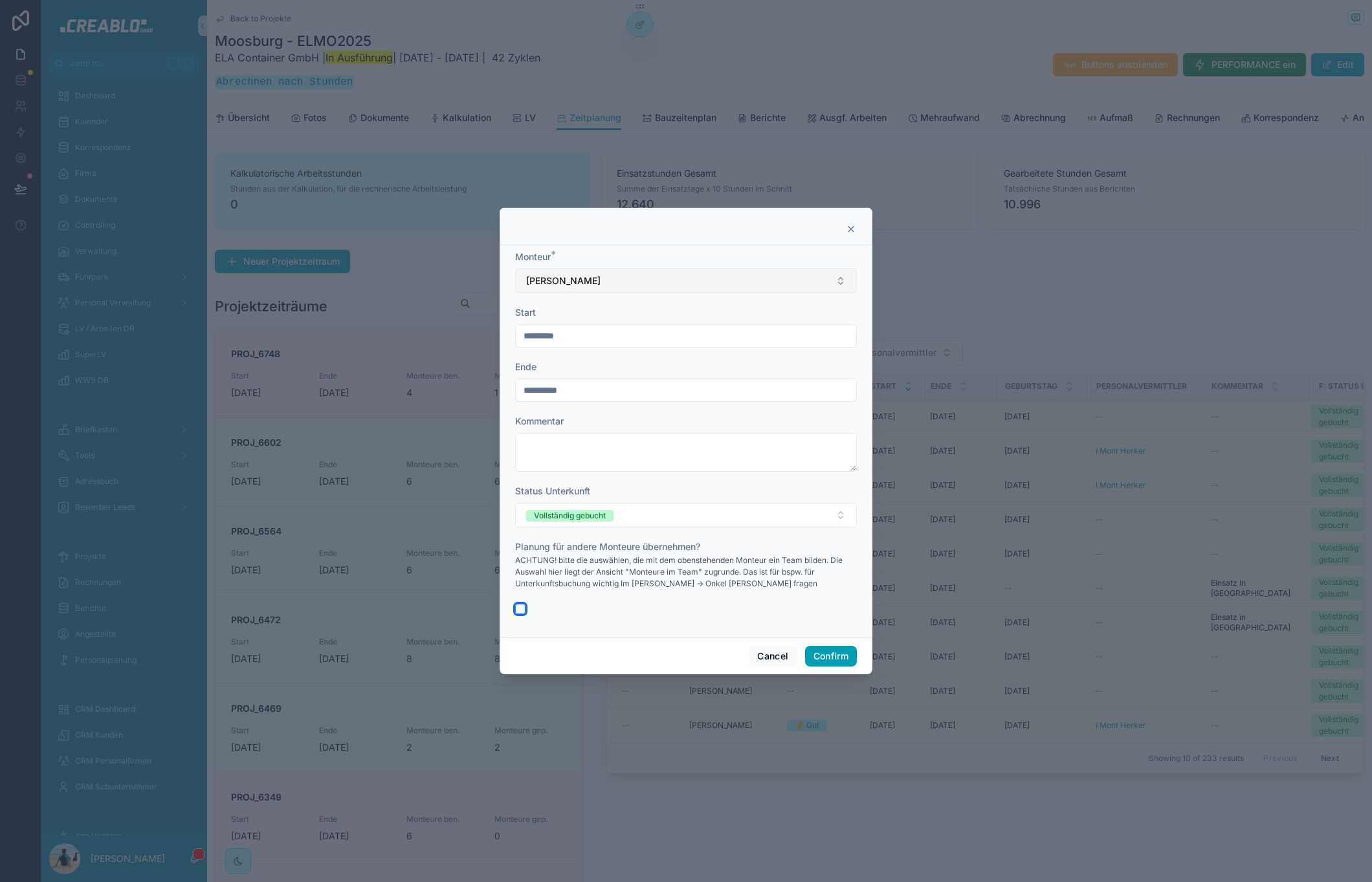
click at [518, 610] on button "button" at bounding box center [520, 608] width 10 height 10
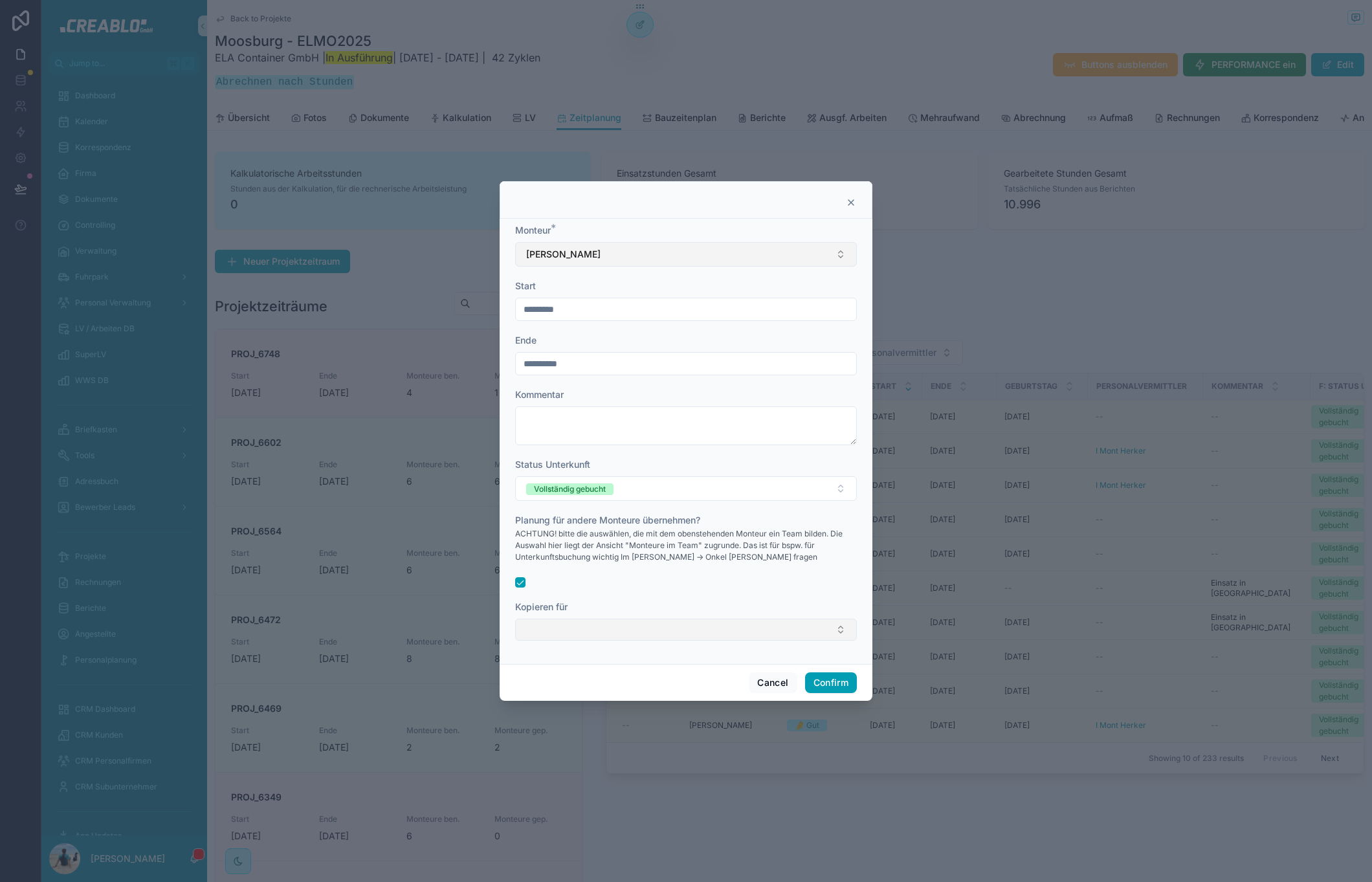
click at [580, 634] on button "Select Button" at bounding box center [686, 630] width 342 height 22
type input "****"
click at [590, 683] on span "[DEMOGRAPHIC_DATA][PERSON_NAME]" at bounding box center [611, 681] width 175 height 13
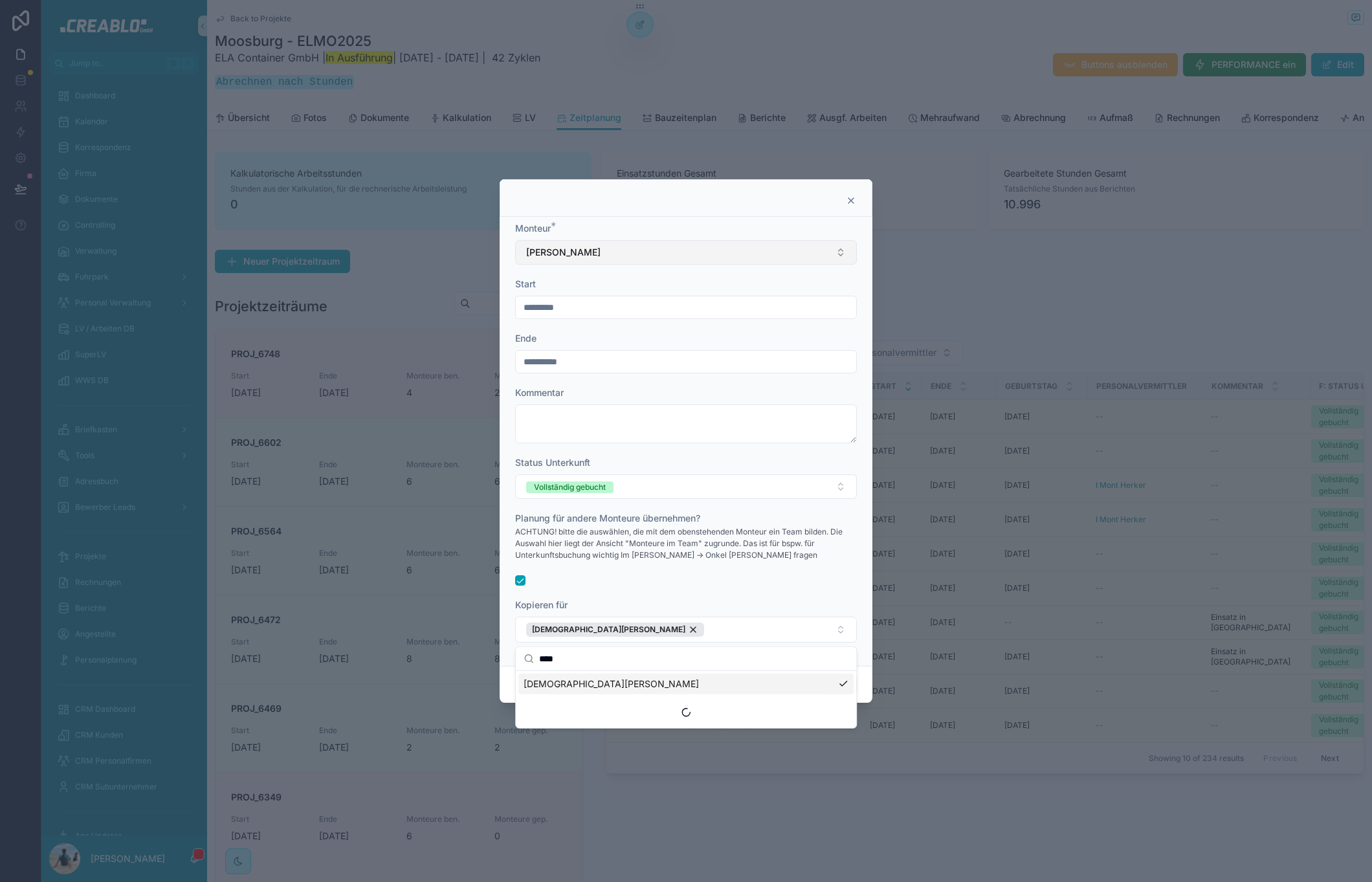
click at [704, 565] on div "ACHTUNG! bitte die auswählen, die mit dem obenstehenden Monteur ein Team bilden…" at bounding box center [686, 548] width 342 height 46
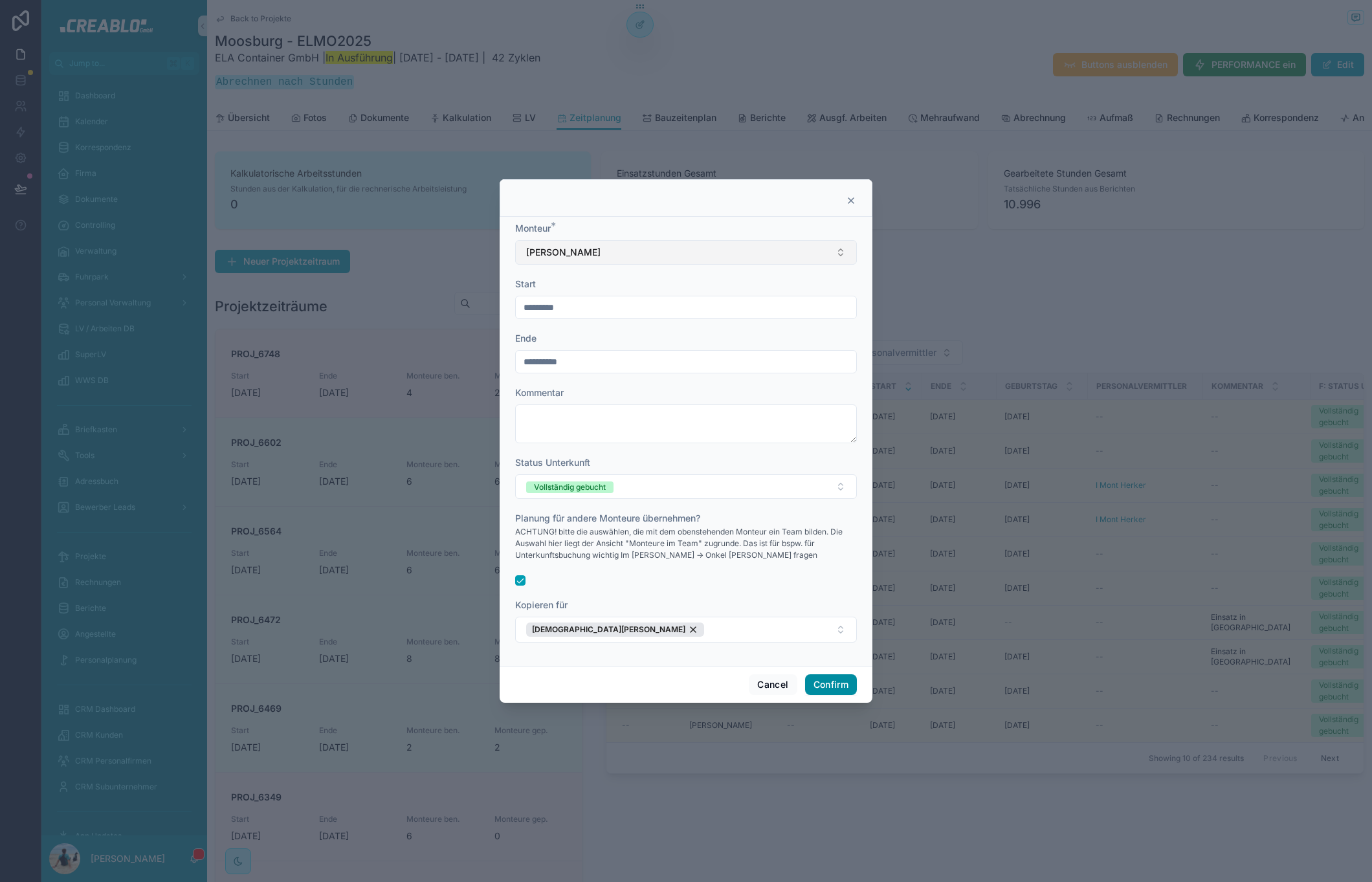
click at [822, 681] on button "Confirm" at bounding box center [830, 684] width 52 height 21
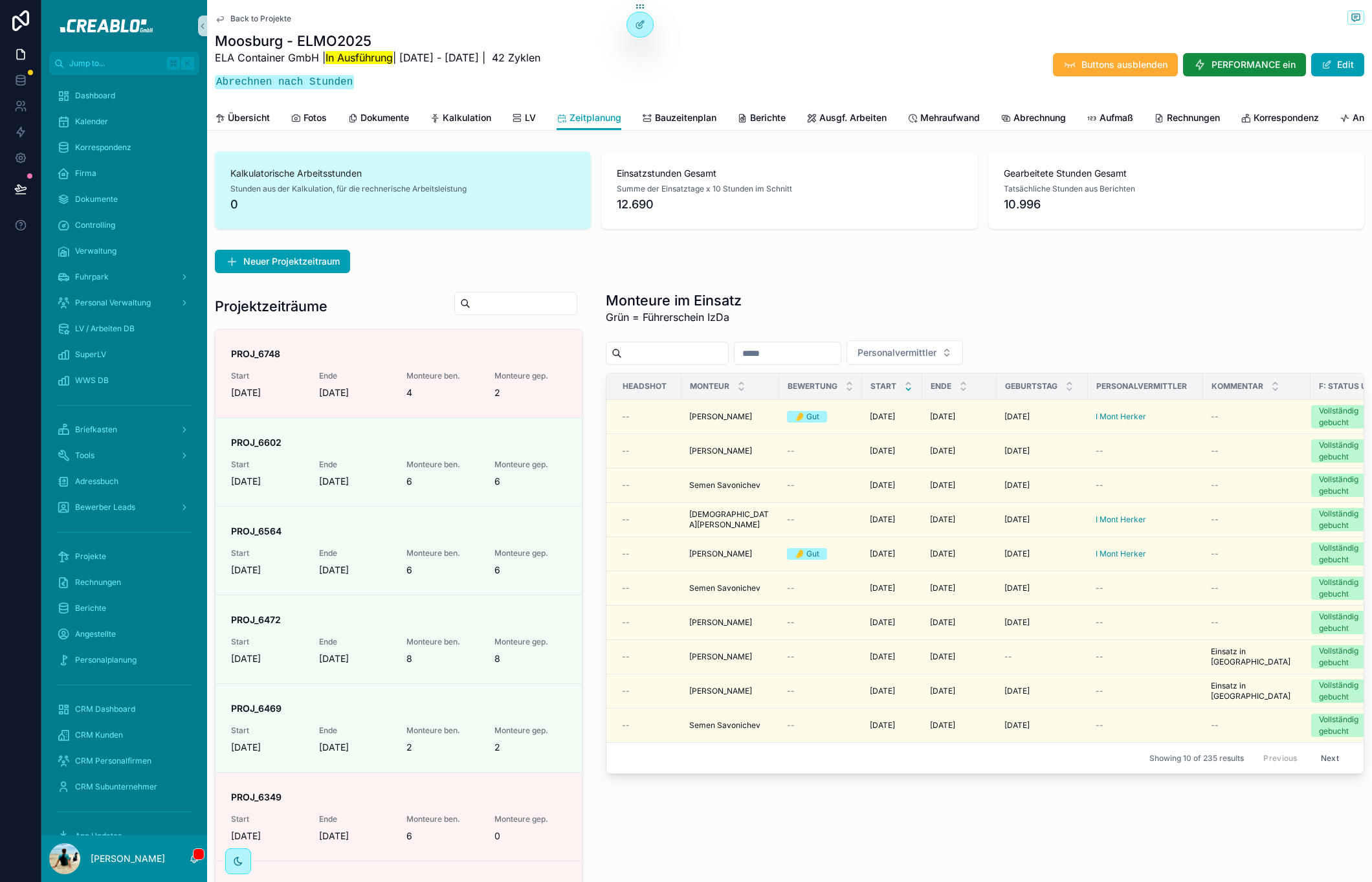
click at [271, 16] on span "Back to Projekte" at bounding box center [261, 18] width 61 height 10
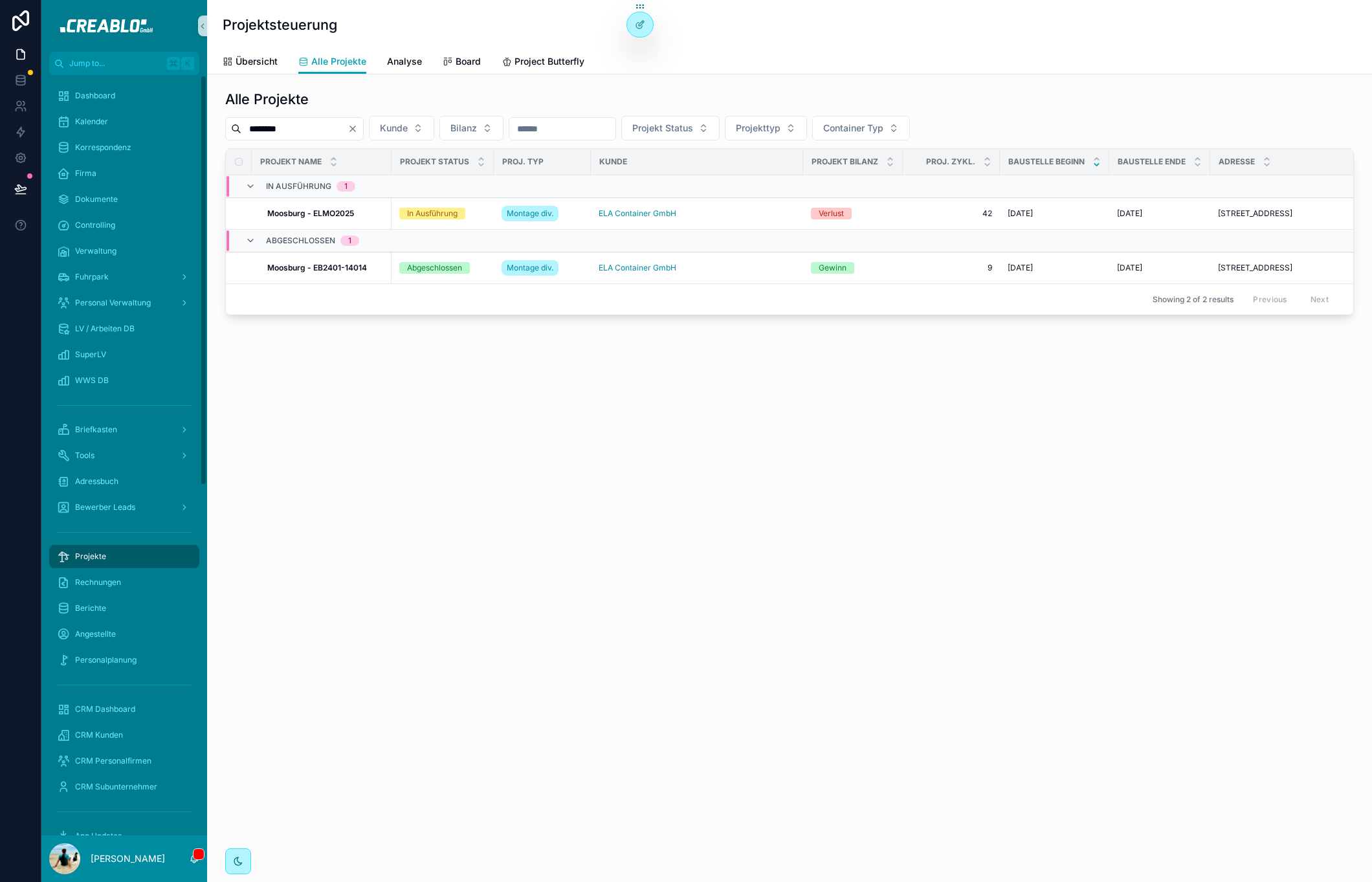
click at [293, 124] on input "********" at bounding box center [294, 128] width 106 height 18
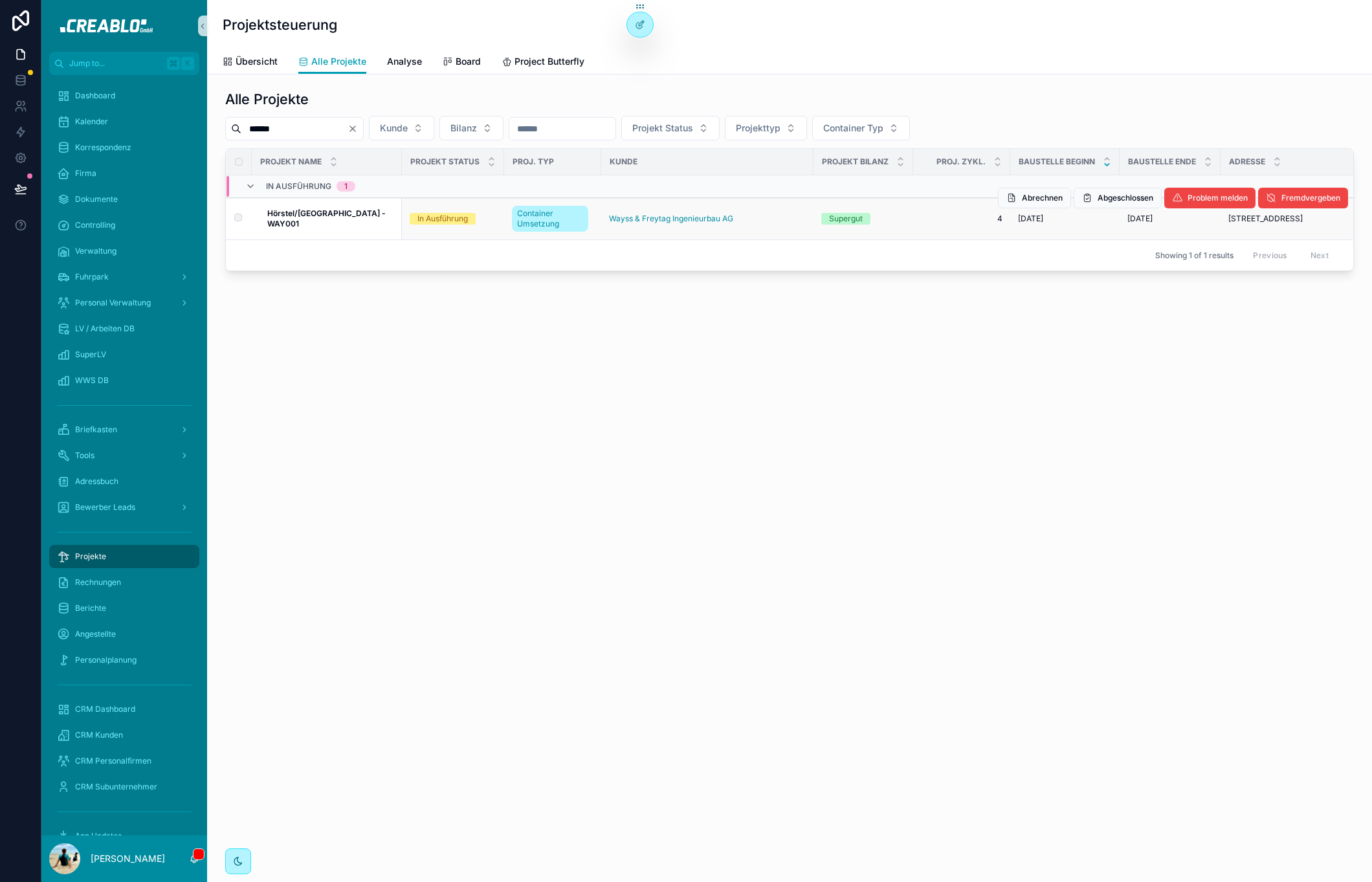
type input "******"
click at [331, 216] on strong "Hörstel/[GEOGRAPHIC_DATA] - WAY001" at bounding box center [327, 219] width 120 height 20
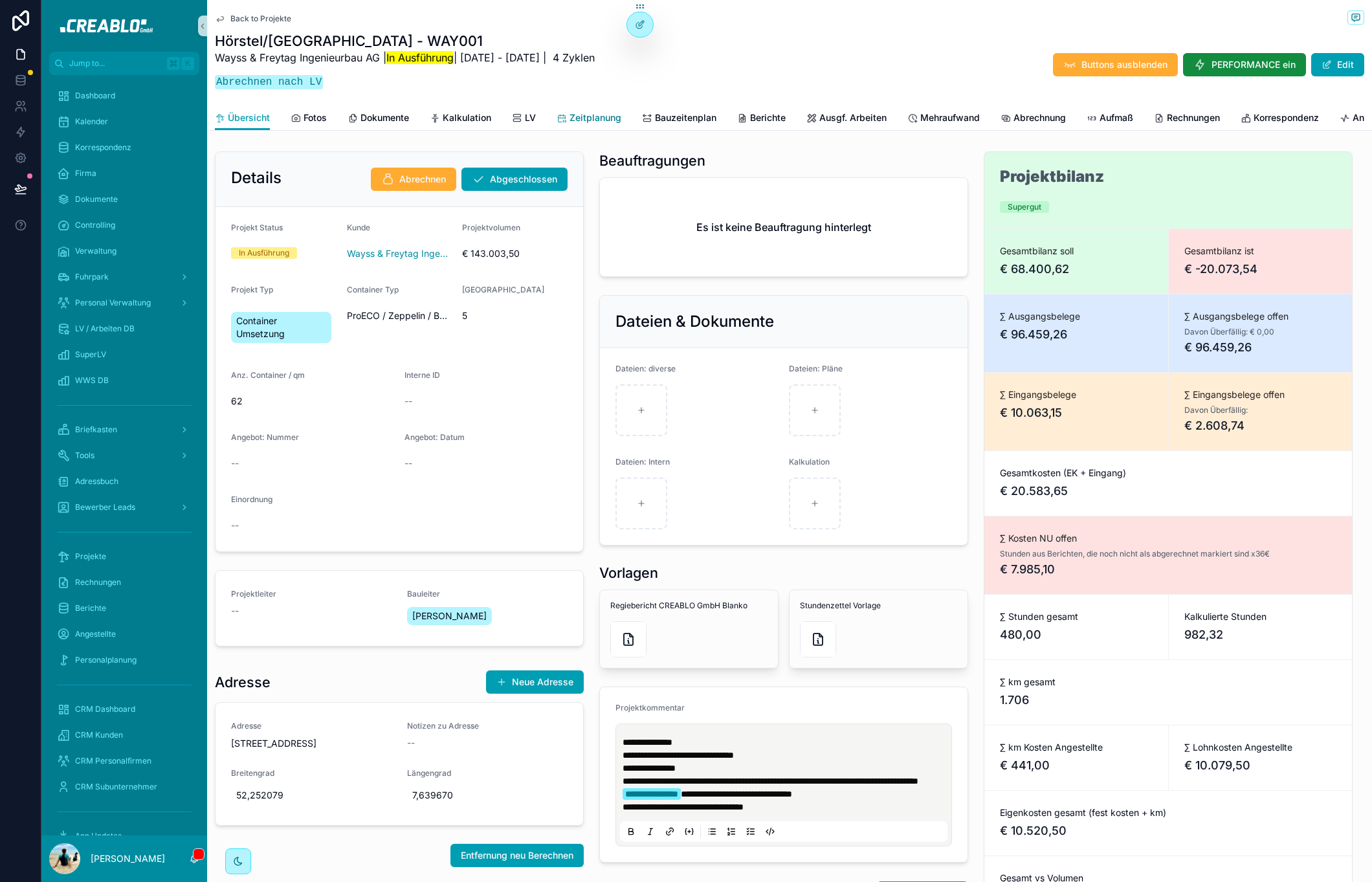
click at [607, 113] on span "Zeitplanung" at bounding box center [595, 118] width 52 height 13
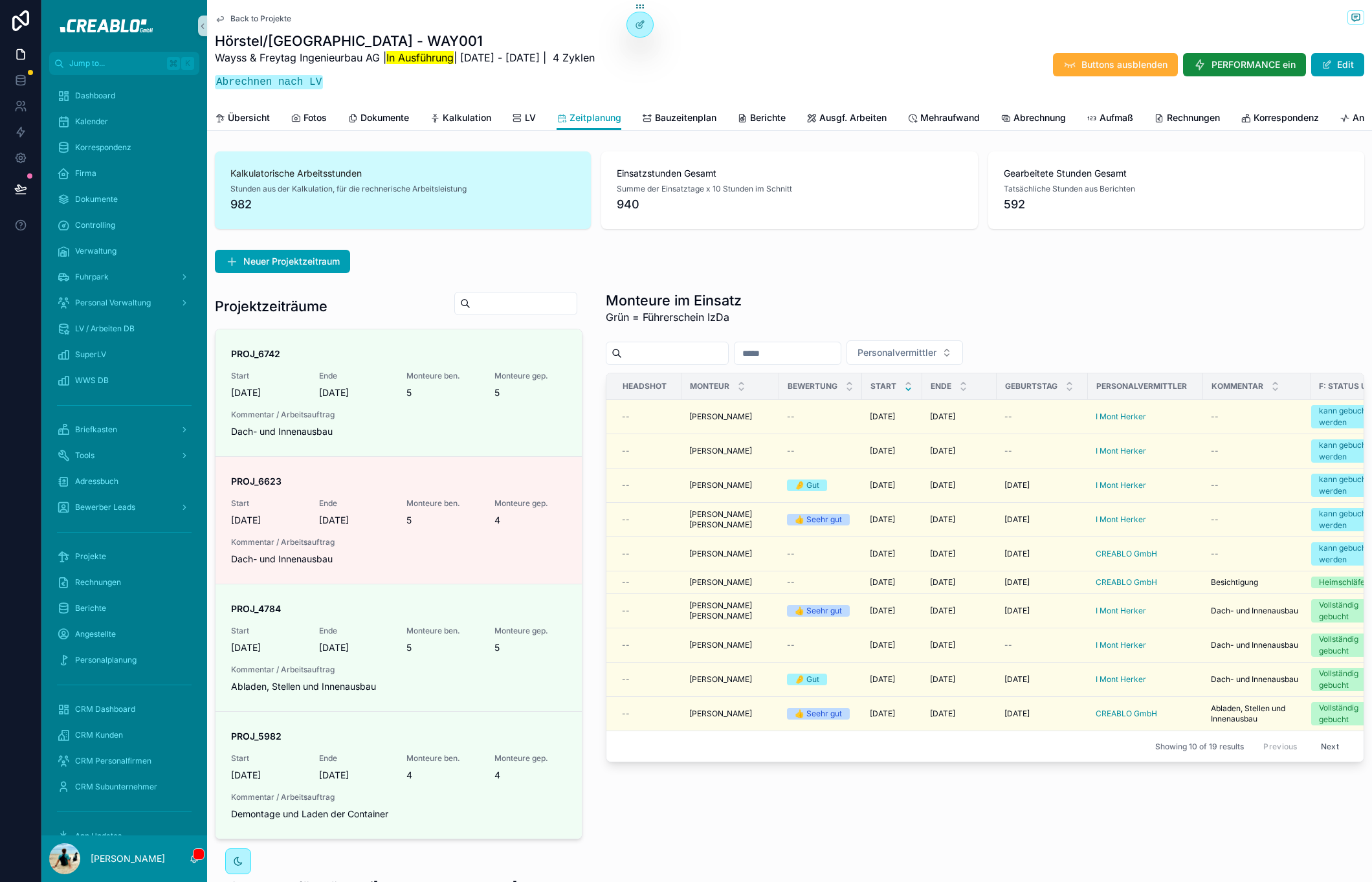
scroll to position [0, 1038]
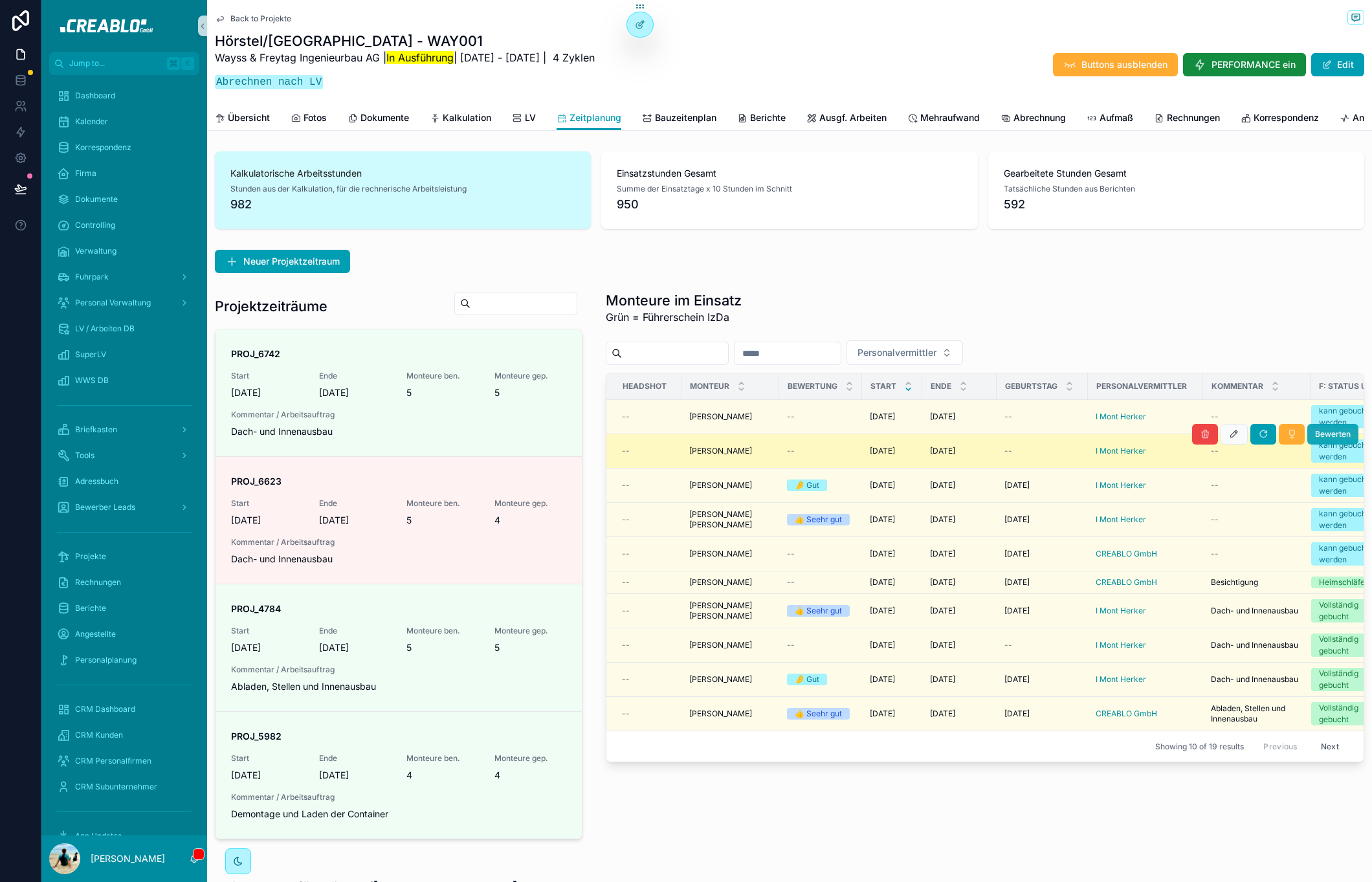
click at [1330, 439] on span "Bewerten" at bounding box center [1332, 434] width 36 height 10
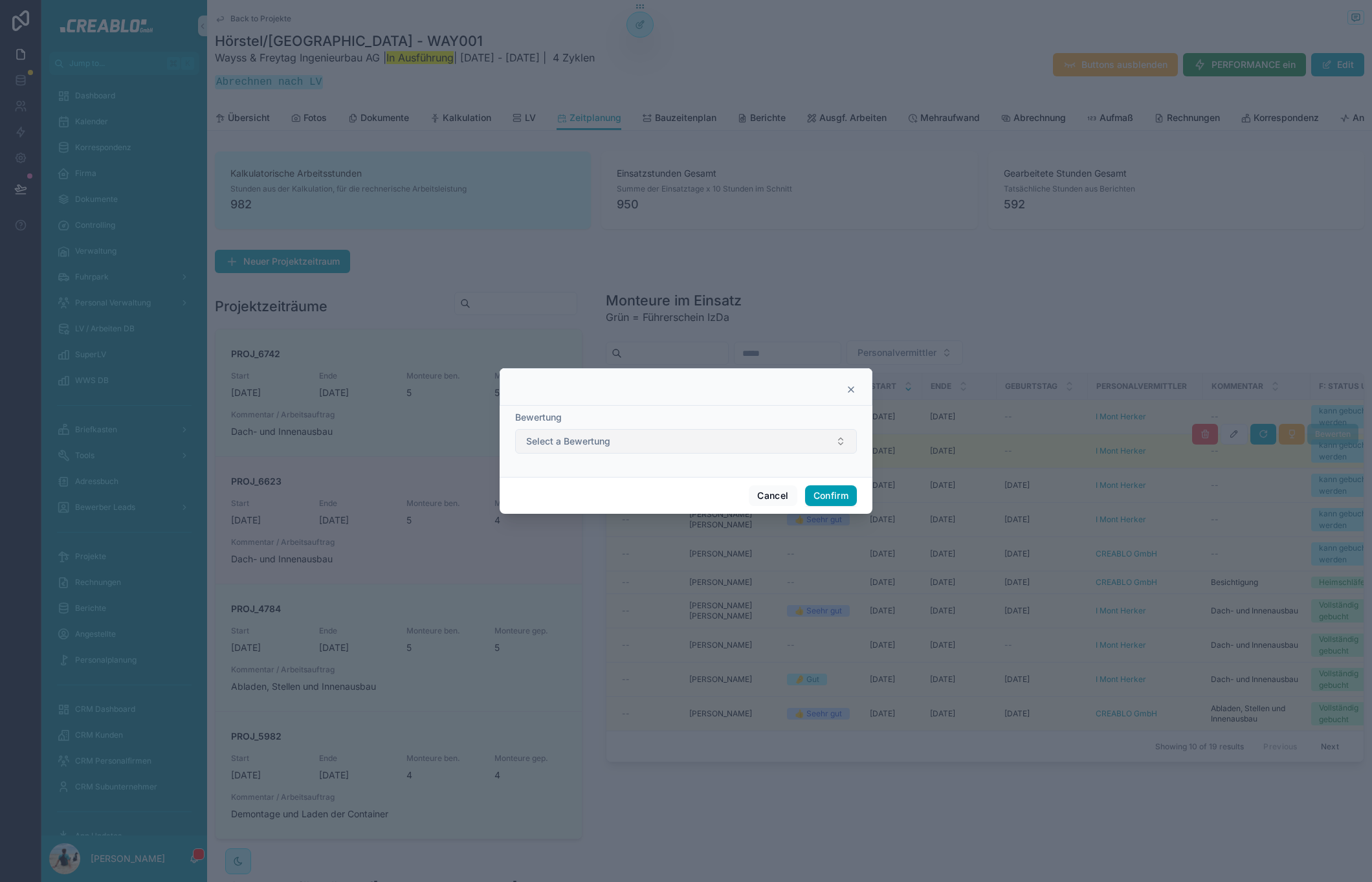
click at [675, 444] on button "Select a Bewertung" at bounding box center [686, 441] width 342 height 25
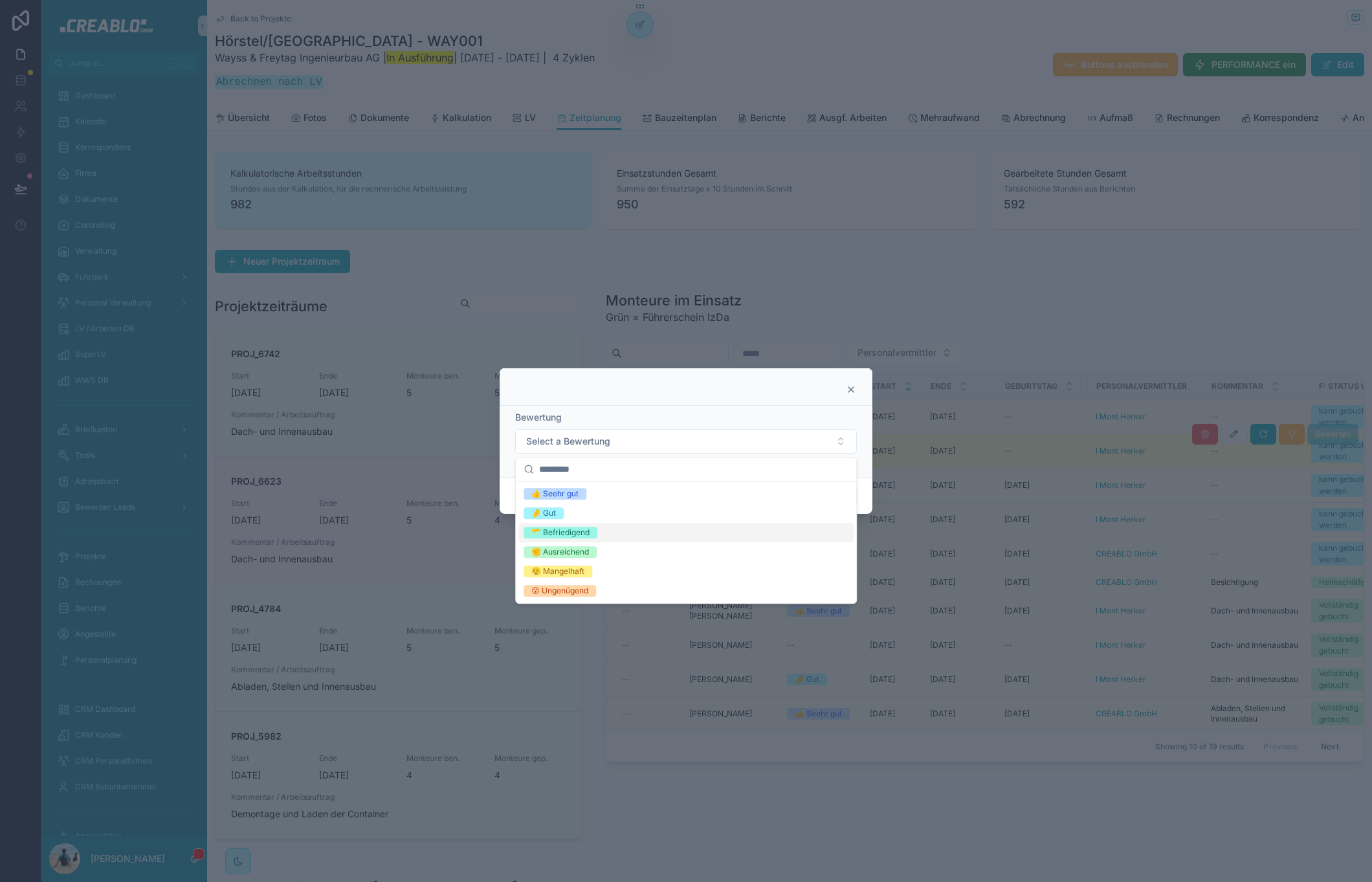
click at [604, 532] on div "🫳 Befriedigend" at bounding box center [686, 532] width 335 height 19
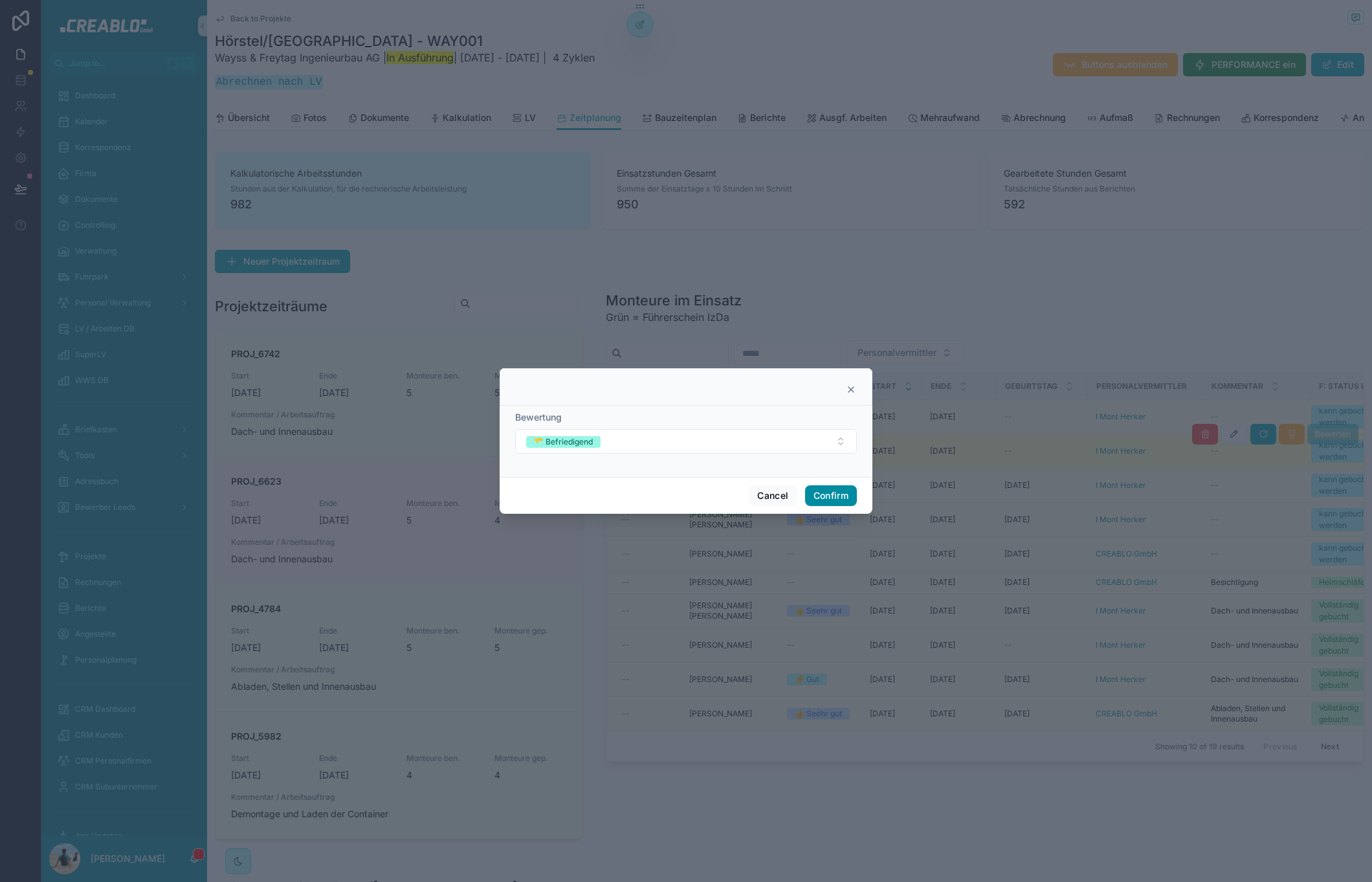
click at [836, 497] on button "Confirm" at bounding box center [830, 495] width 52 height 21
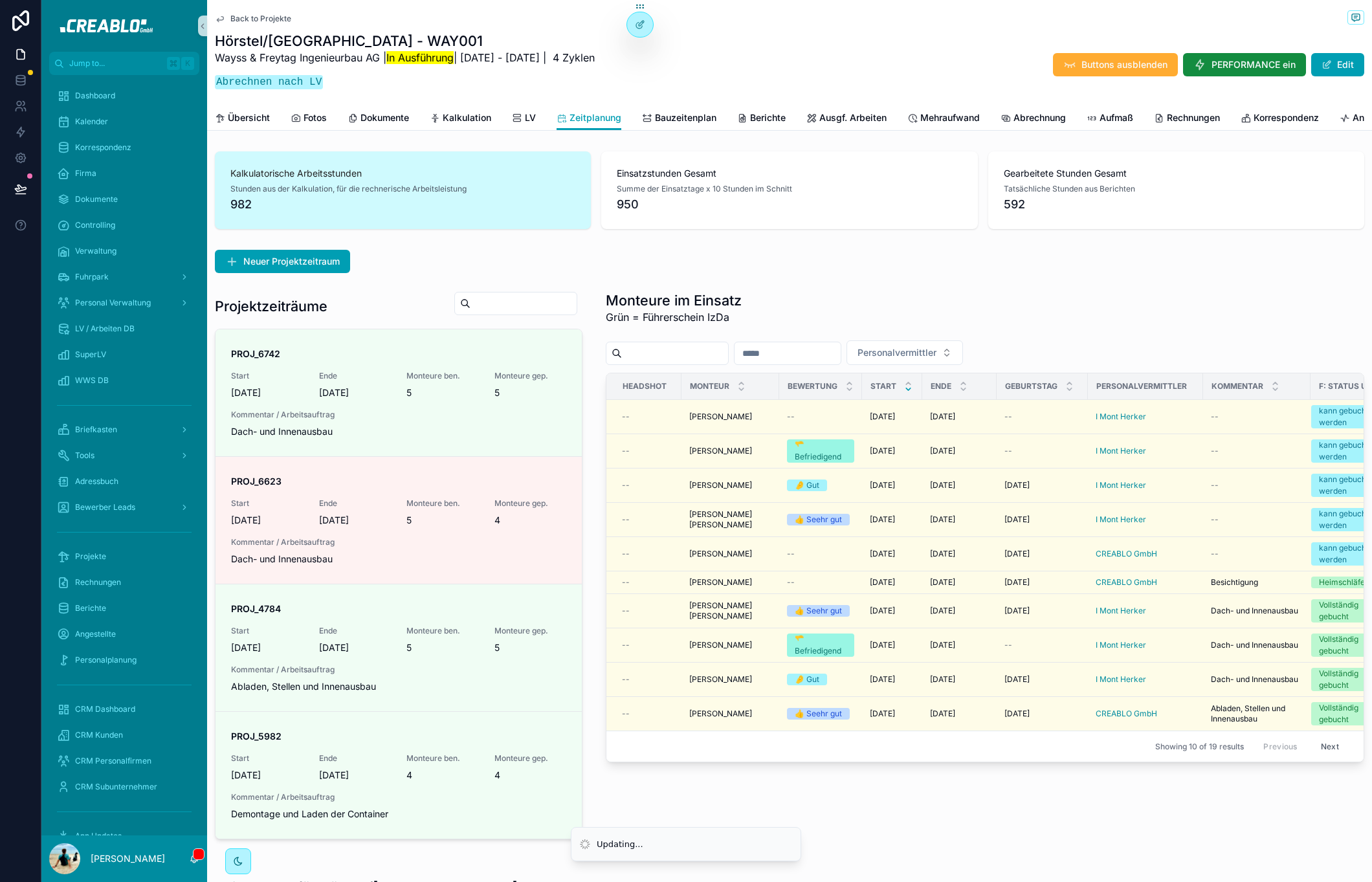
click at [1228, 273] on div "Neuer Projektzeitraum" at bounding box center [789, 262] width 1150 height 24
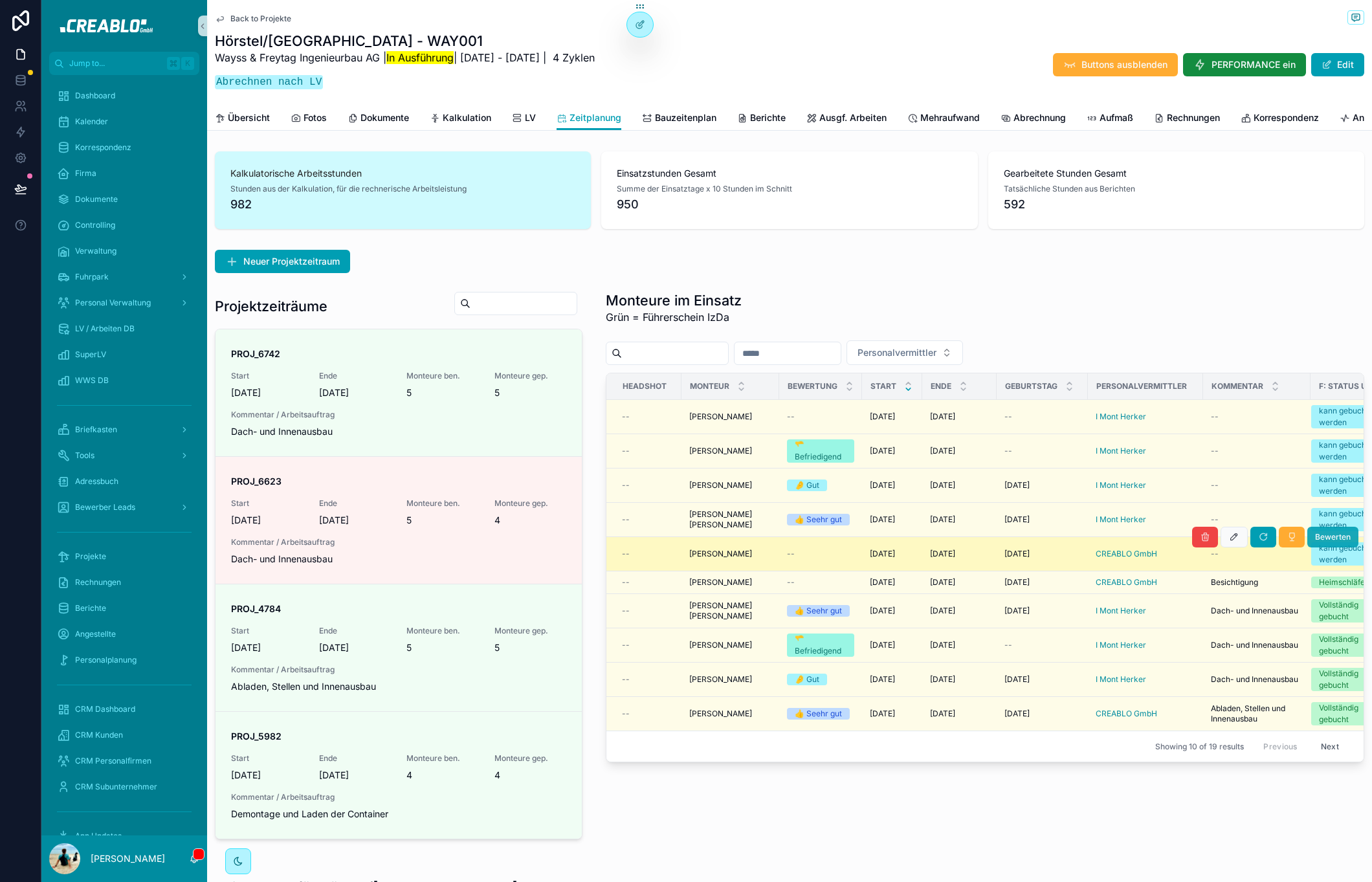
click at [1315, 542] on span "Bewerten" at bounding box center [1332, 537] width 36 height 10
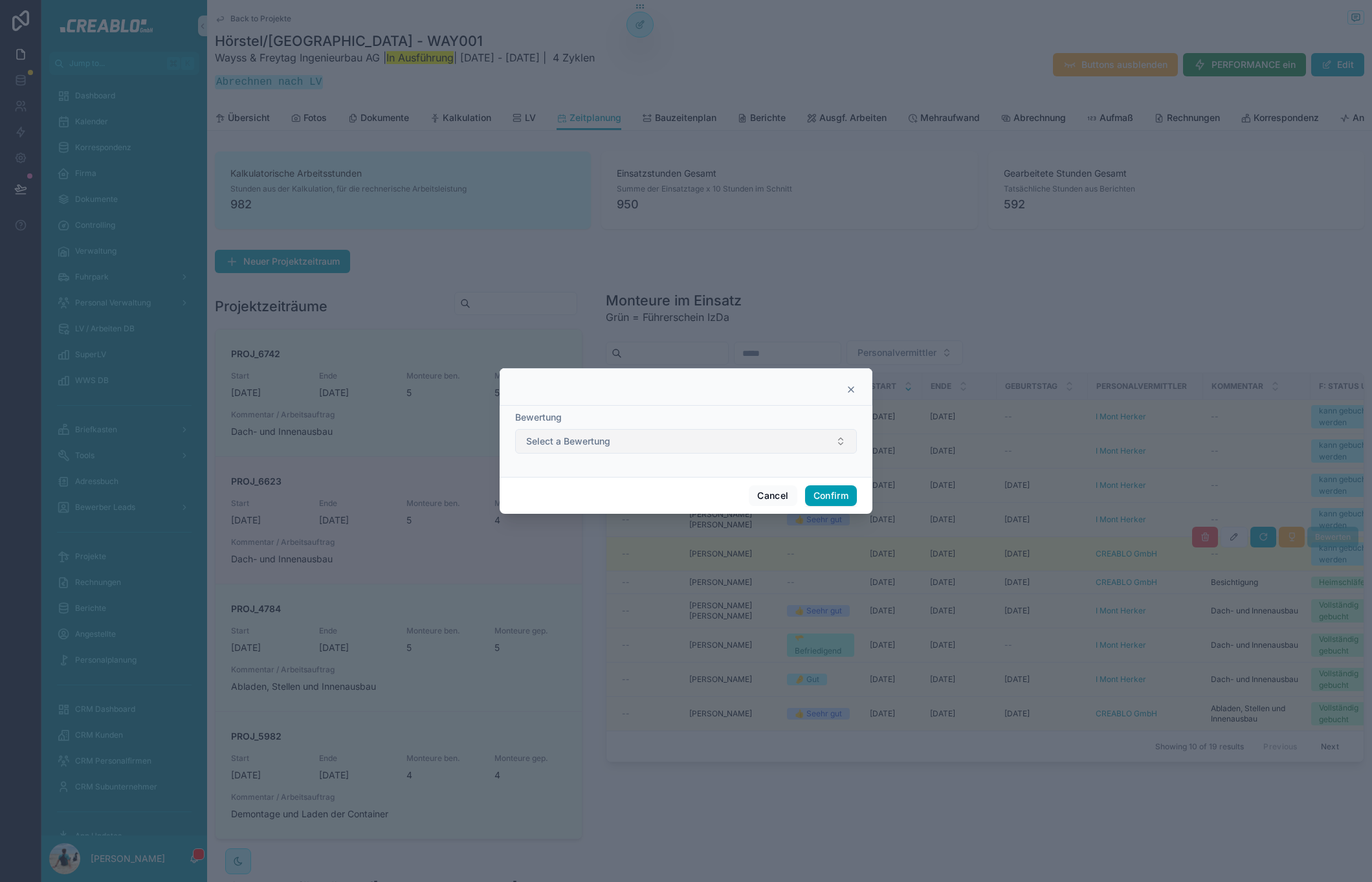
click at [667, 437] on button "Select a Bewertung" at bounding box center [686, 441] width 342 height 25
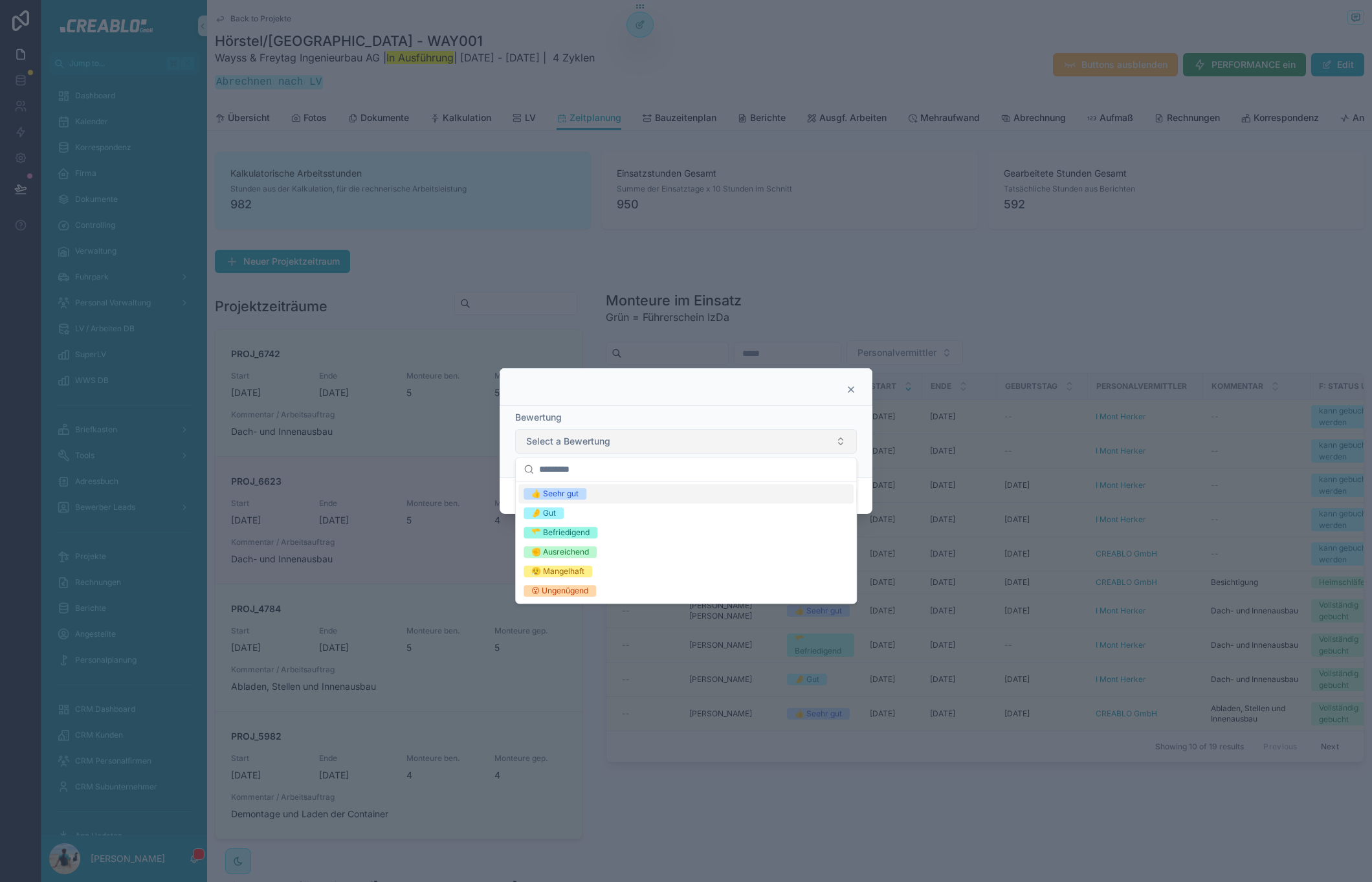
click at [665, 452] on button "Select a Bewertung" at bounding box center [686, 441] width 342 height 25
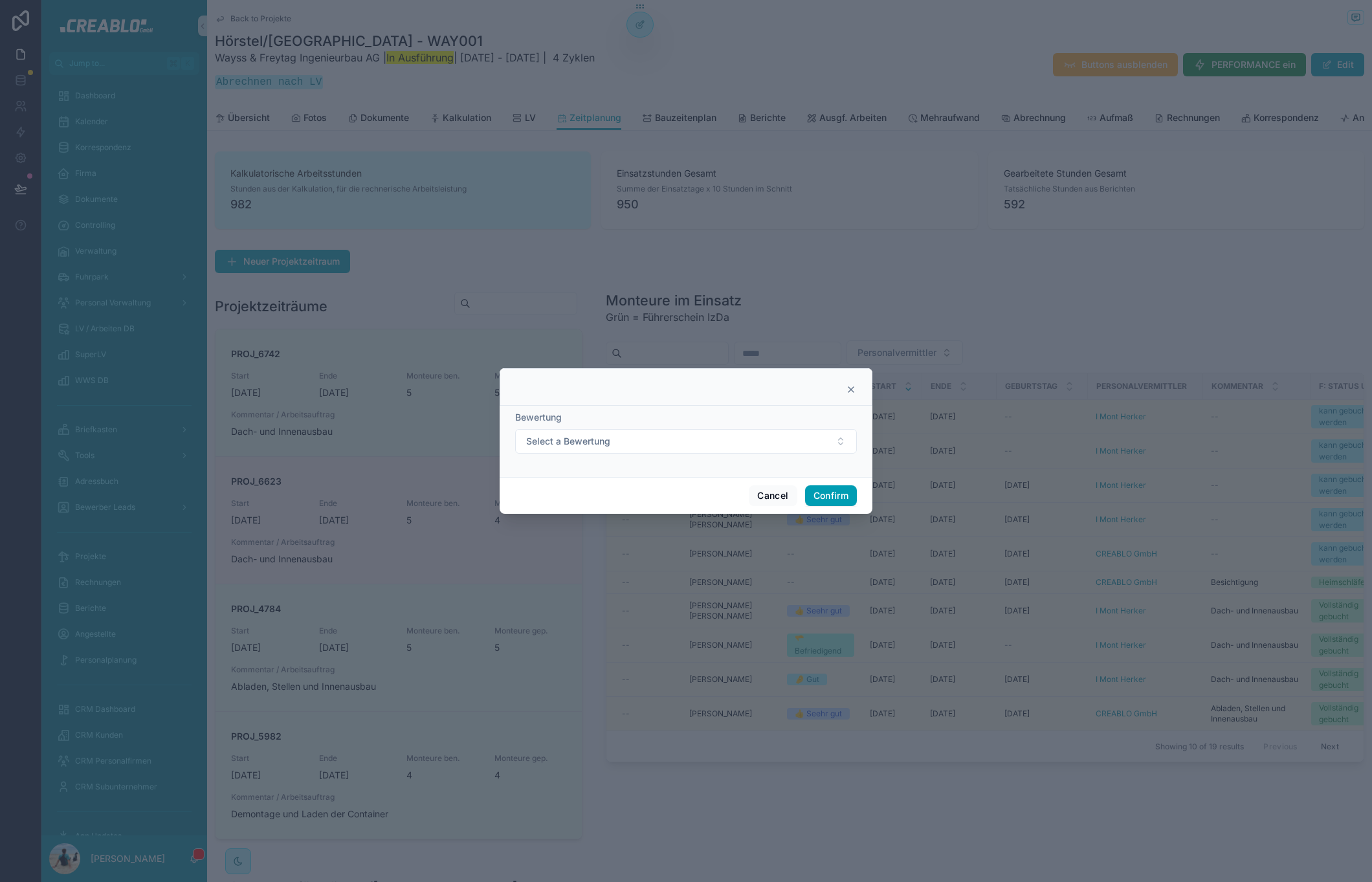
click at [665, 454] on form "Bewertung Select a Bewertung" at bounding box center [686, 438] width 342 height 56
click at [655, 426] on div "Bewertung Select a Bewertung" at bounding box center [686, 432] width 342 height 43
click at [651, 437] on button "Select a Bewertung" at bounding box center [686, 441] width 342 height 25
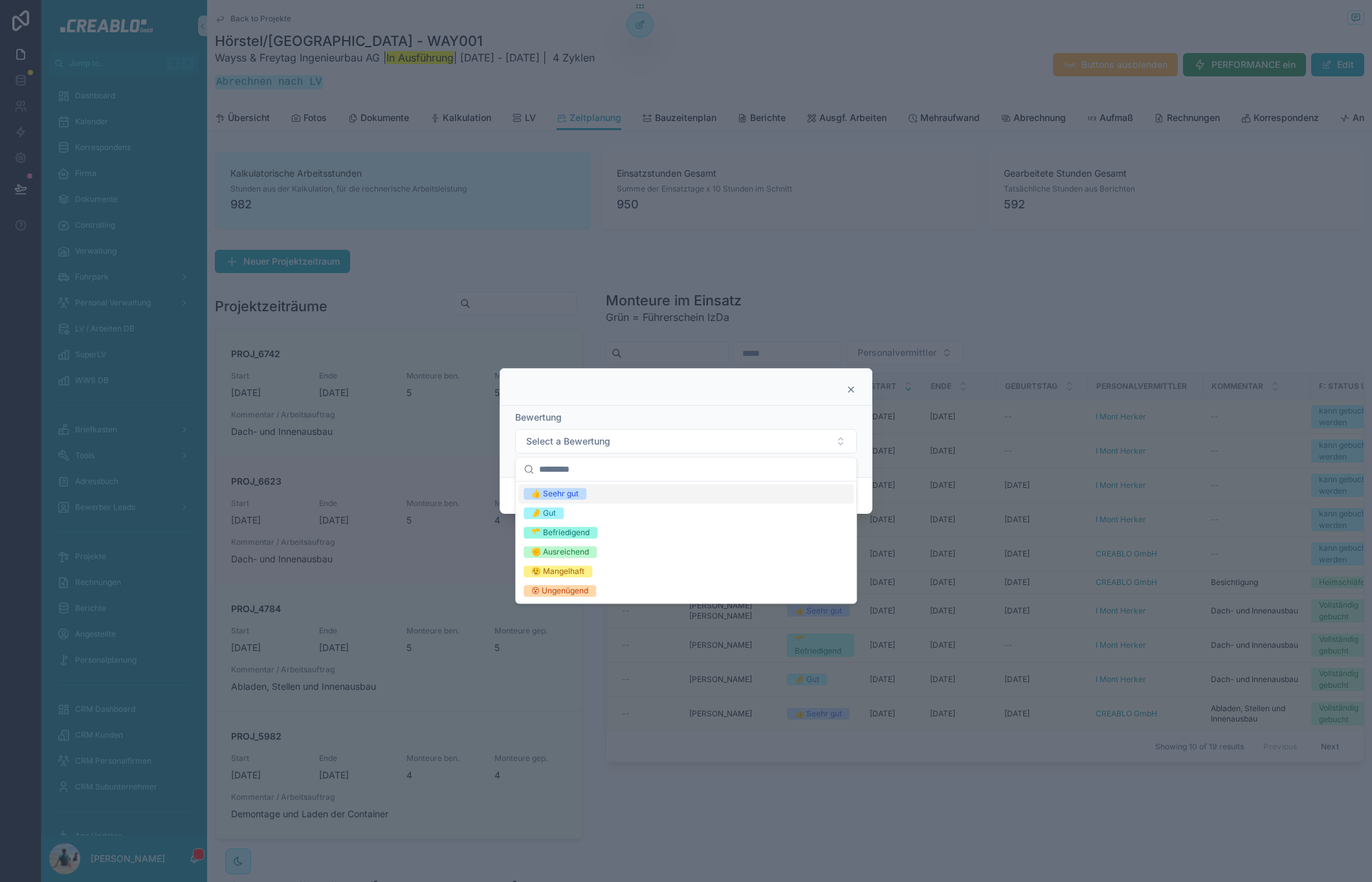
click at [609, 491] on div "👍 Seehr gut" at bounding box center [686, 493] width 335 height 19
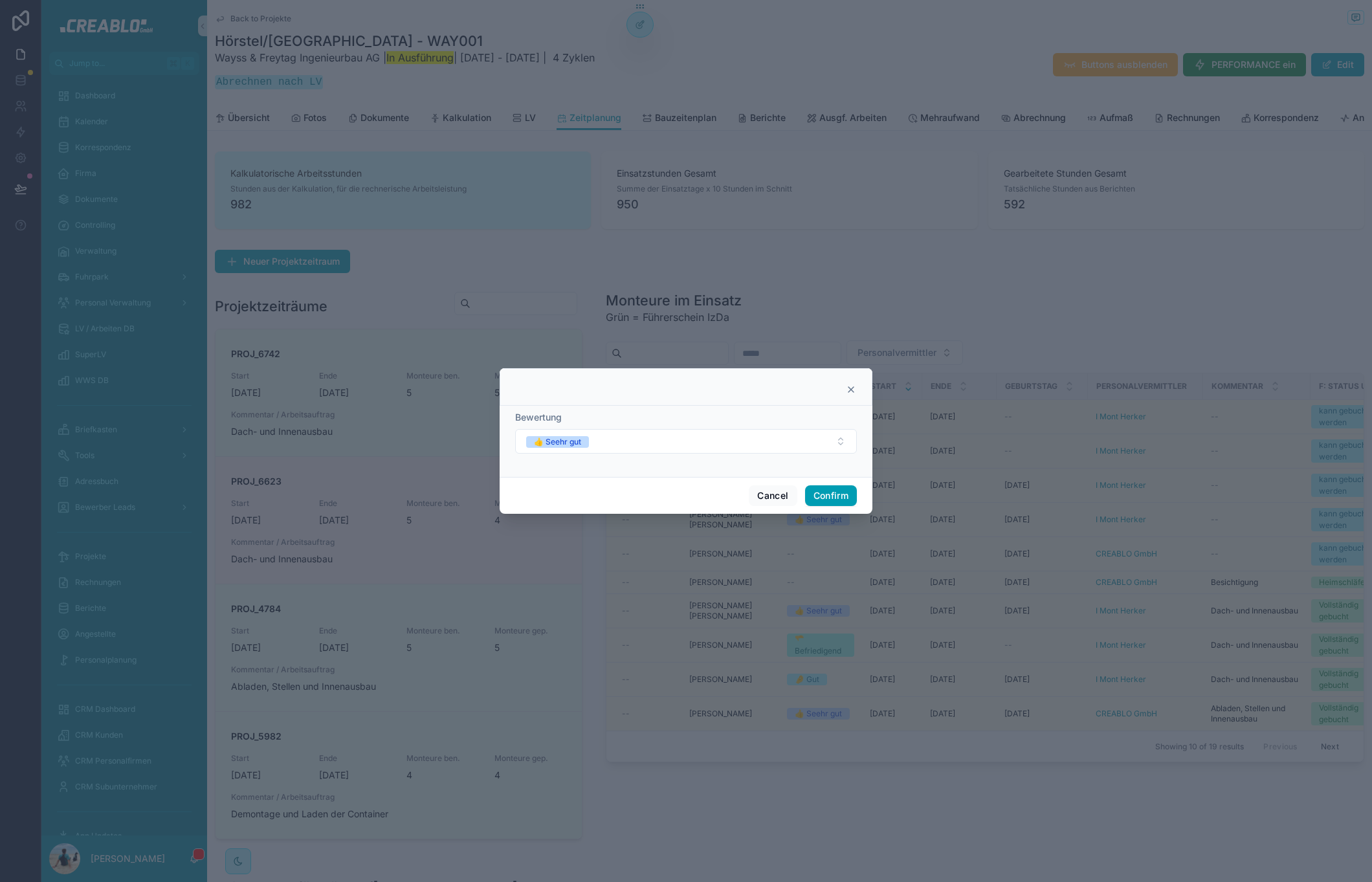
click at [724, 406] on div "Bewertung 👍 Seehr gut" at bounding box center [686, 441] width 373 height 71
click at [834, 497] on button "Confirm" at bounding box center [830, 495] width 52 height 21
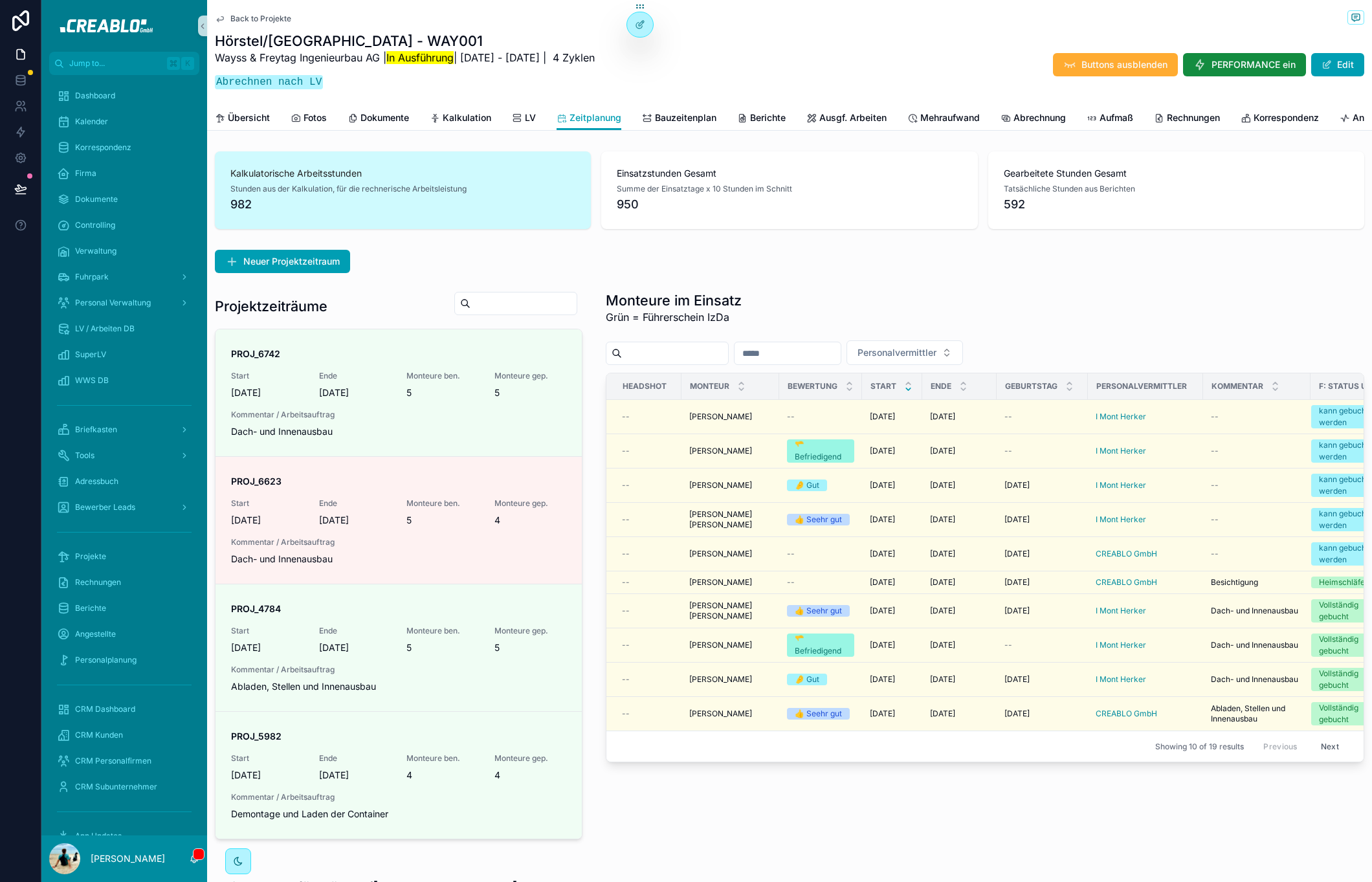
click at [913, 329] on div "Monteure im Einsatz Grün = Führerschein IzDa" at bounding box center [985, 311] width 758 height 41
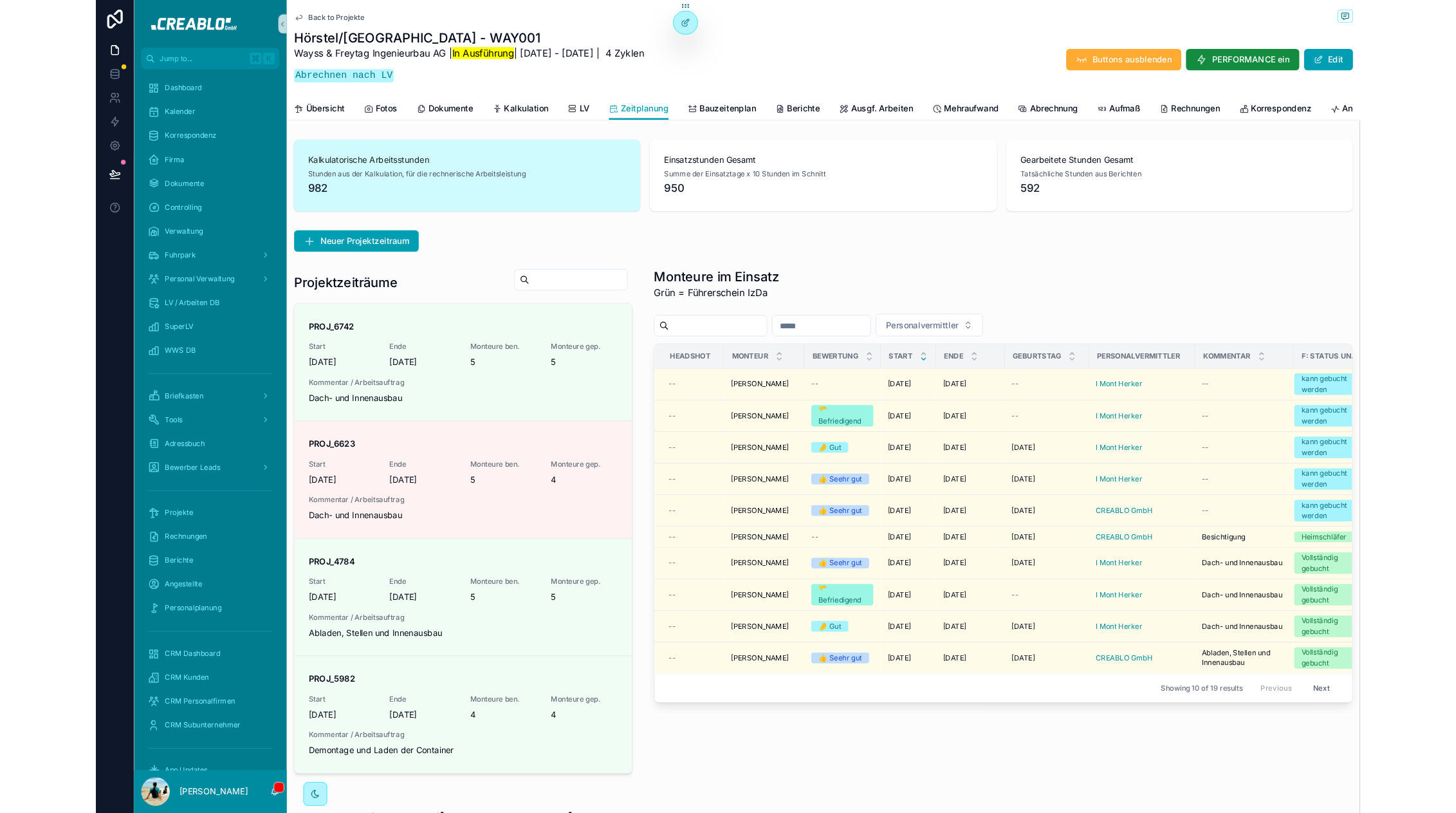
scroll to position [0, 1033]
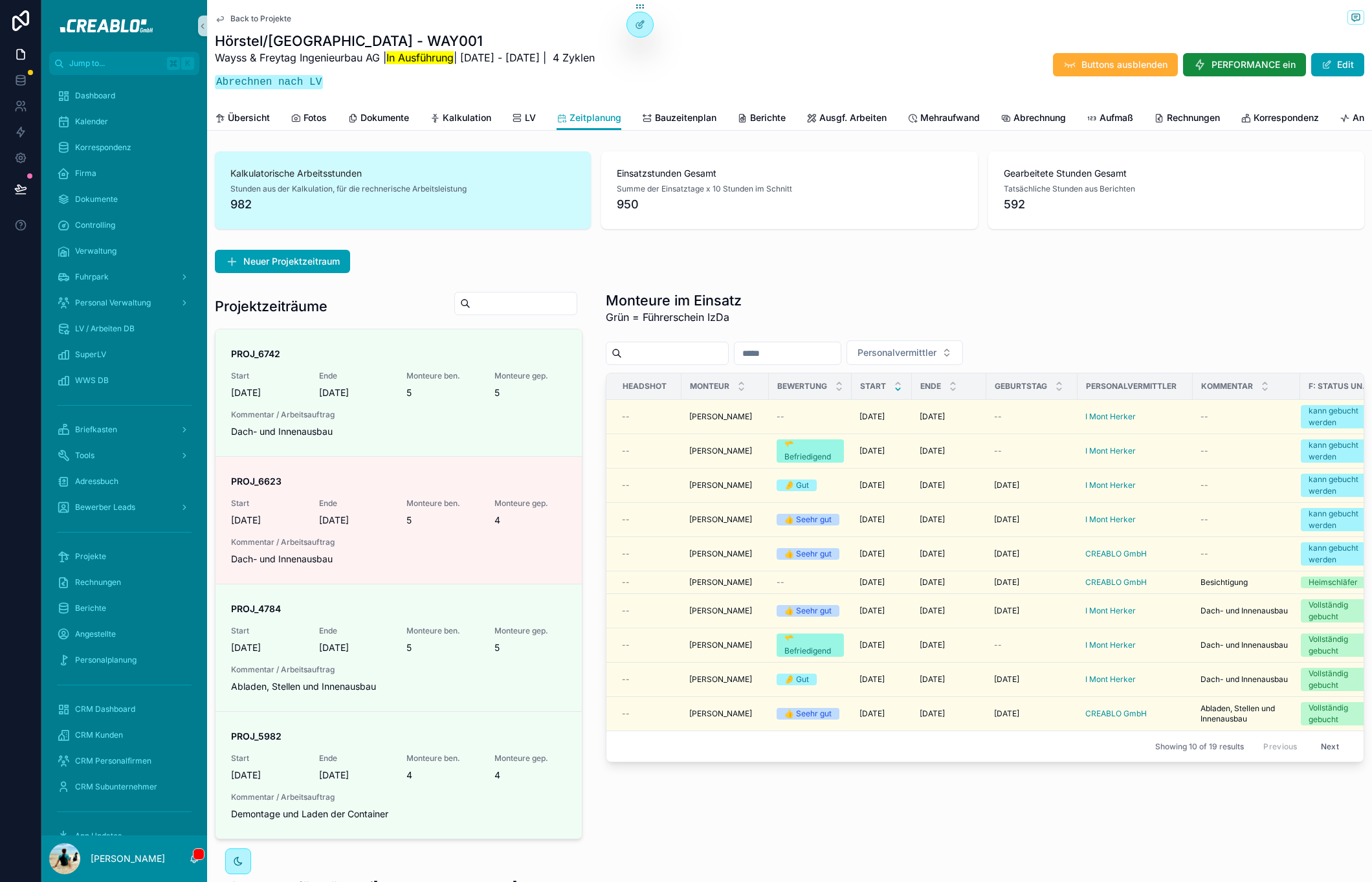
click at [265, 16] on span "Back to Projekte" at bounding box center [261, 18] width 61 height 10
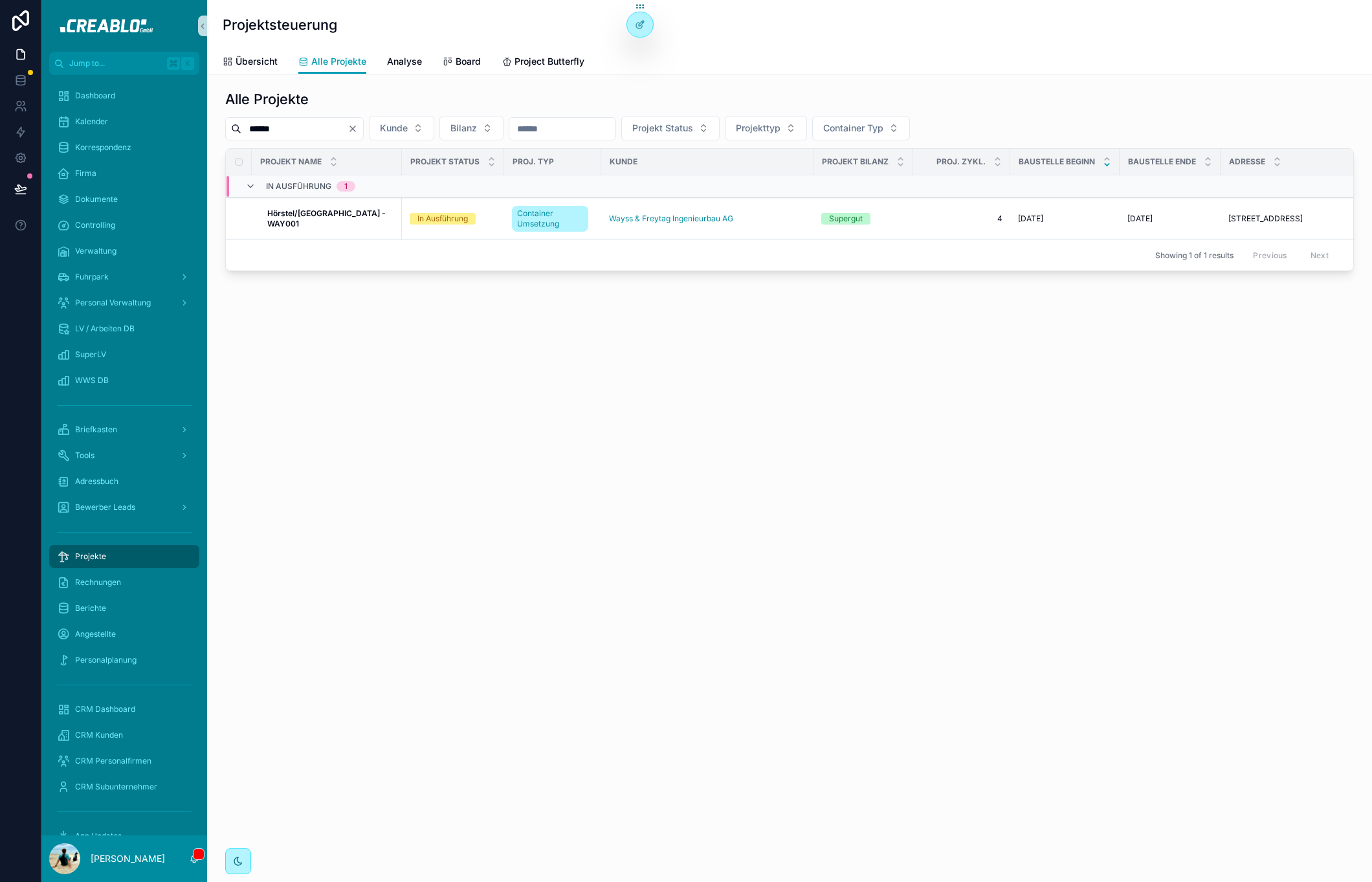
click at [284, 128] on input "******" at bounding box center [294, 128] width 106 height 18
